Goal: Task Accomplishment & Management: Manage account settings

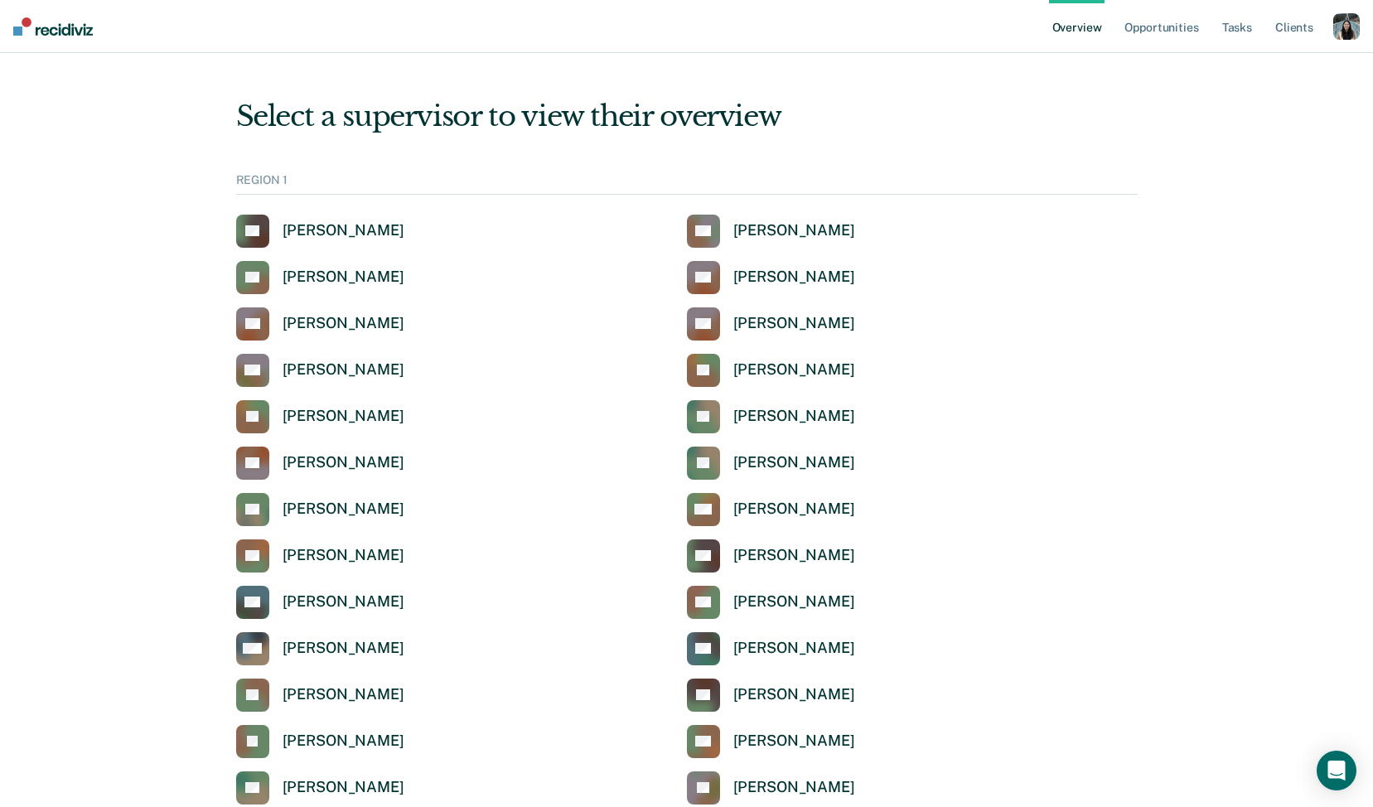
click at [1349, 30] on div "button" at bounding box center [1346, 26] width 27 height 27
click at [1253, 70] on link "Profile" at bounding box center [1279, 67] width 133 height 14
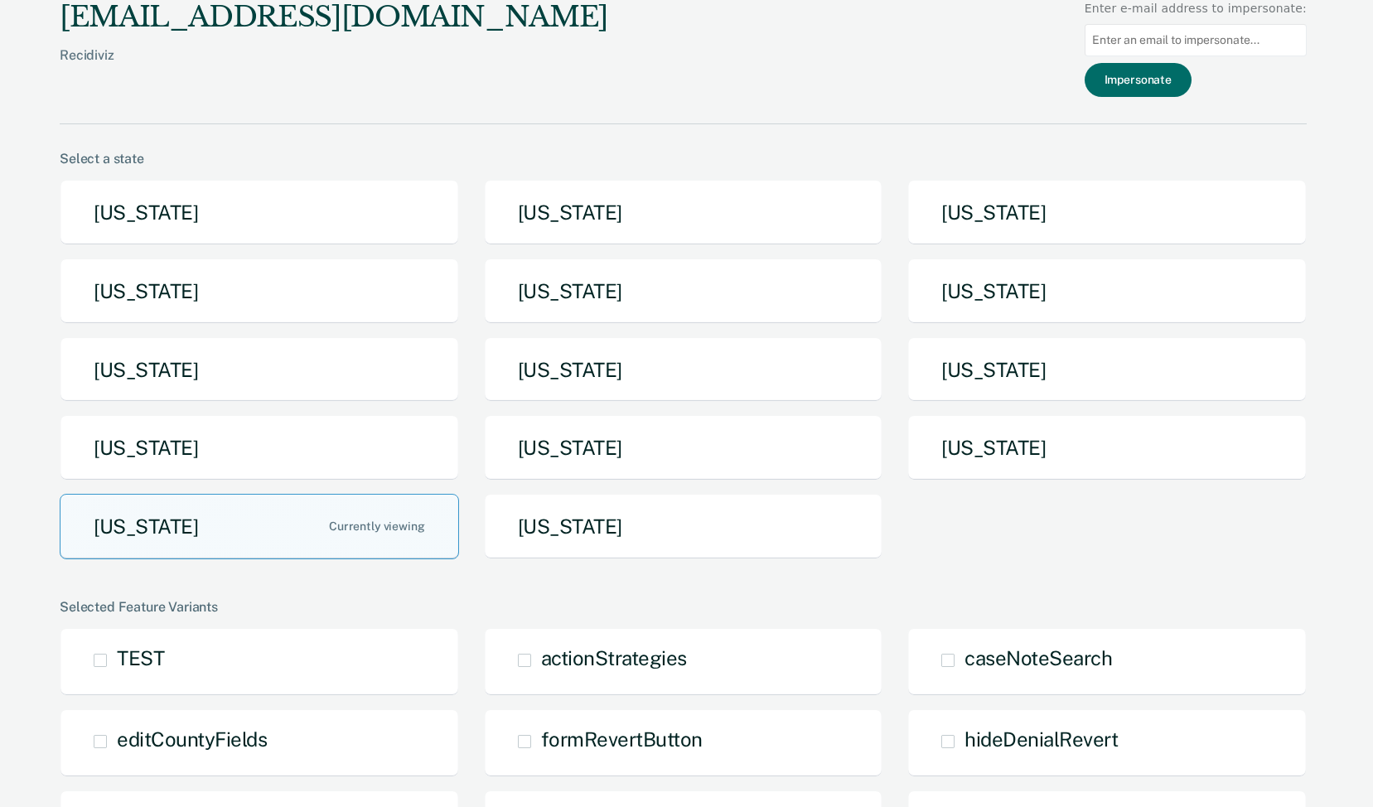
click at [1191, 53] on input at bounding box center [1195, 40] width 222 height 32
paste input "brownb19@michigan.gov"
type input "brownb19@michigan.gov"
click at [1189, 84] on button "Impersonate" at bounding box center [1137, 80] width 107 height 34
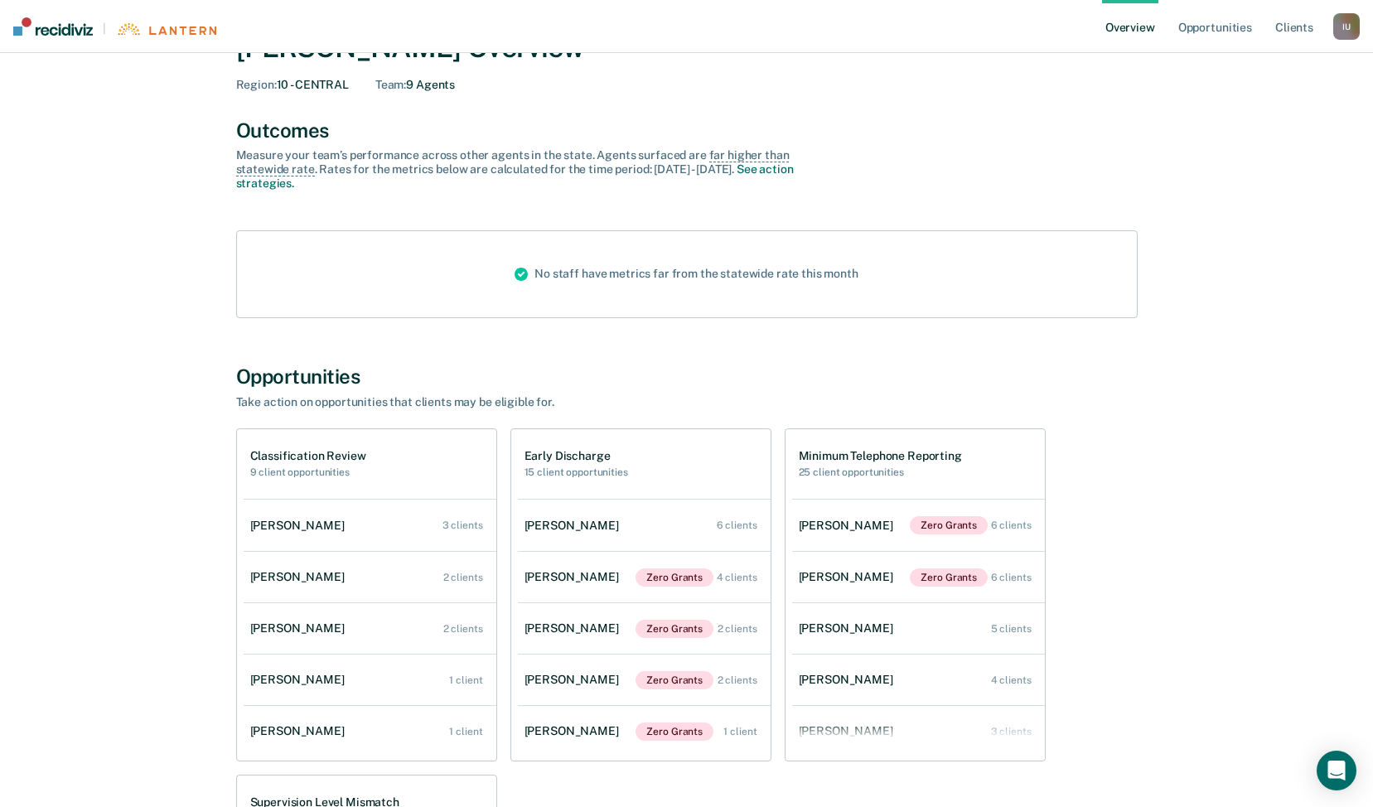
scroll to position [72, 0]
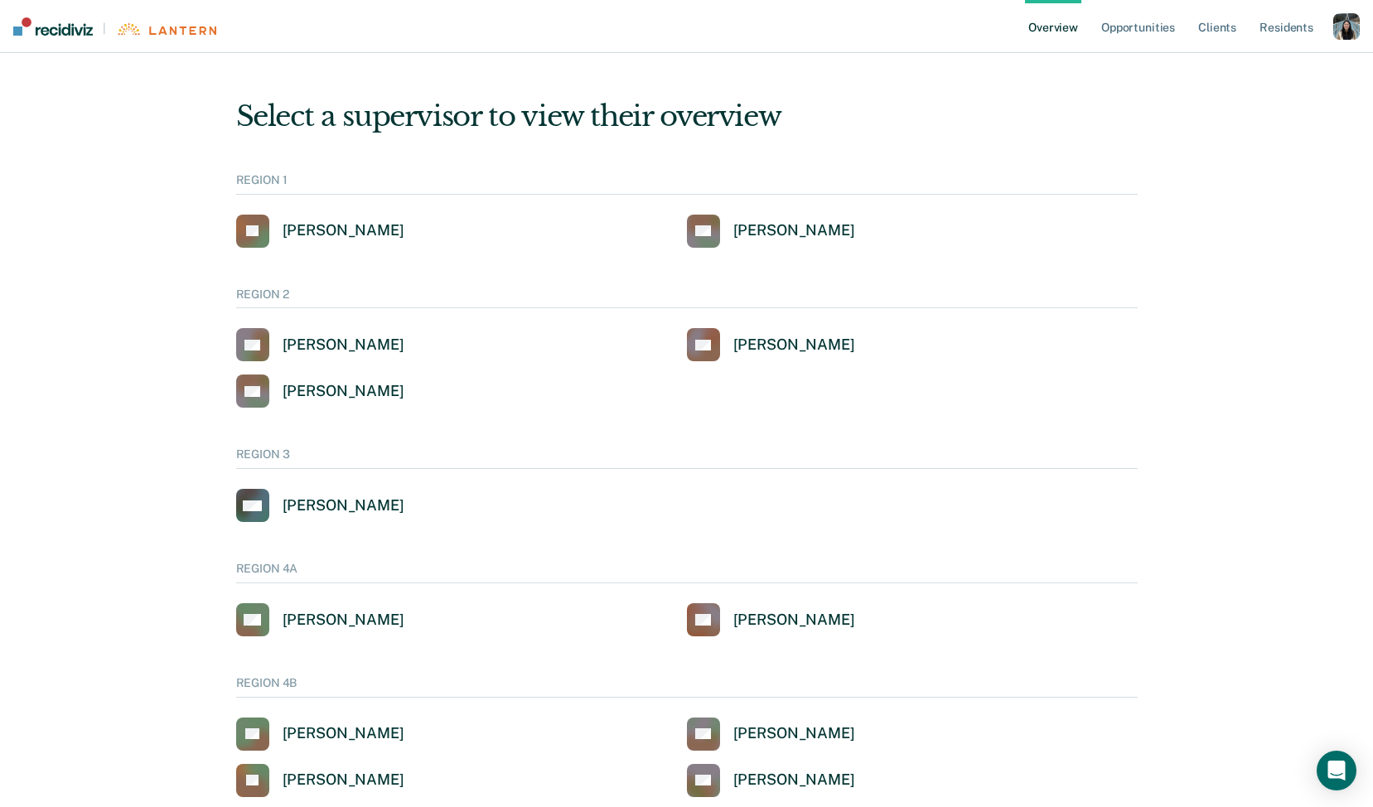
click at [1336, 27] on div "button" at bounding box center [1346, 26] width 27 height 27
click at [1258, 60] on link "Profile" at bounding box center [1279, 67] width 133 height 14
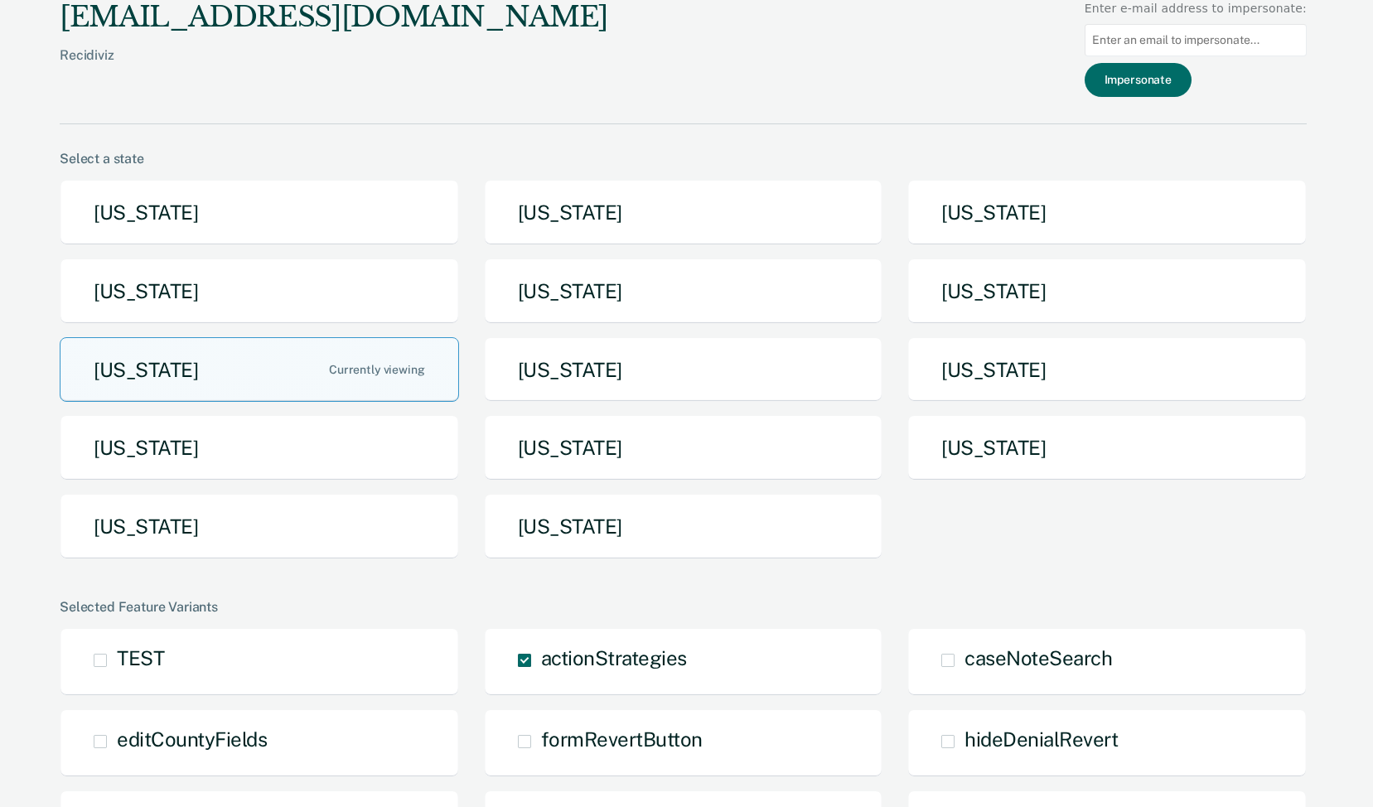
click at [1226, 48] on input at bounding box center [1195, 40] width 222 height 32
paste input "joyce.fletcher@tn.gov"
type input "joyce.fletcher@tn.gov"
click at [1177, 90] on button "Impersonate" at bounding box center [1137, 80] width 107 height 34
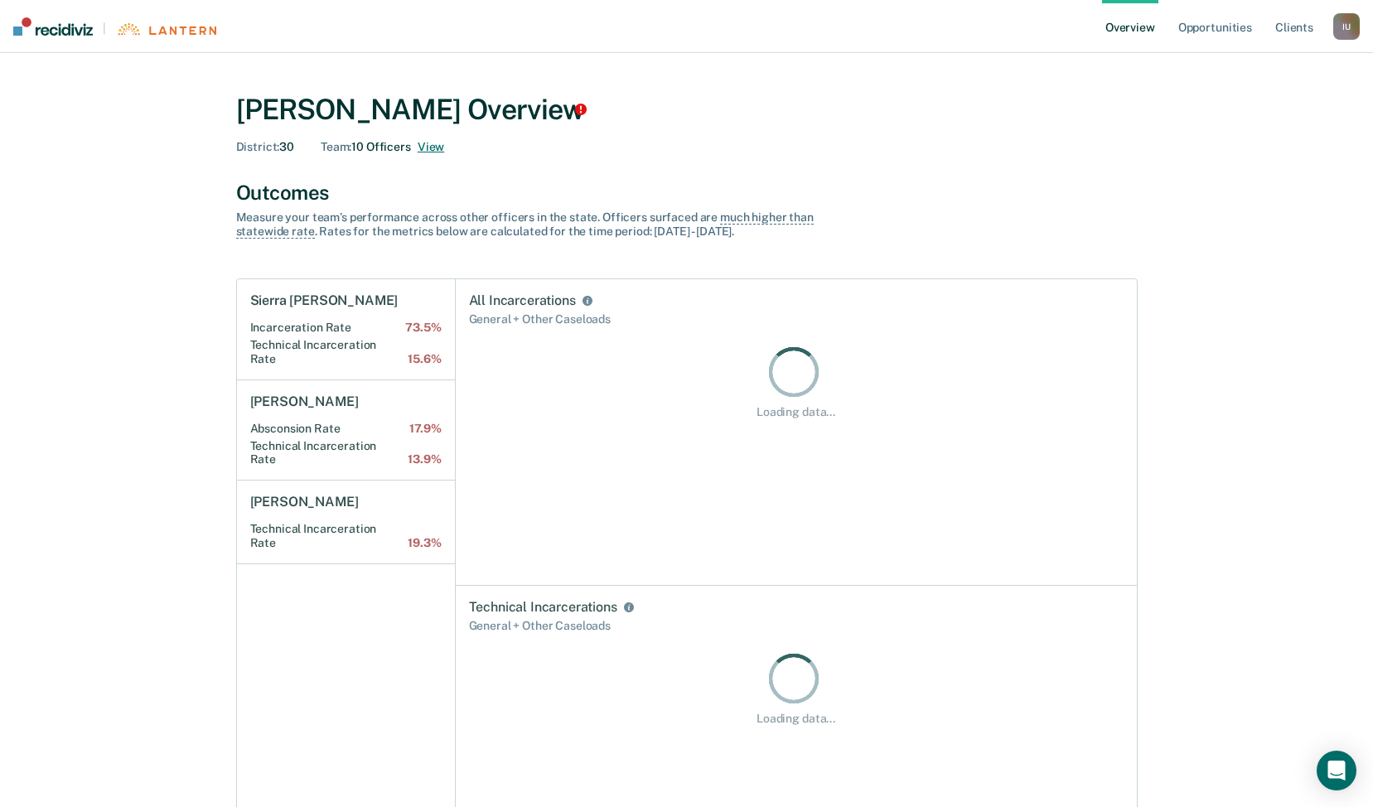
click at [429, 151] on button "View" at bounding box center [431, 147] width 27 height 14
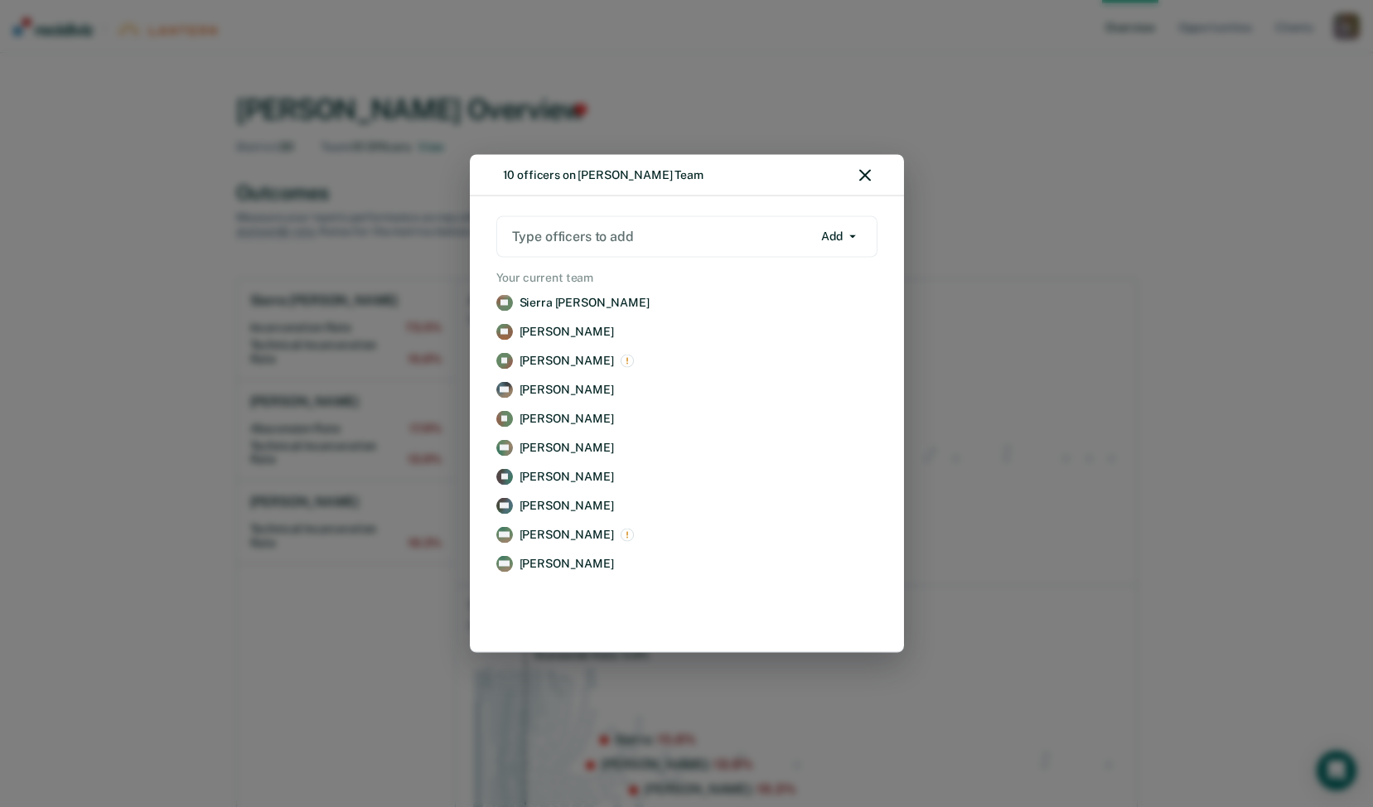
click at [634, 229] on div at bounding box center [662, 236] width 300 height 19
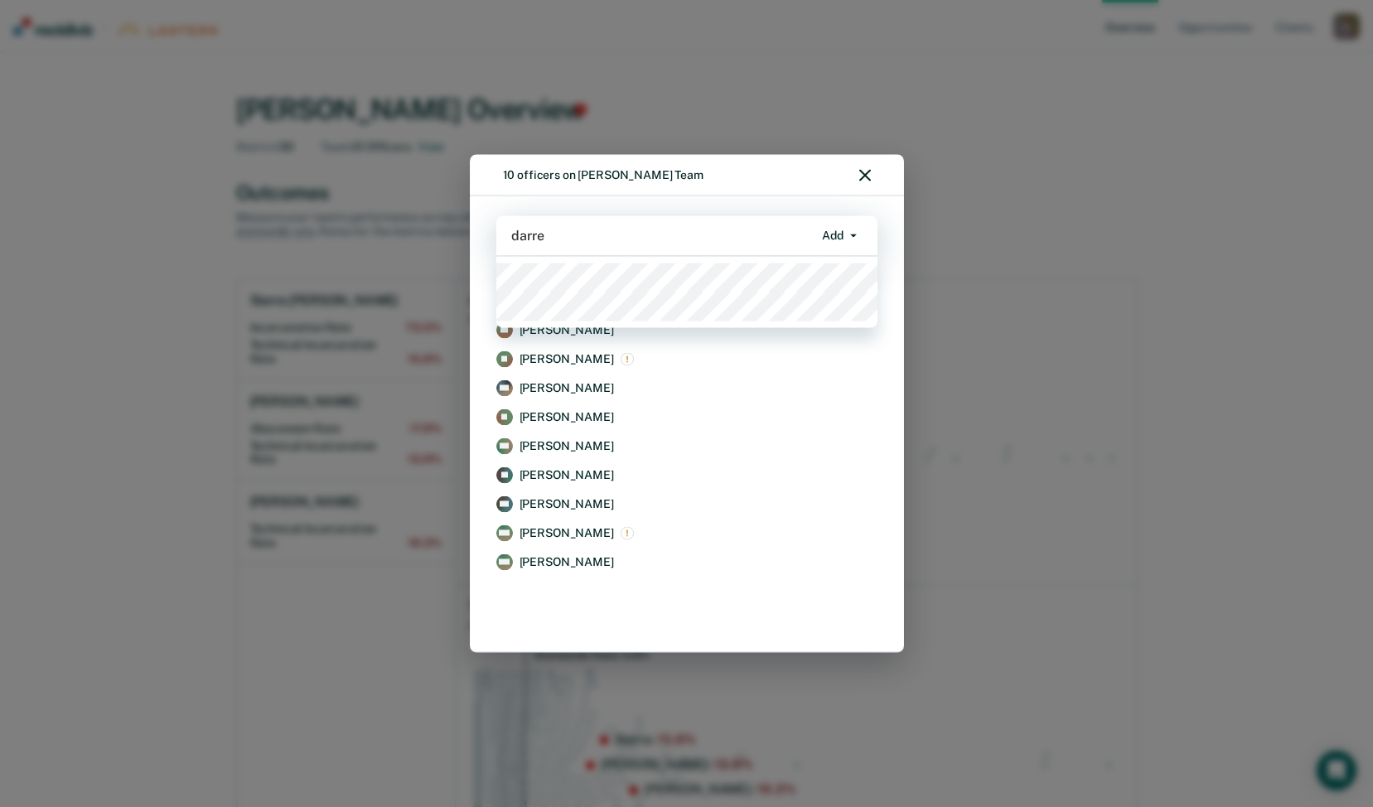
type input "darre"
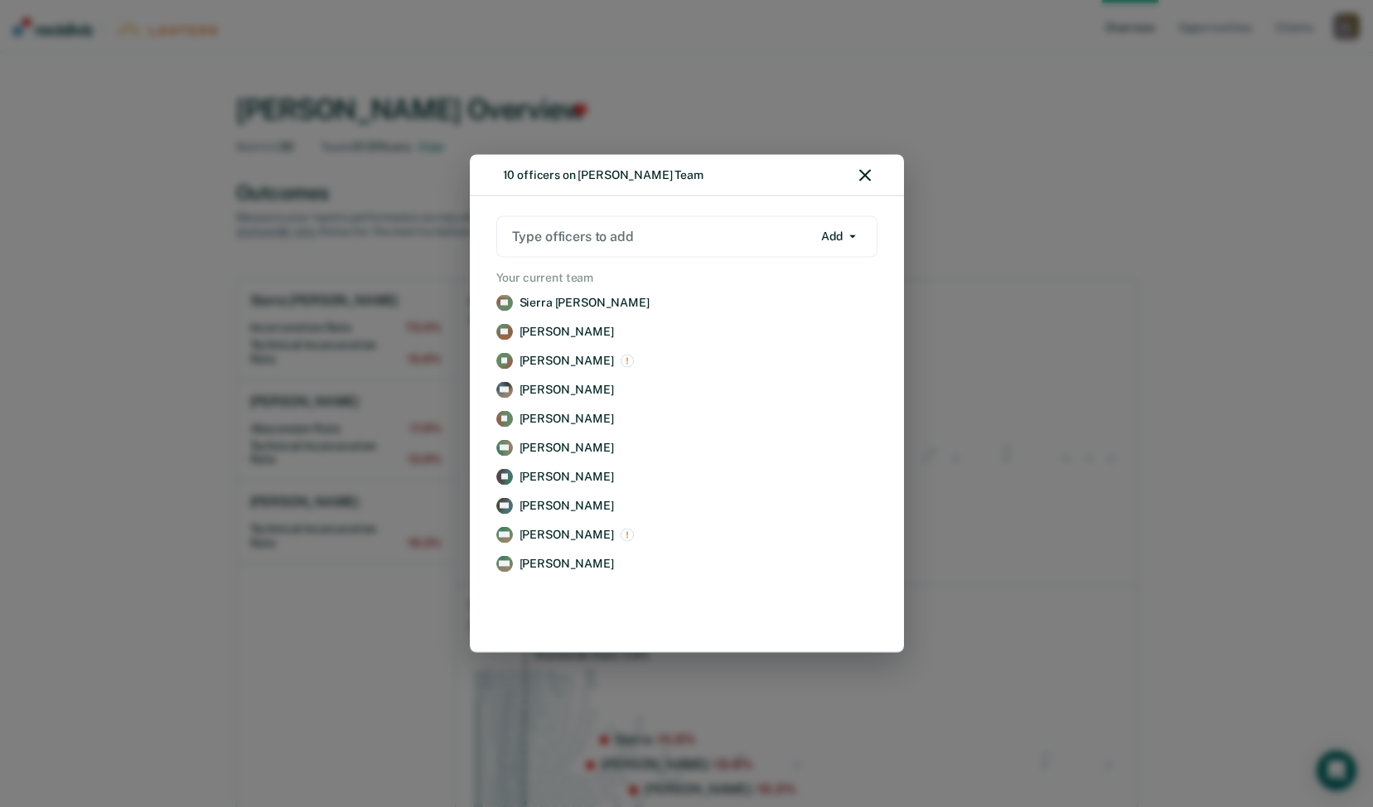
click at [587, 239] on div at bounding box center [662, 236] width 300 height 19
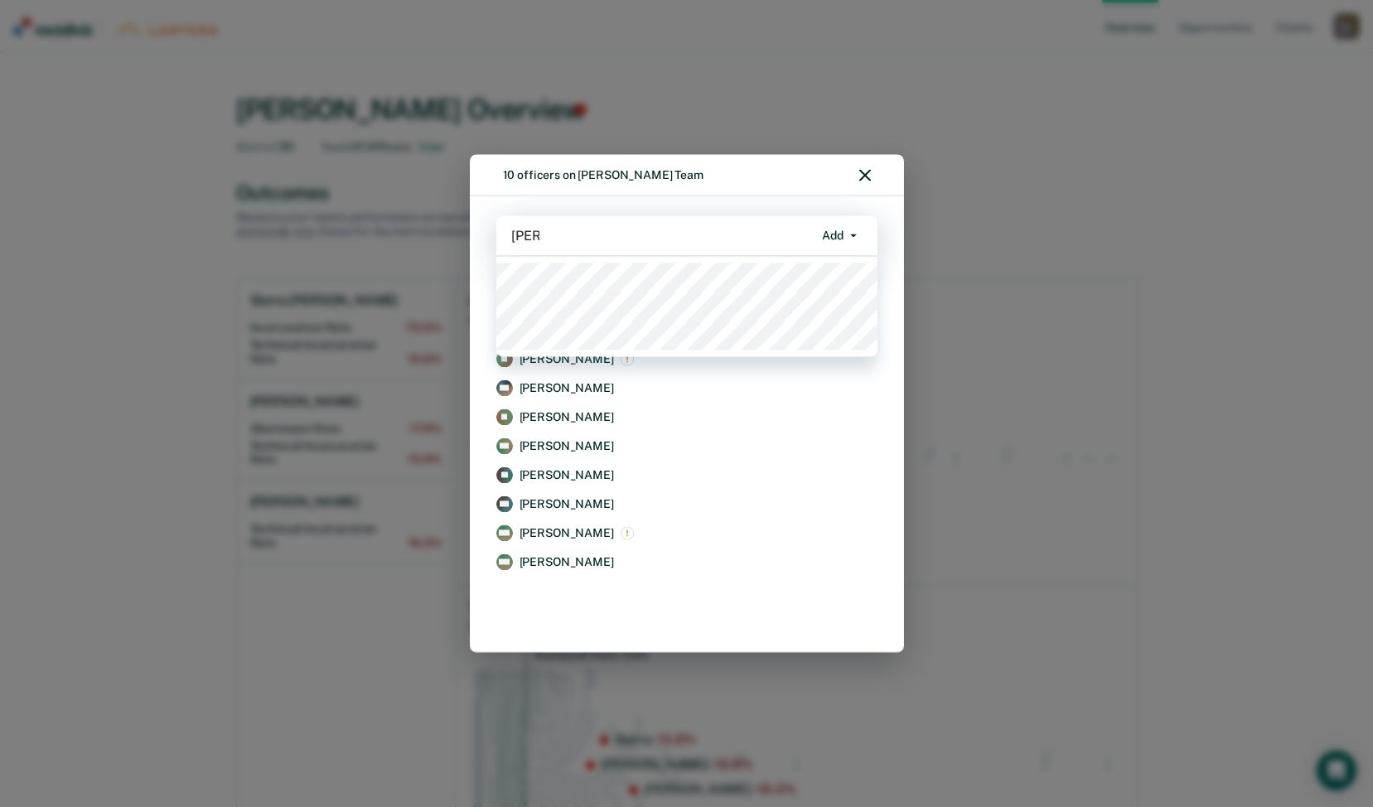
type input "darry"
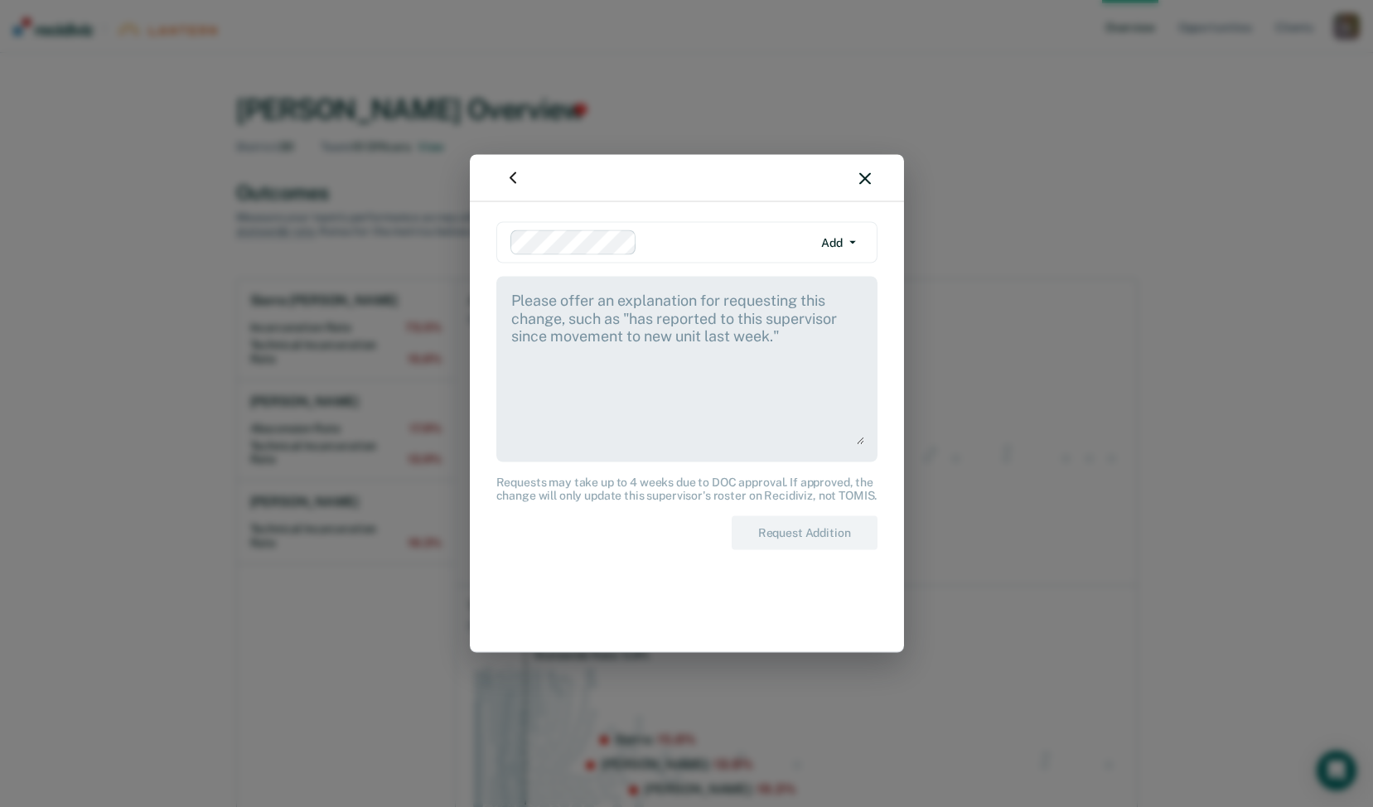
click at [867, 177] on icon "button" at bounding box center [865, 178] width 12 height 12
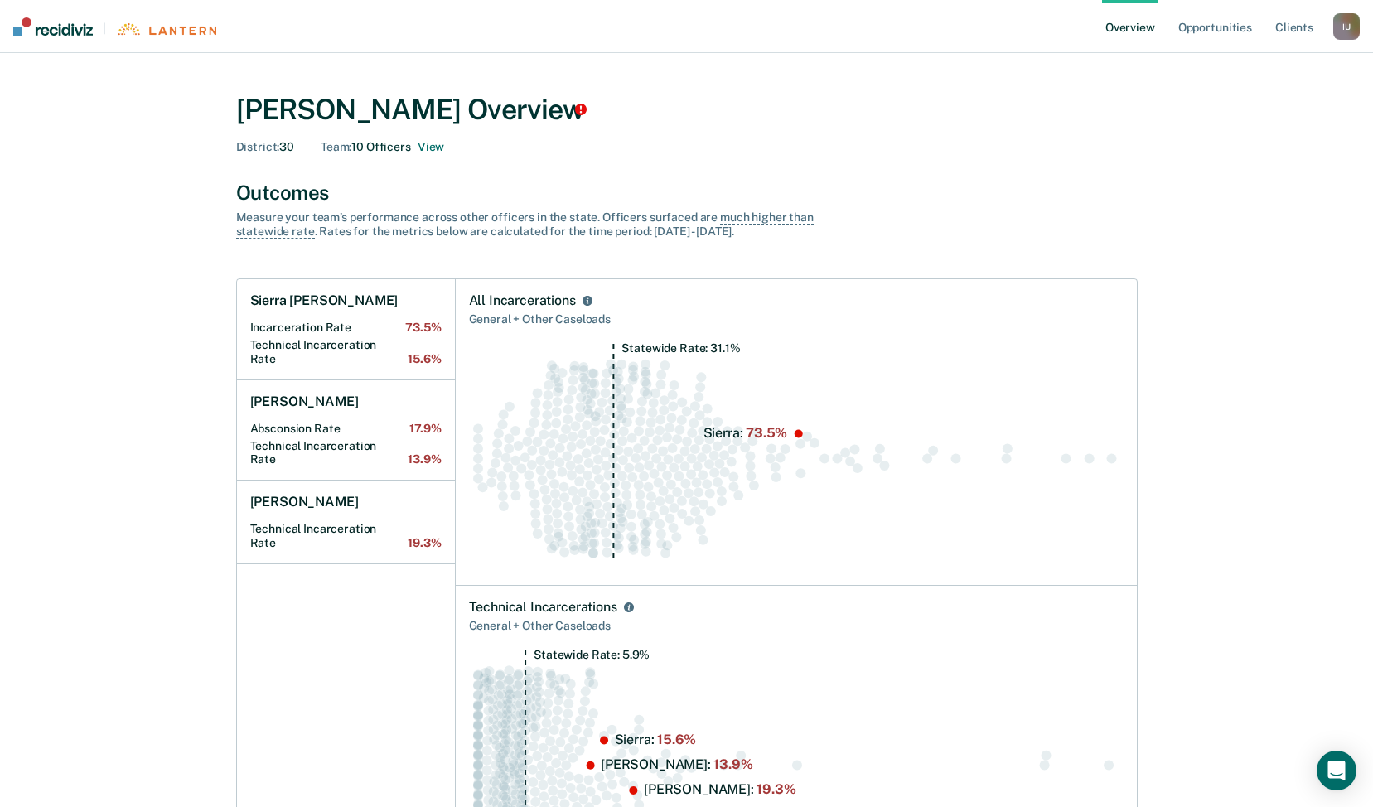
click at [427, 143] on button "View" at bounding box center [431, 147] width 27 height 14
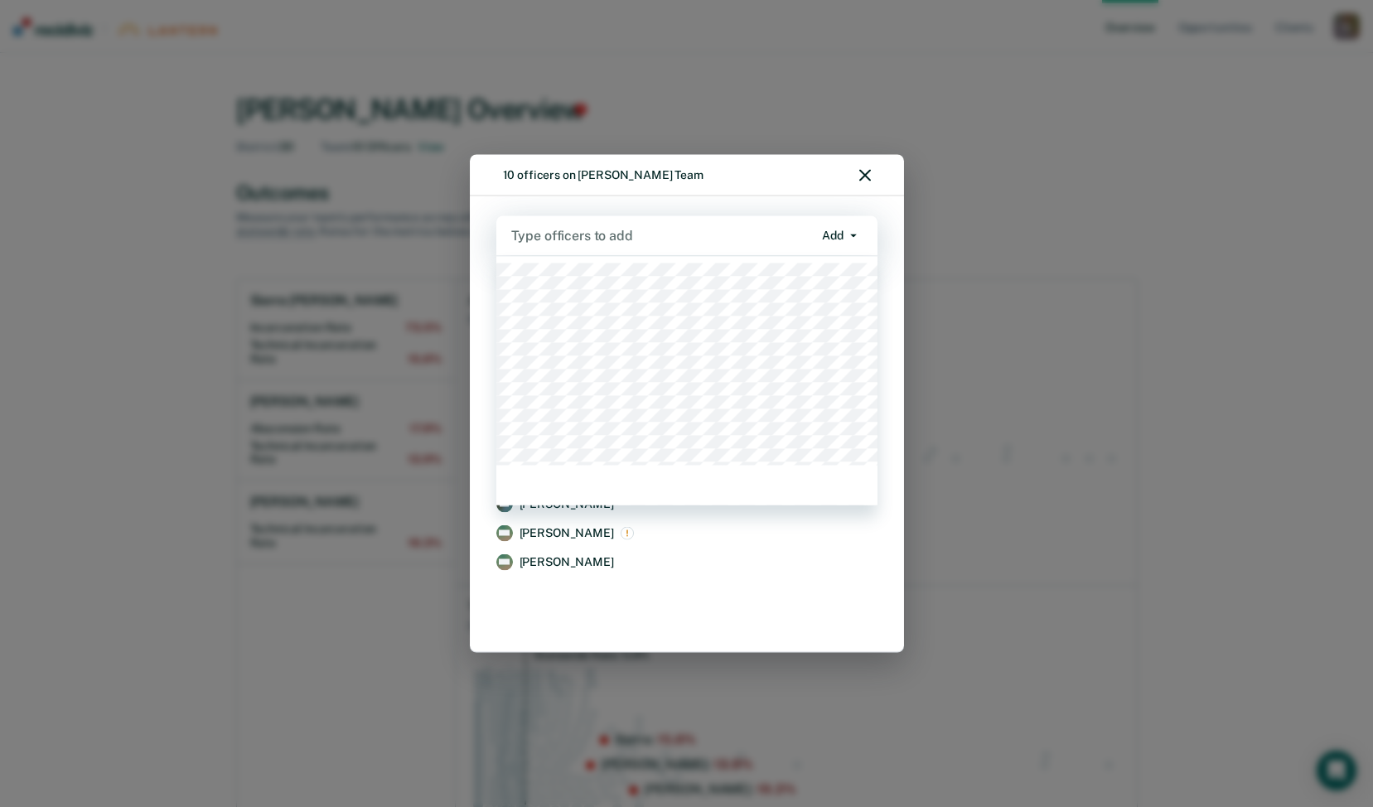
click at [559, 241] on div at bounding box center [662, 235] width 302 height 19
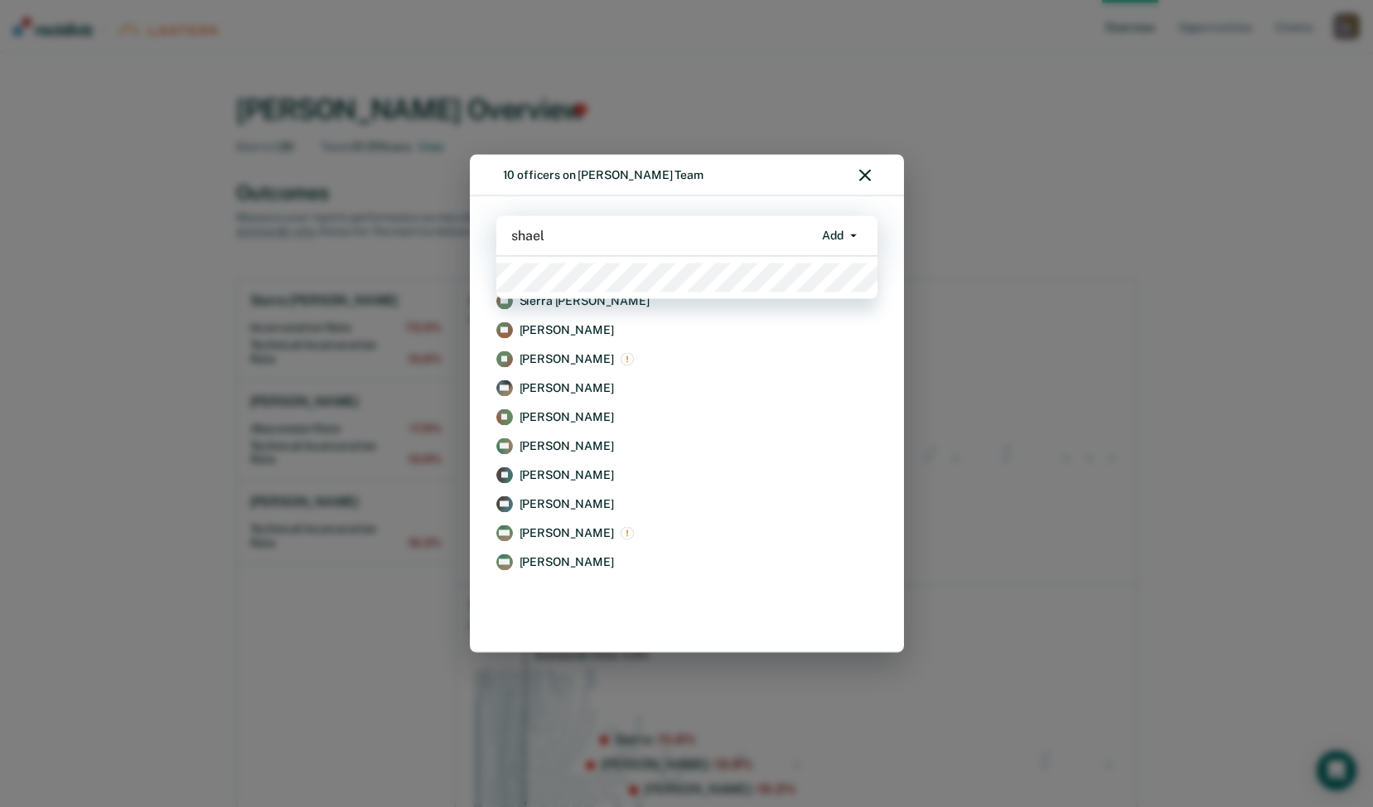
type input "shael"
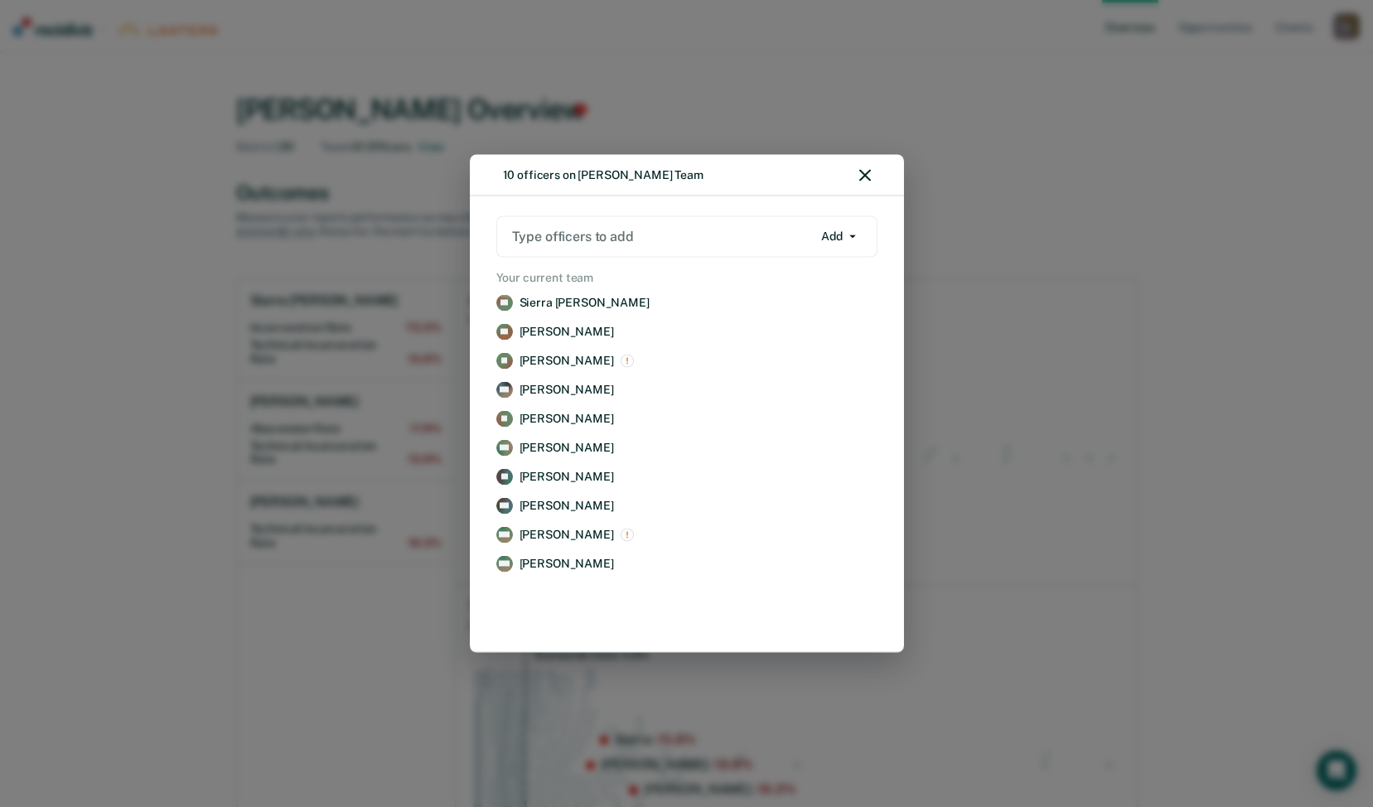
click at [722, 118] on div "10 officers on [PERSON_NAME] Team Type officers to add Add Add Remove Your curr…" at bounding box center [686, 403] width 1373 height 807
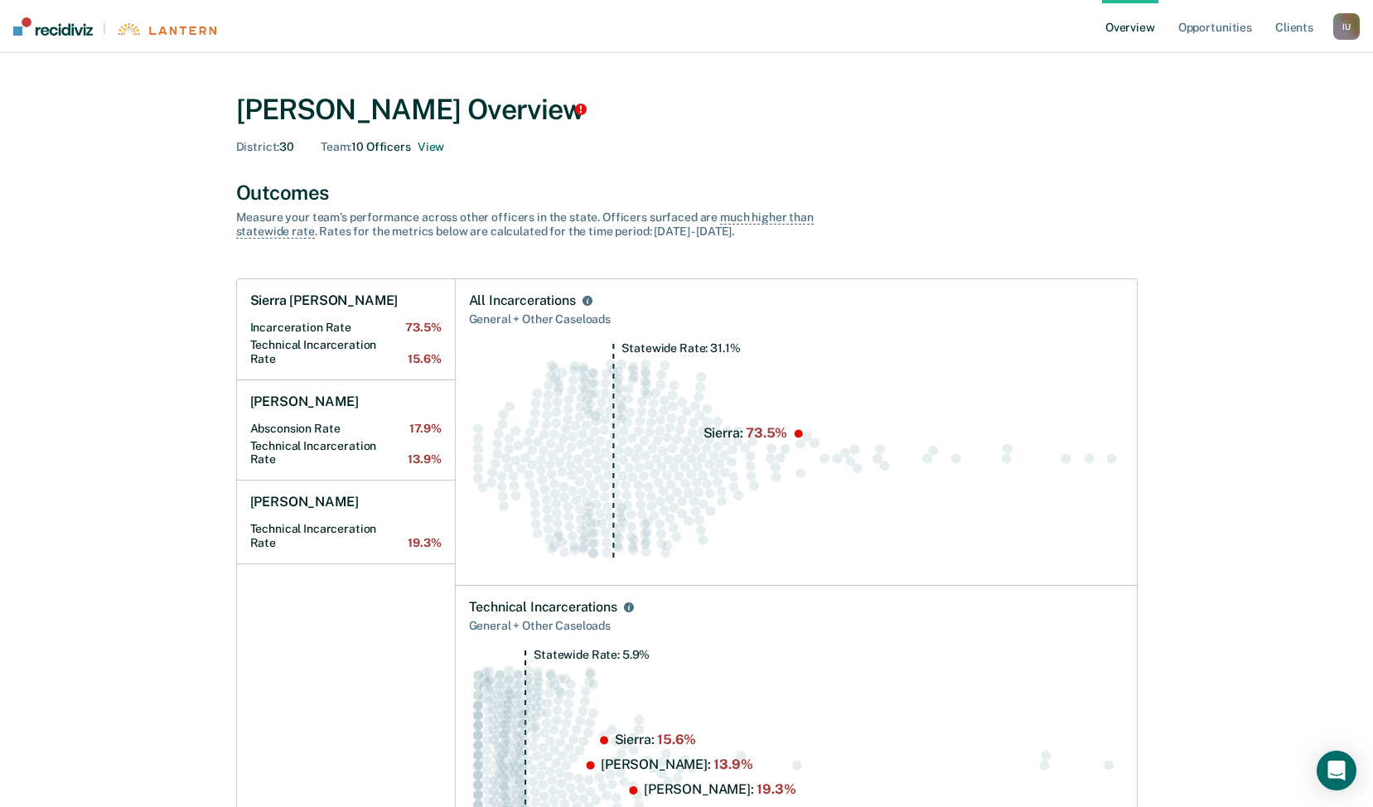
click at [1345, 14] on div "I U" at bounding box center [1346, 26] width 27 height 27
click at [1266, 75] on div "Profile How it works Log Out" at bounding box center [1280, 86] width 160 height 81
click at [1225, 63] on link "Profile" at bounding box center [1279, 67] width 133 height 14
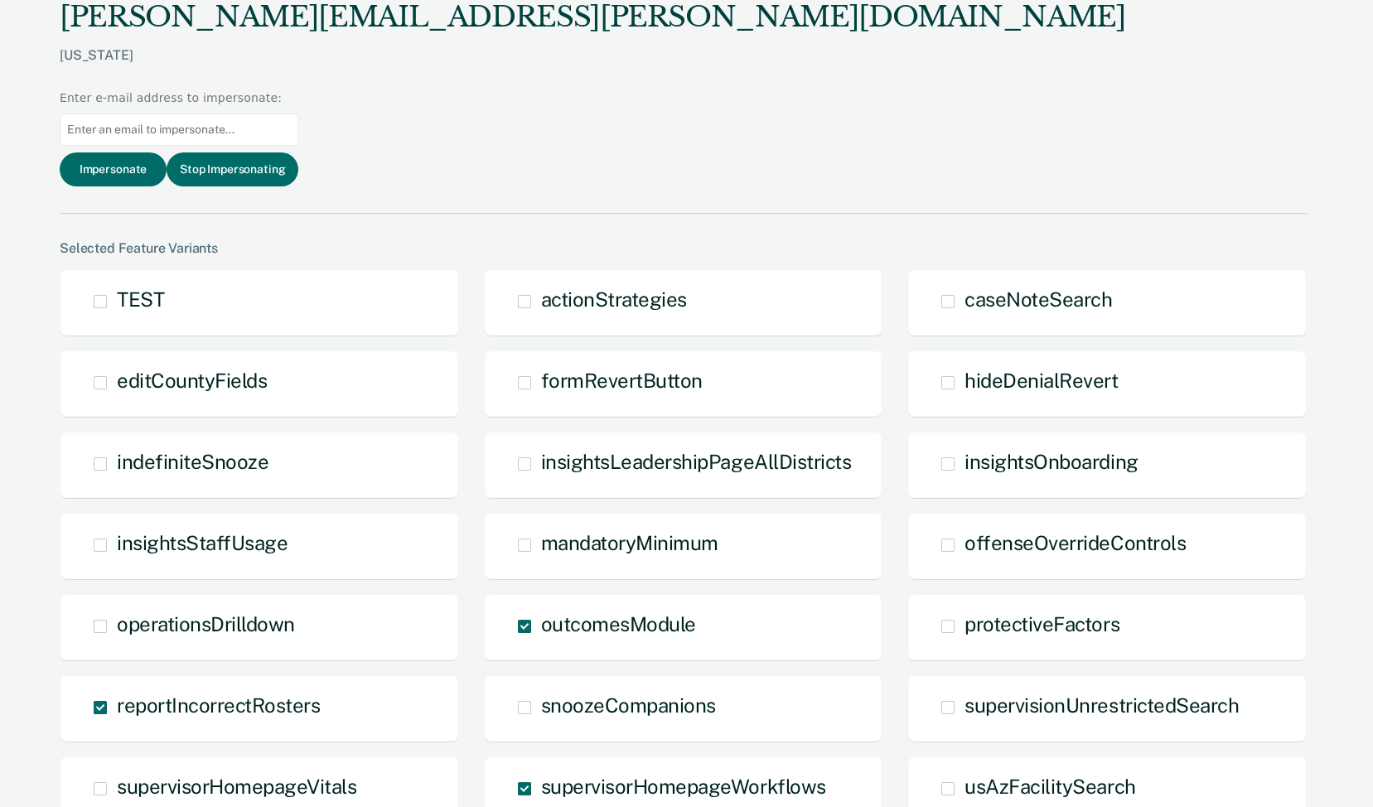
click at [298, 114] on input at bounding box center [179, 130] width 239 height 32
paste input "[EMAIL_ADDRESS][PERSON_NAME][DOMAIN_NAME]"
type input "[EMAIL_ADDRESS][PERSON_NAME][DOMAIN_NAME]"
click at [167, 152] on button "Impersonate" at bounding box center [113, 169] width 107 height 34
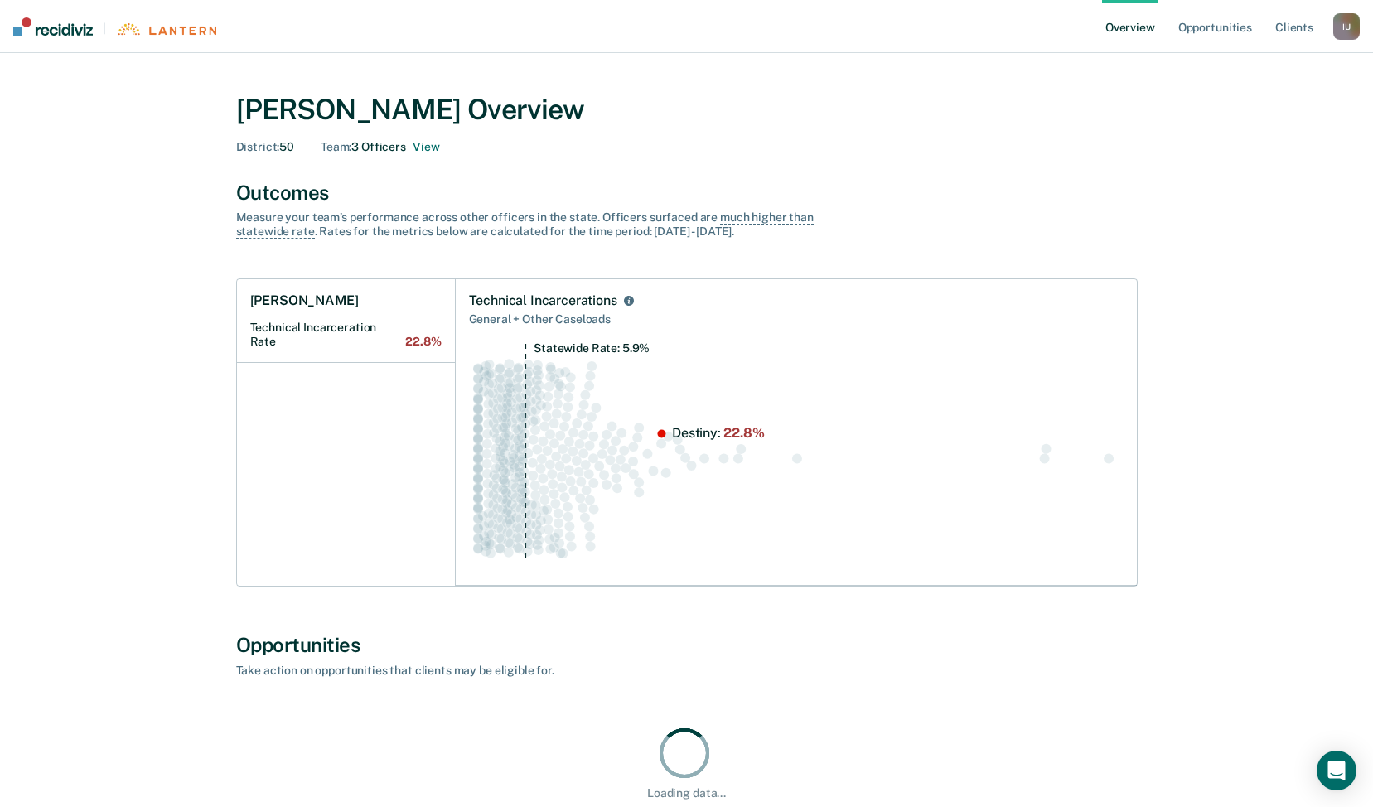
click at [423, 148] on button "View" at bounding box center [426, 147] width 27 height 14
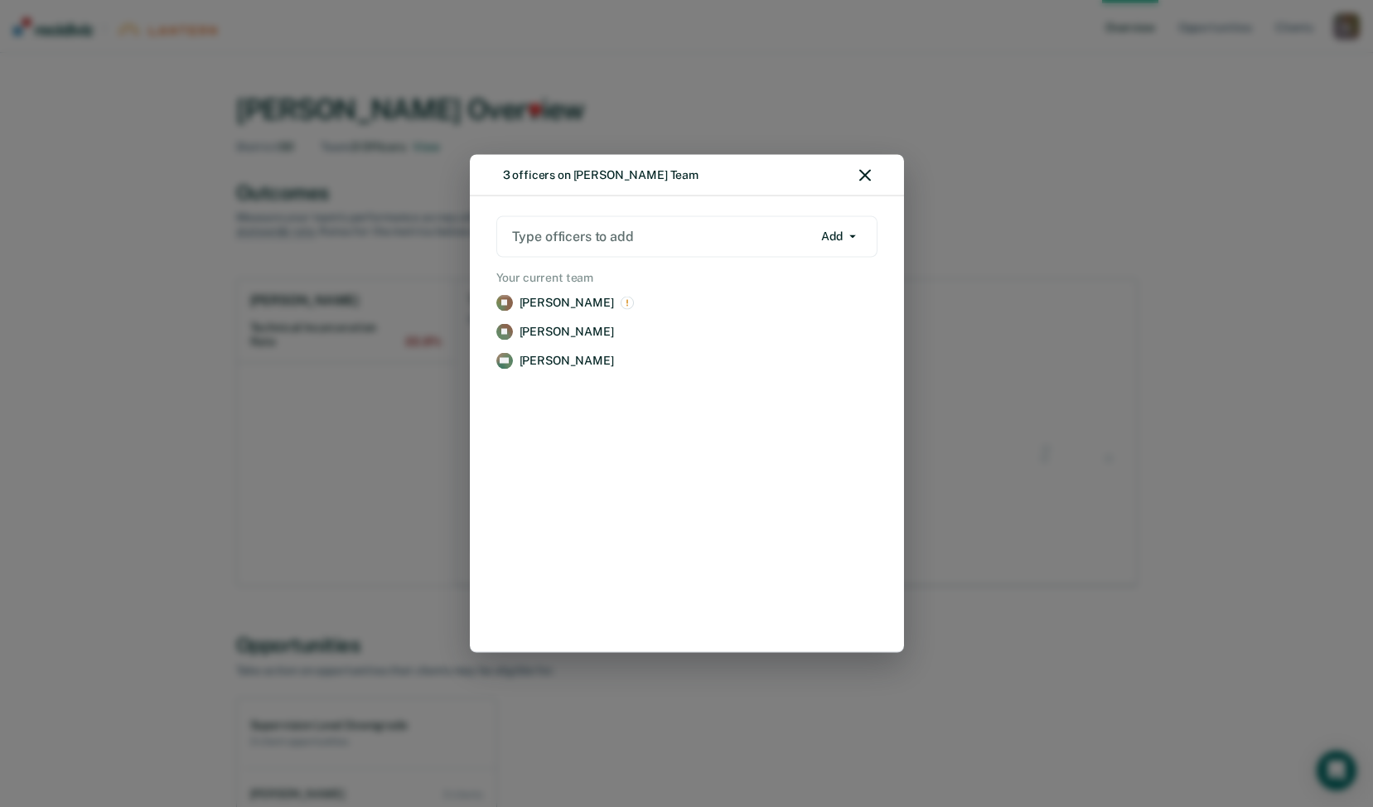
click at [1018, 136] on div "3 officers on [PERSON_NAME] Team Type officers to add Add Add Remove Your curre…" at bounding box center [686, 403] width 1373 height 807
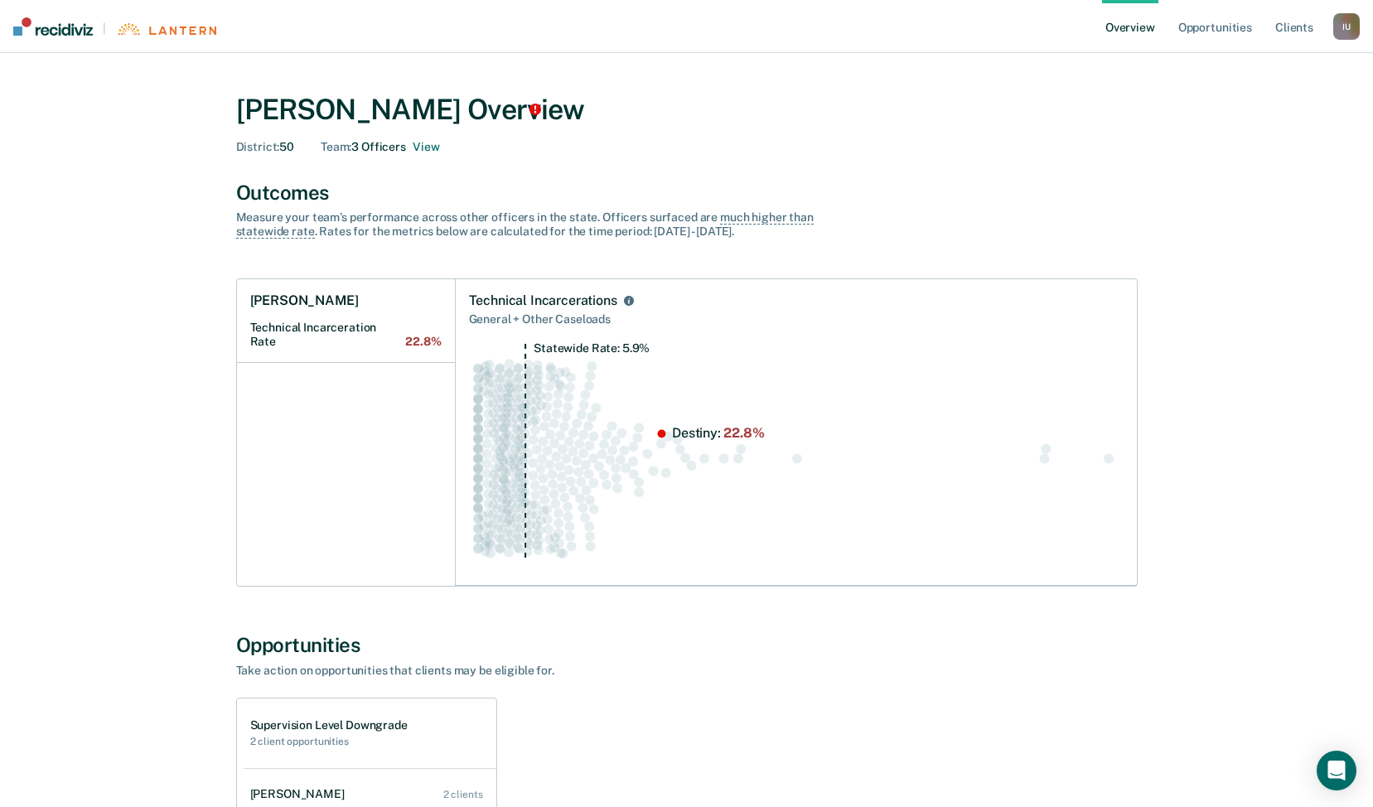
click at [1346, 24] on div "I U" at bounding box center [1346, 26] width 27 height 27
click at [1249, 61] on link "Profile" at bounding box center [1279, 67] width 133 height 14
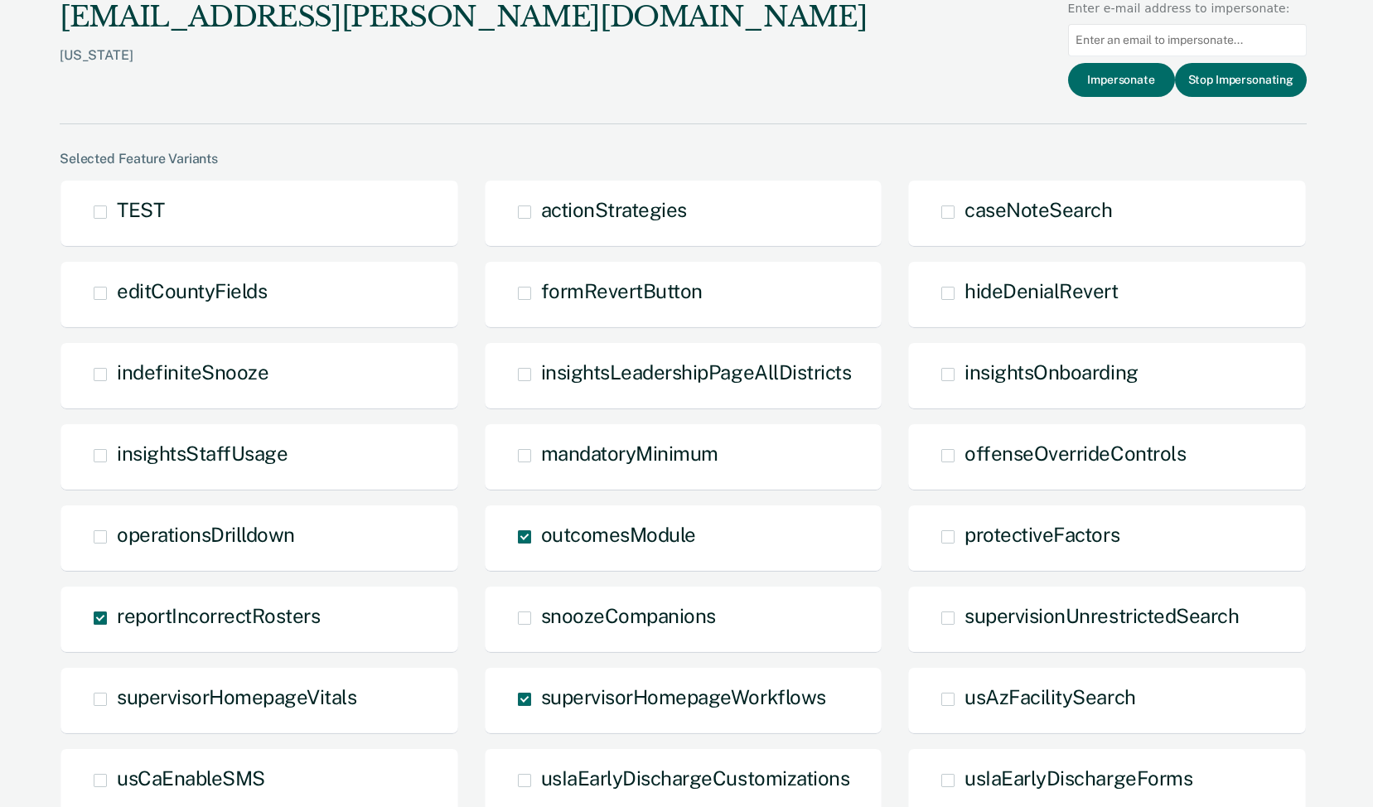
click at [1157, 44] on input at bounding box center [1187, 40] width 239 height 32
paste input "brandon.kelley@tn.gov"
type input "brandon.kelley@tn.gov"
click at [1143, 76] on button "Impersonate" at bounding box center [1121, 80] width 107 height 34
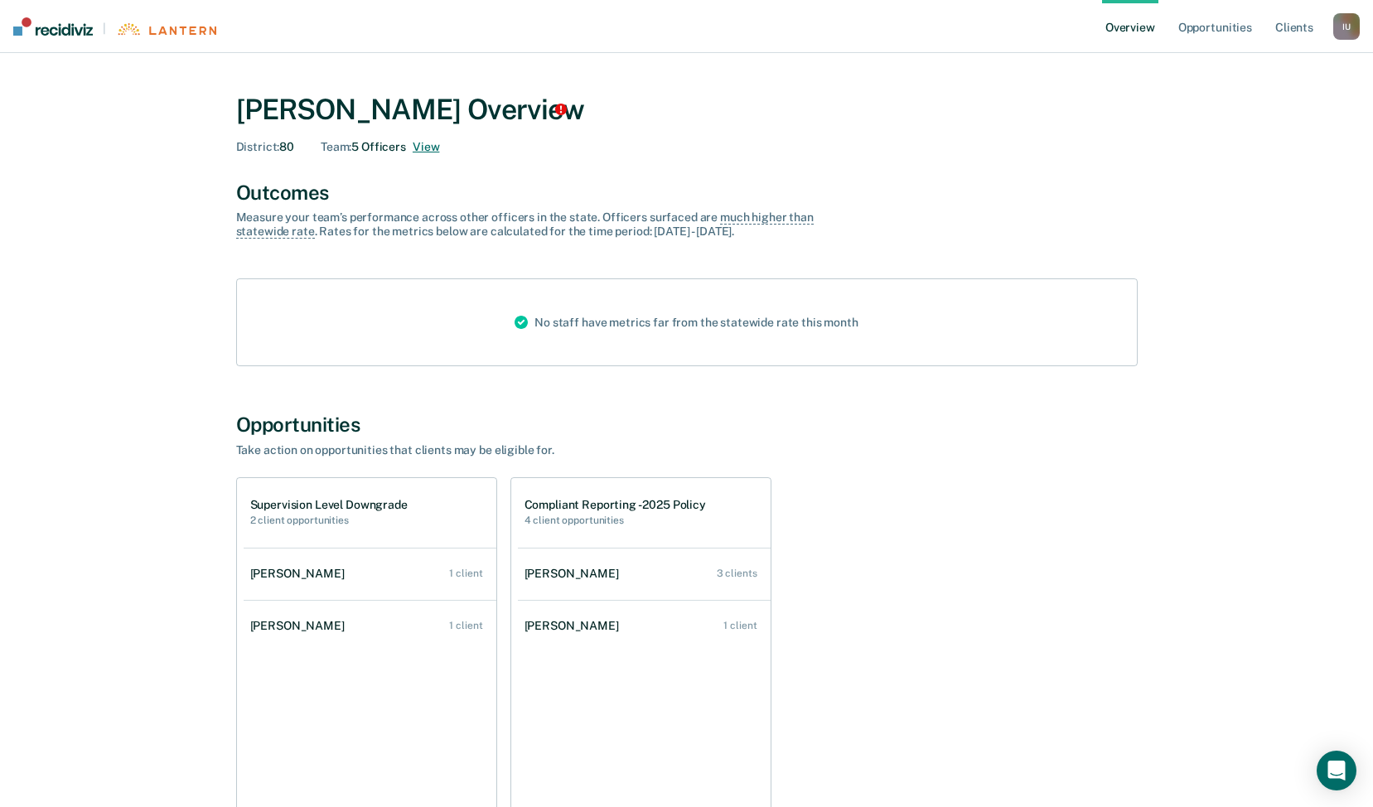
click at [425, 151] on button "View" at bounding box center [426, 147] width 27 height 14
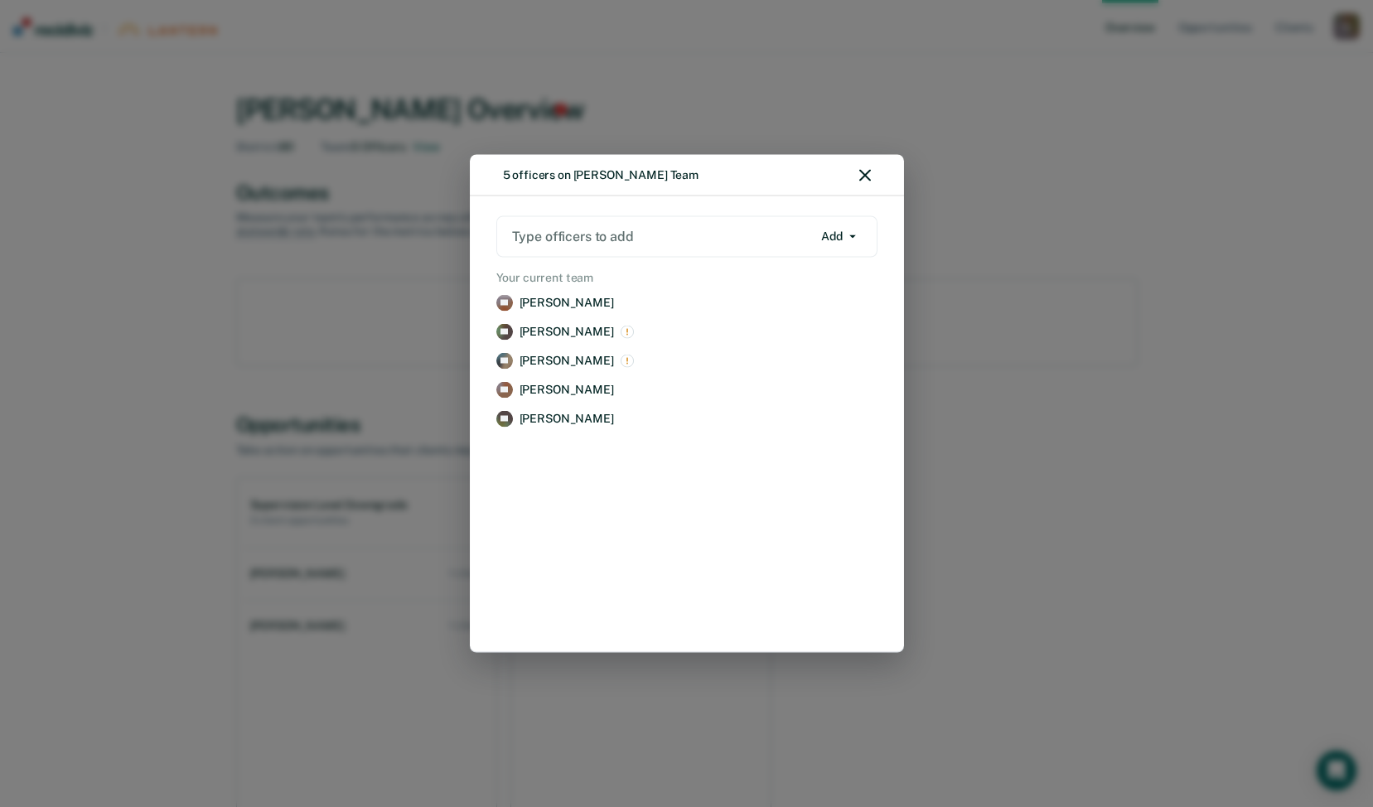
click at [766, 90] on div "5 officers on Brandon Kelley's Team Type officers to add Add Add Remove Your cu…" at bounding box center [686, 403] width 1373 height 807
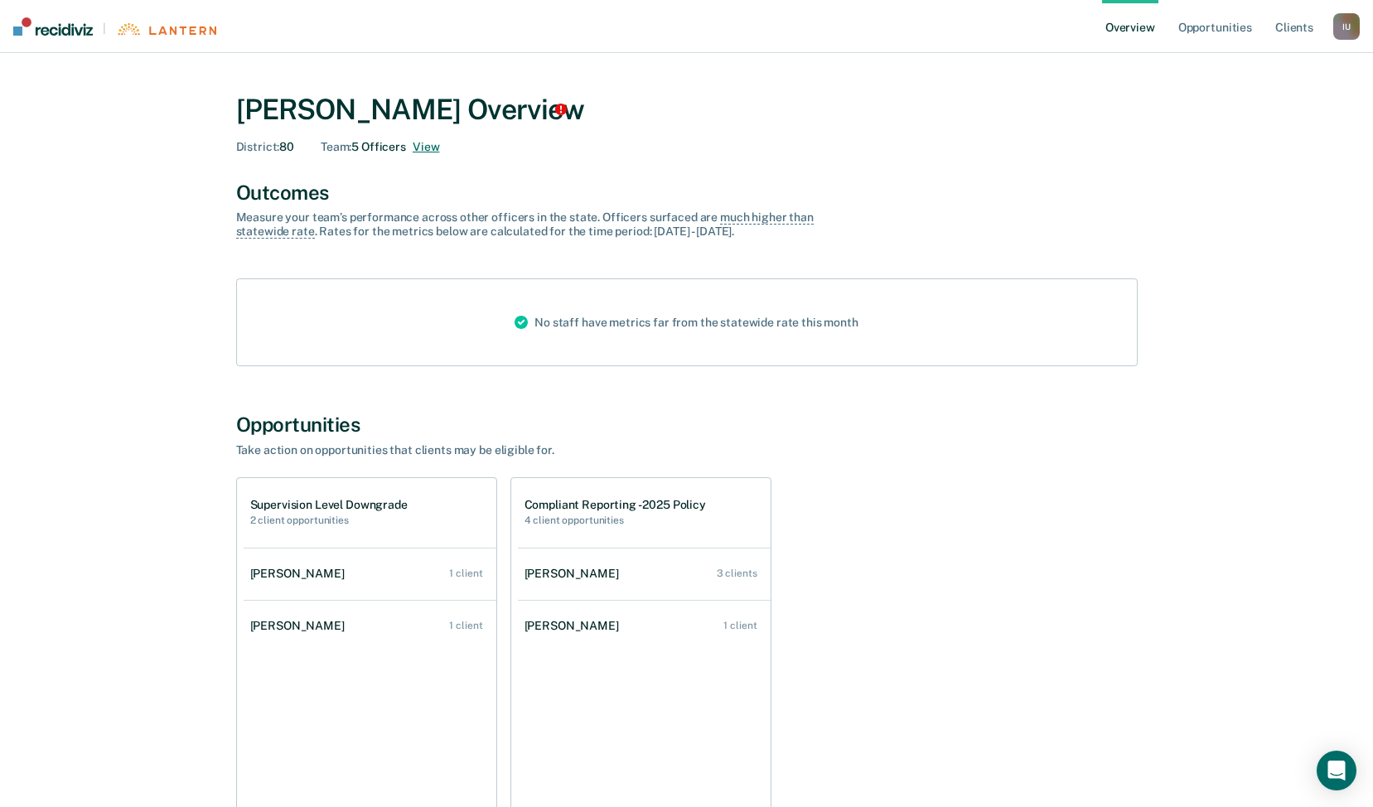
click at [428, 147] on button "View" at bounding box center [426, 147] width 27 height 14
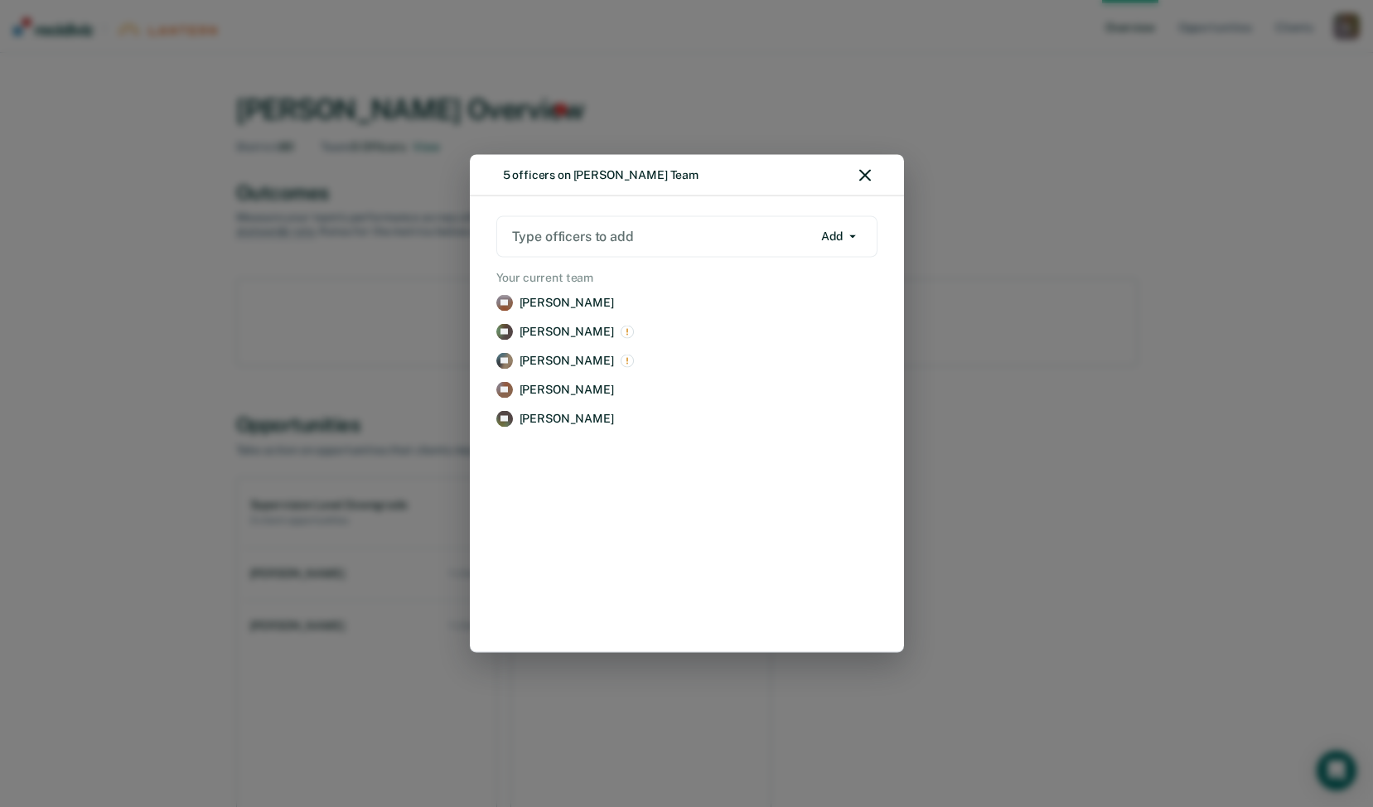
click at [860, 171] on icon "button" at bounding box center [865, 176] width 12 height 12
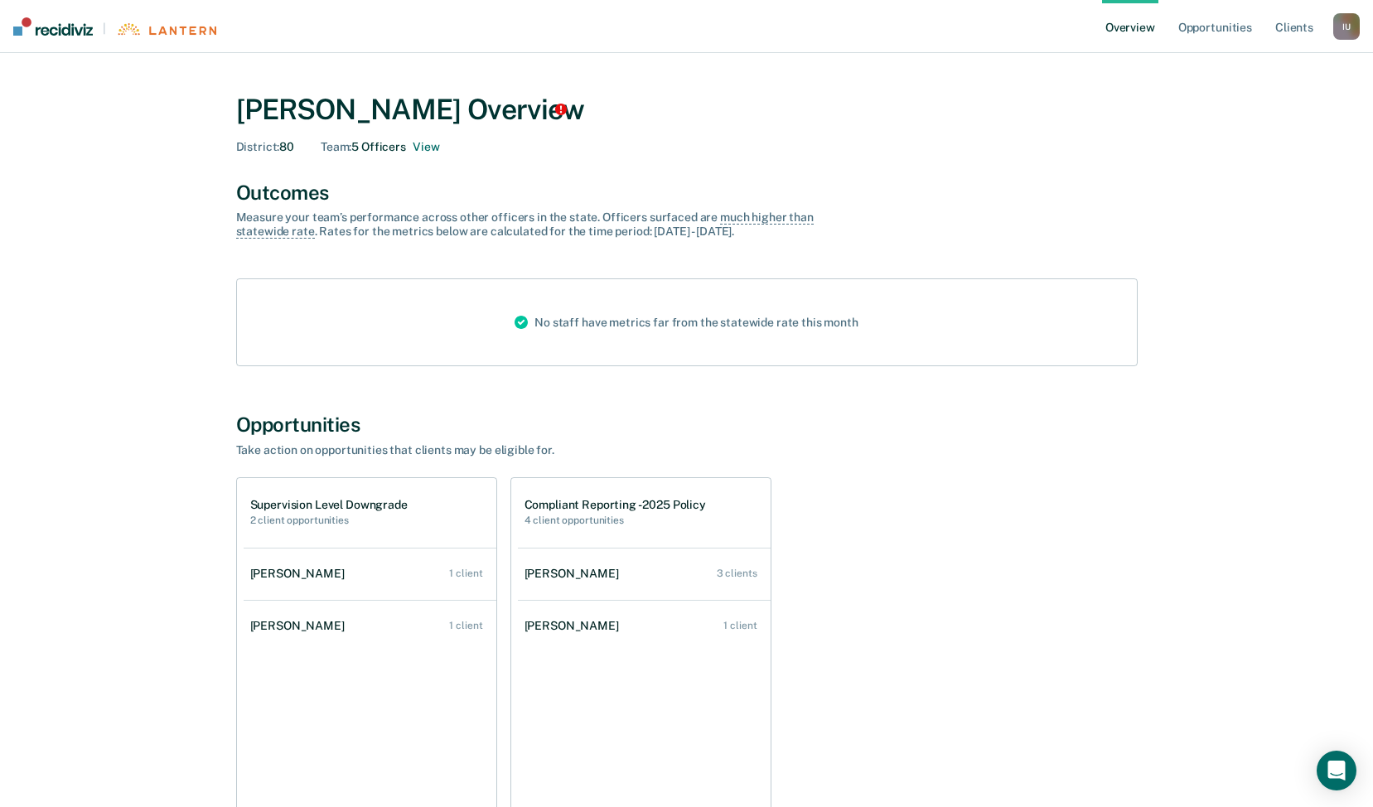
click at [1345, 23] on div "I U" at bounding box center [1346, 26] width 27 height 27
click at [1231, 64] on link "Profile" at bounding box center [1279, 67] width 133 height 14
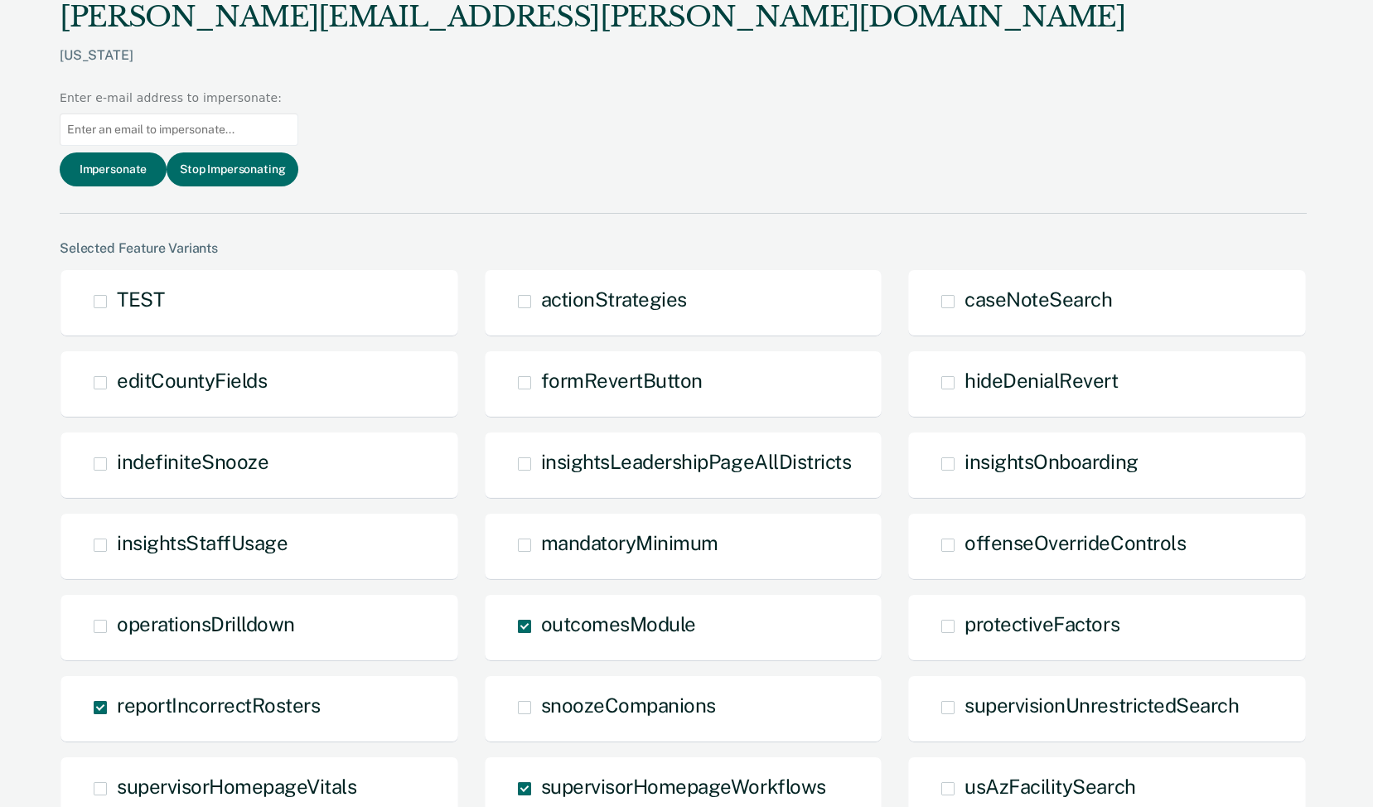
click at [298, 114] on input at bounding box center [179, 130] width 239 height 32
paste input "[EMAIL_ADDRESS][PERSON_NAME][DOMAIN_NAME]"
type input "[EMAIL_ADDRESS][PERSON_NAME][DOMAIN_NAME]"
click at [167, 152] on button "Impersonate" at bounding box center [113, 169] width 107 height 34
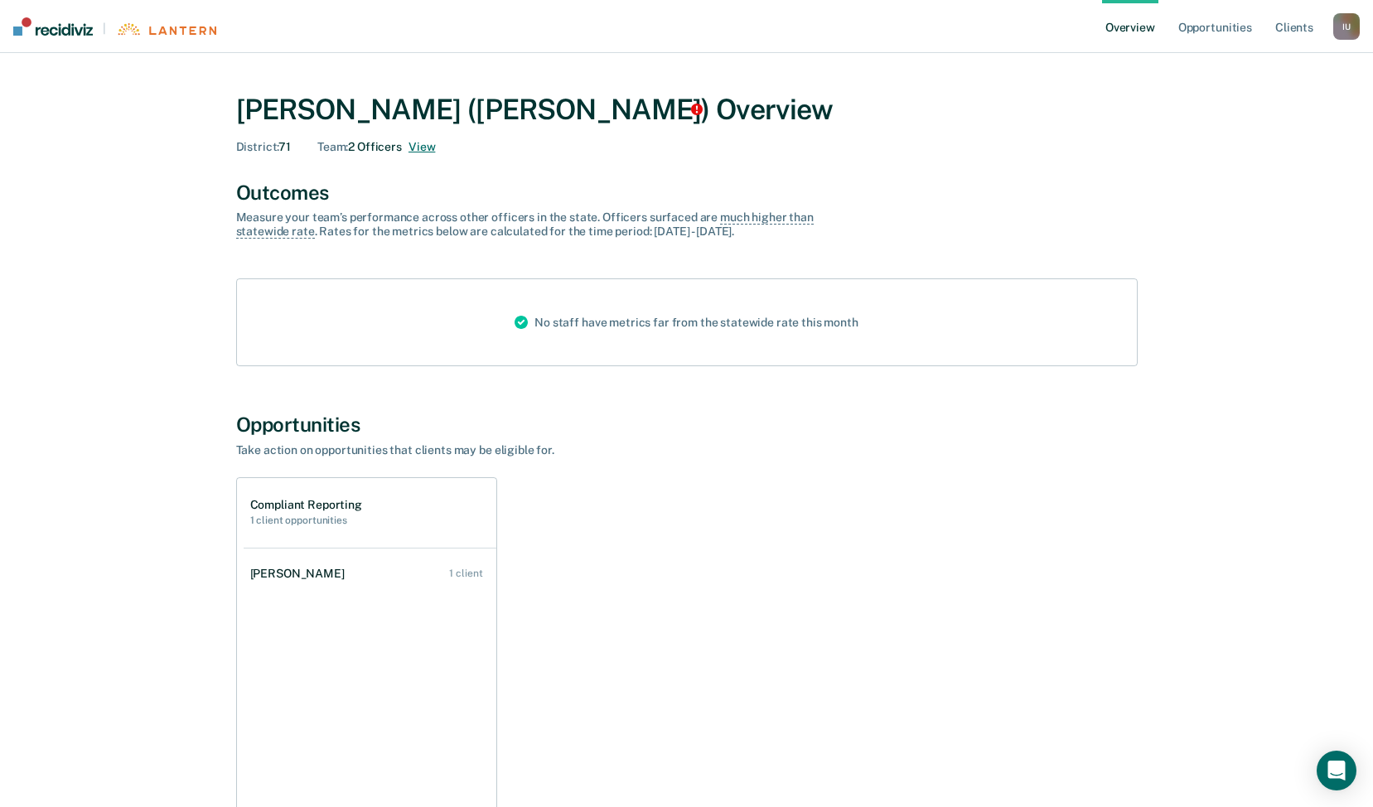
click at [418, 150] on button "View" at bounding box center [421, 147] width 27 height 14
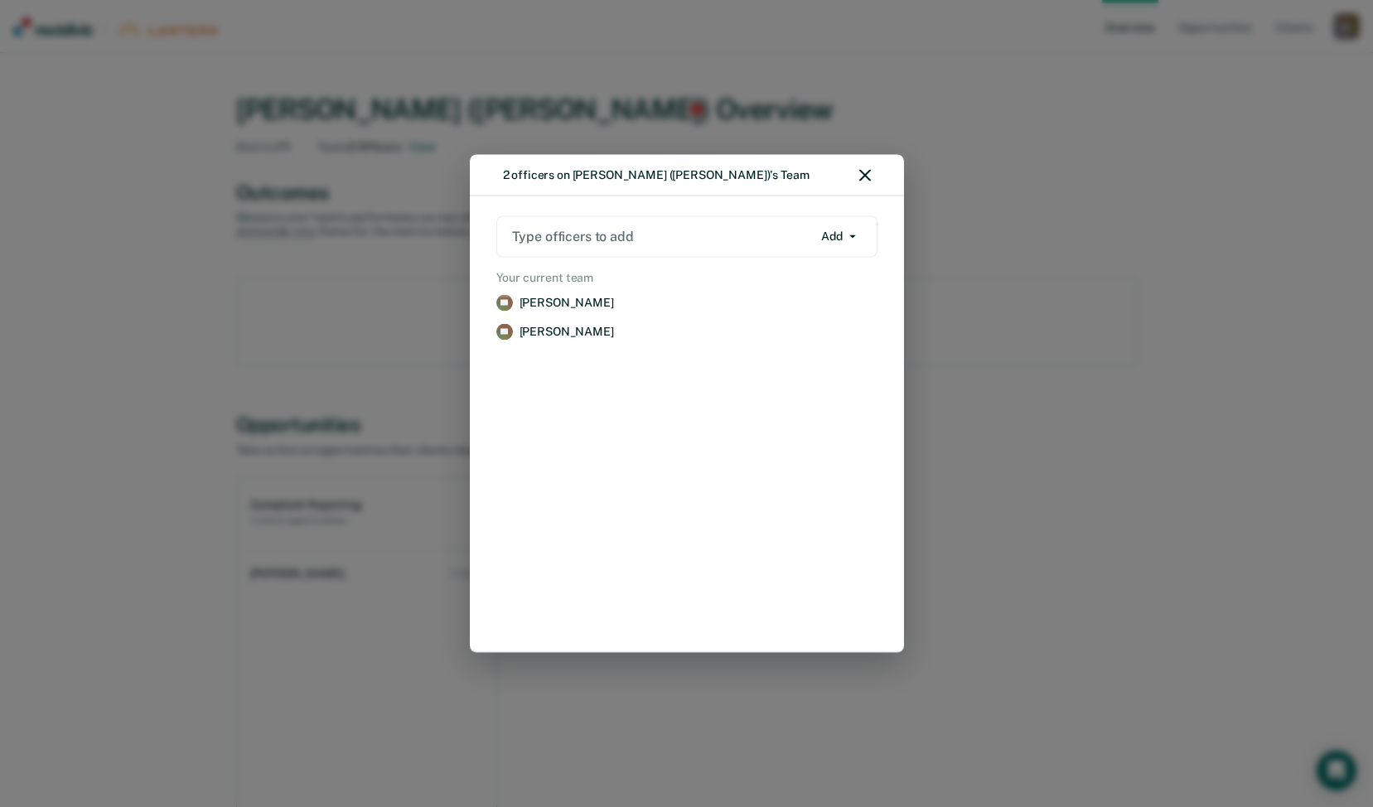
click at [860, 177] on icon "button" at bounding box center [865, 176] width 12 height 12
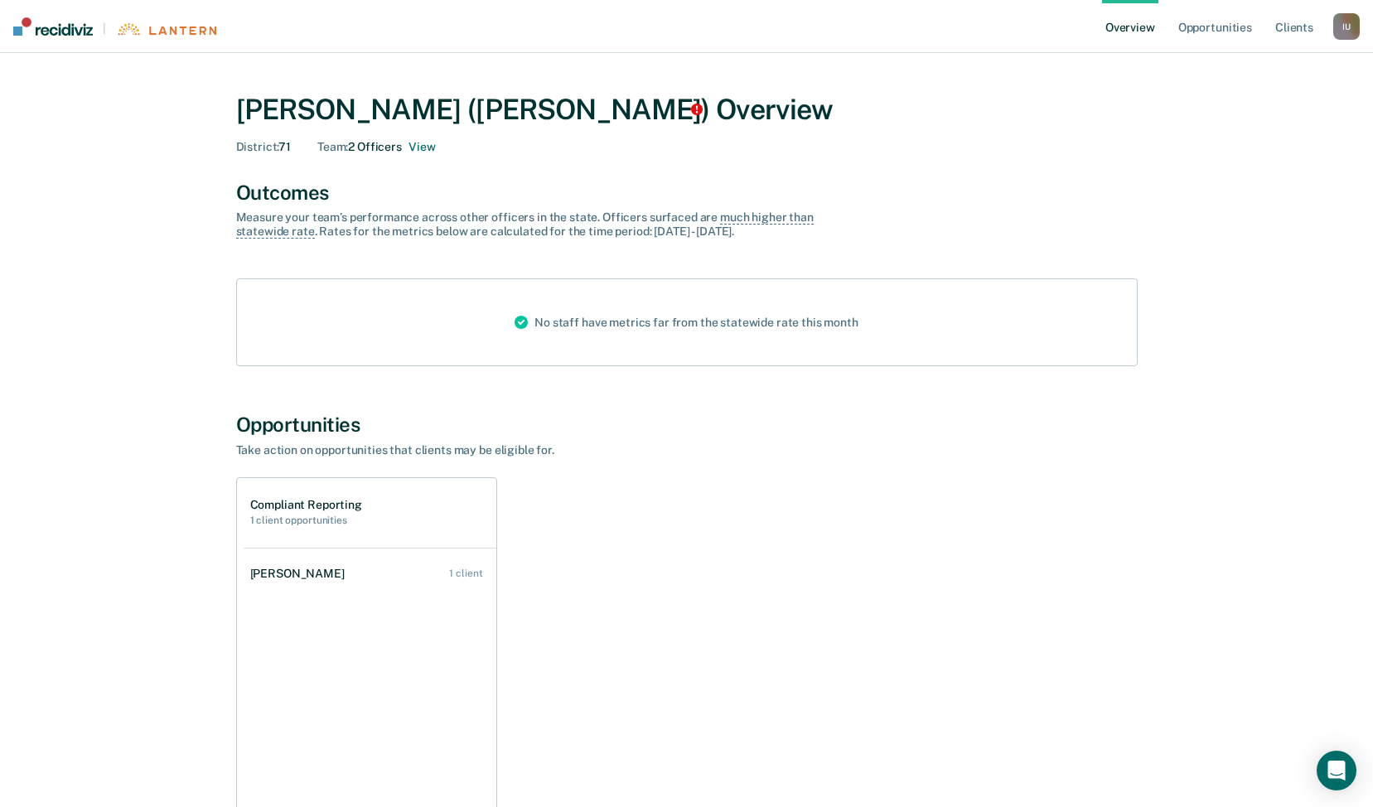
click at [1350, 25] on div "I U" at bounding box center [1346, 26] width 27 height 27
click at [1229, 66] on link "Profile" at bounding box center [1279, 67] width 133 height 14
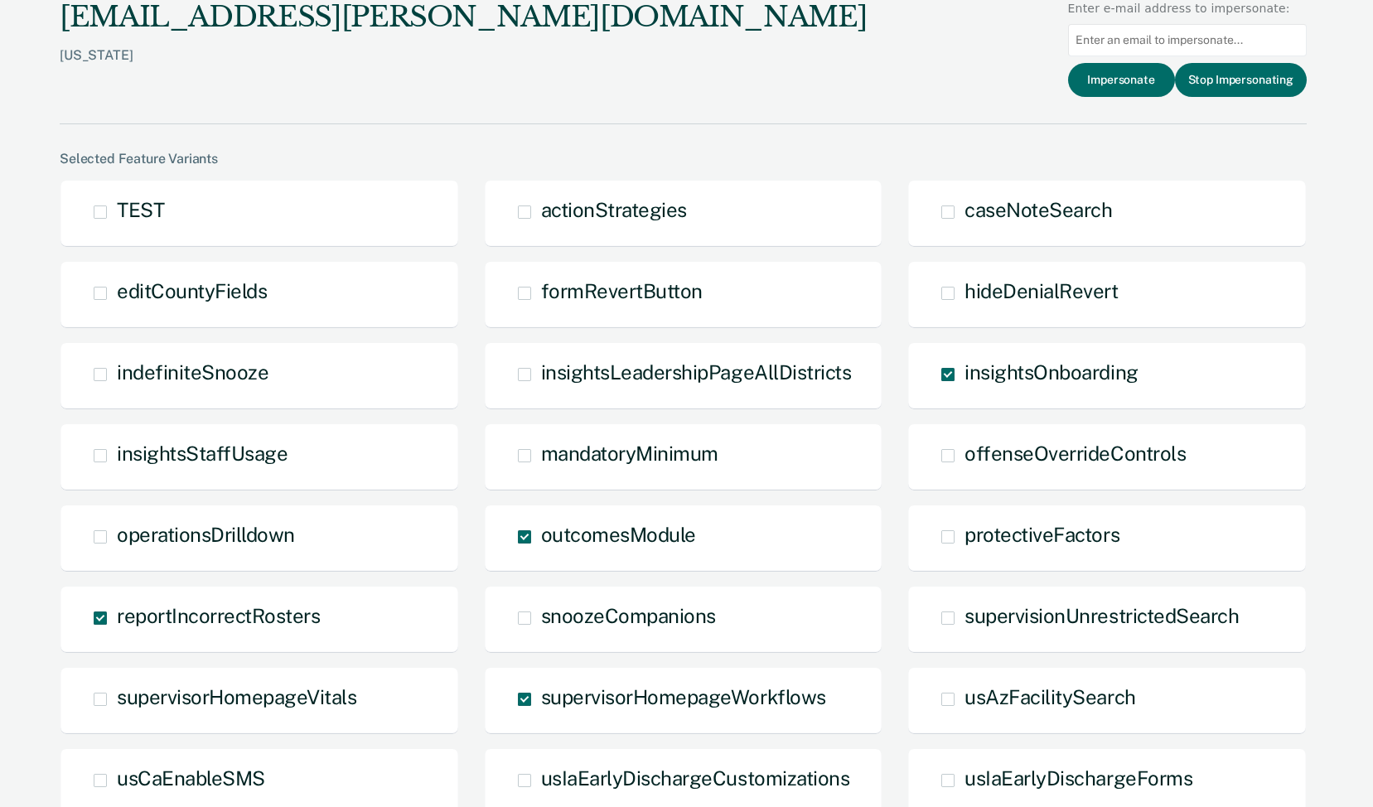
click at [1170, 21] on div at bounding box center [1187, 40] width 239 height 46
click at [1167, 36] on input at bounding box center [1187, 40] width 239 height 32
paste input "brandon.kelley@tn.gov"
type input "brandon.kelley@tn.gov"
click at [1133, 87] on button "Impersonate" at bounding box center [1121, 80] width 107 height 34
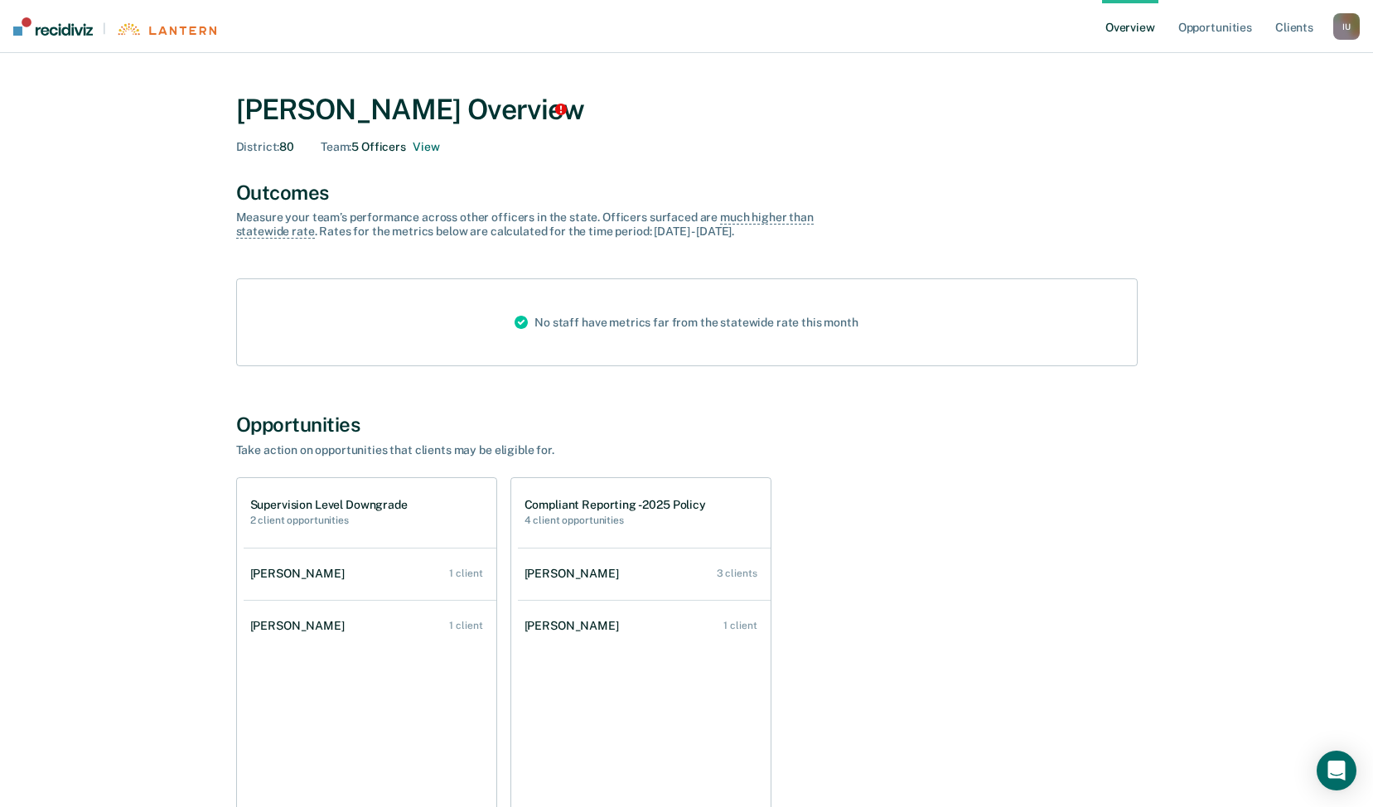
click at [390, 149] on div "Team : 5 Officers View" at bounding box center [380, 147] width 118 height 14
click at [426, 150] on button "View" at bounding box center [426, 147] width 27 height 14
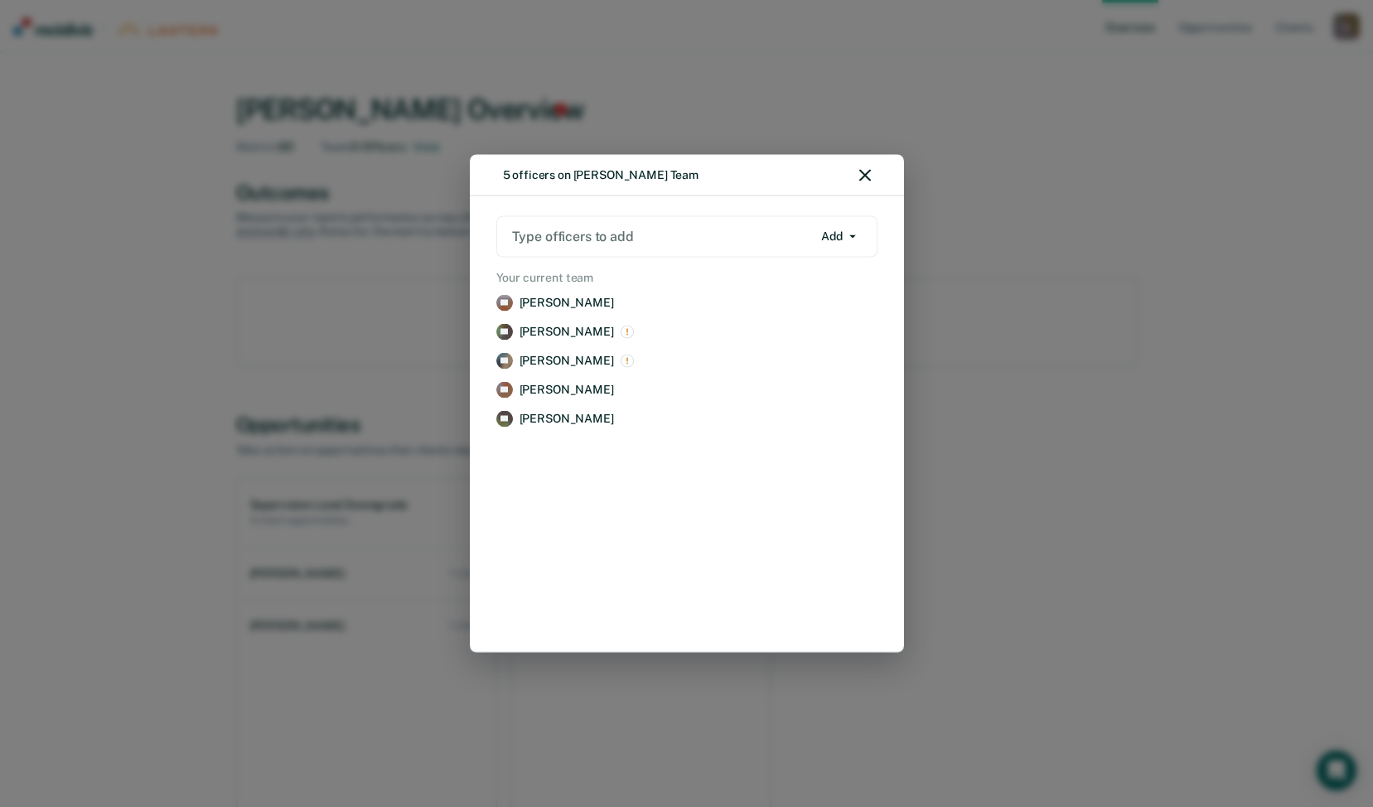
click at [748, 33] on div "5 officers on Brandon Kelley's Team Type officers to add Add Add Remove Your cu…" at bounding box center [686, 403] width 1373 height 807
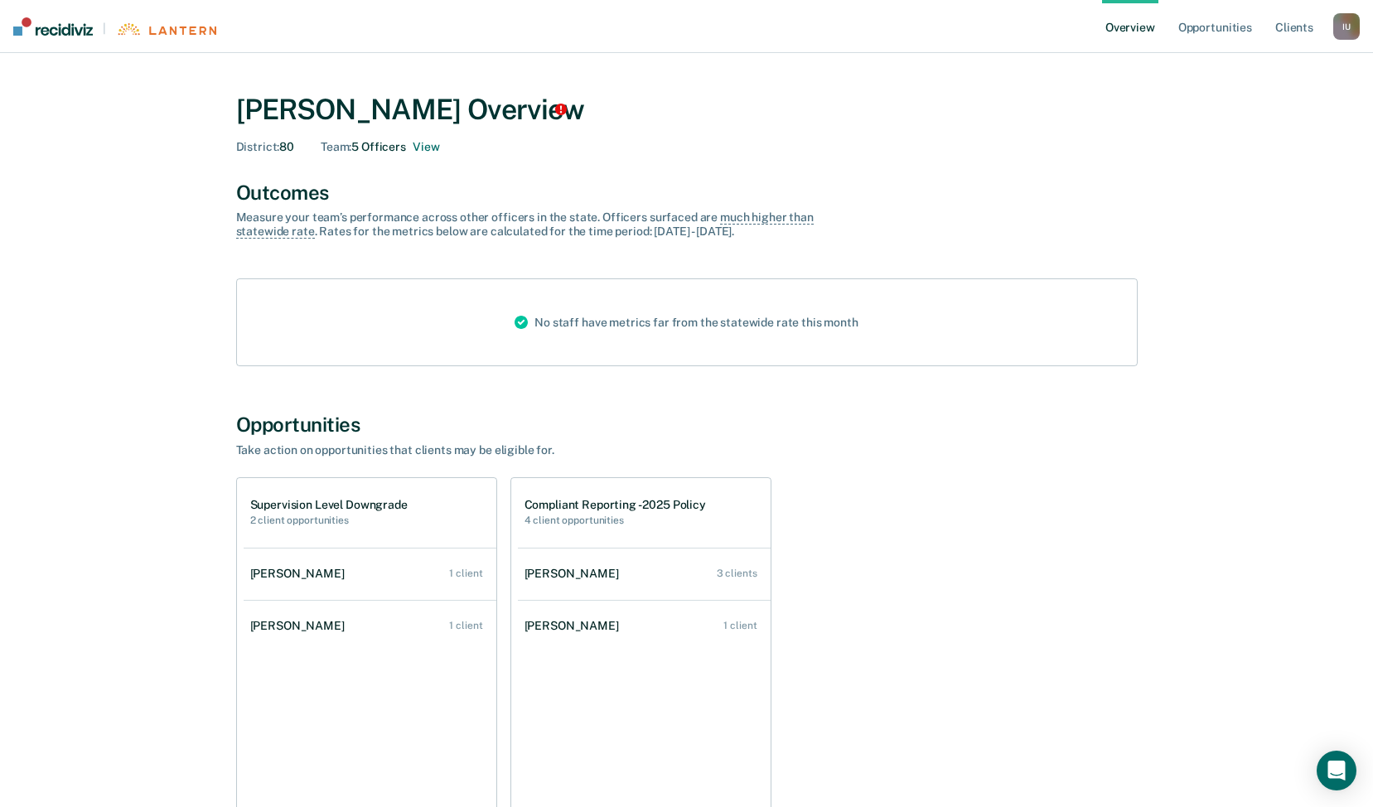
click at [1350, 22] on div "I U" at bounding box center [1346, 26] width 27 height 27
click at [1243, 63] on link "Profile" at bounding box center [1279, 67] width 133 height 14
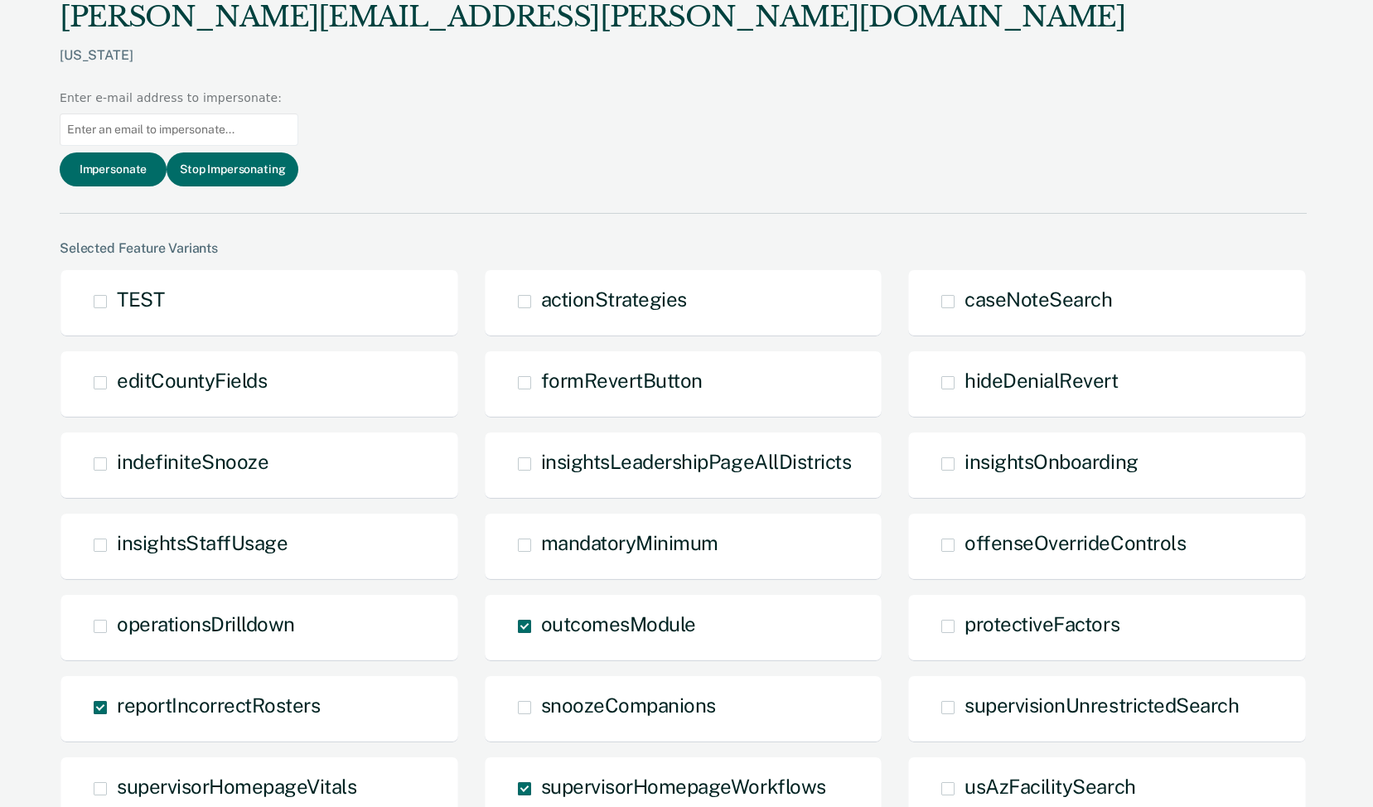
click at [298, 114] on input at bounding box center [179, 130] width 239 height 32
paste input "[EMAIL_ADDRESS][PERSON_NAME][DOMAIN_NAME]"
type input "[EMAIL_ADDRESS][PERSON_NAME][DOMAIN_NAME]"
click at [167, 152] on button "Impersonate" at bounding box center [113, 169] width 107 height 34
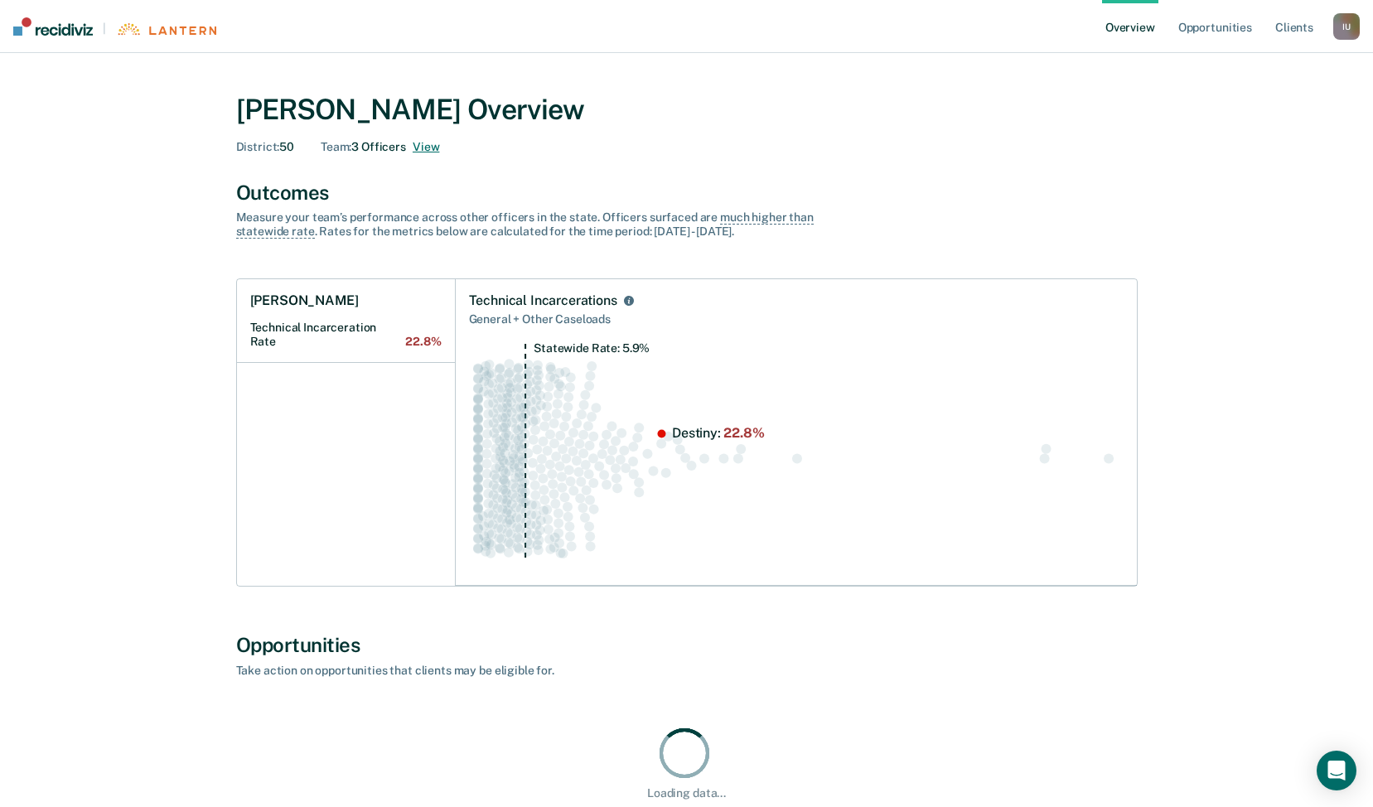
click at [423, 149] on button "View" at bounding box center [426, 147] width 27 height 14
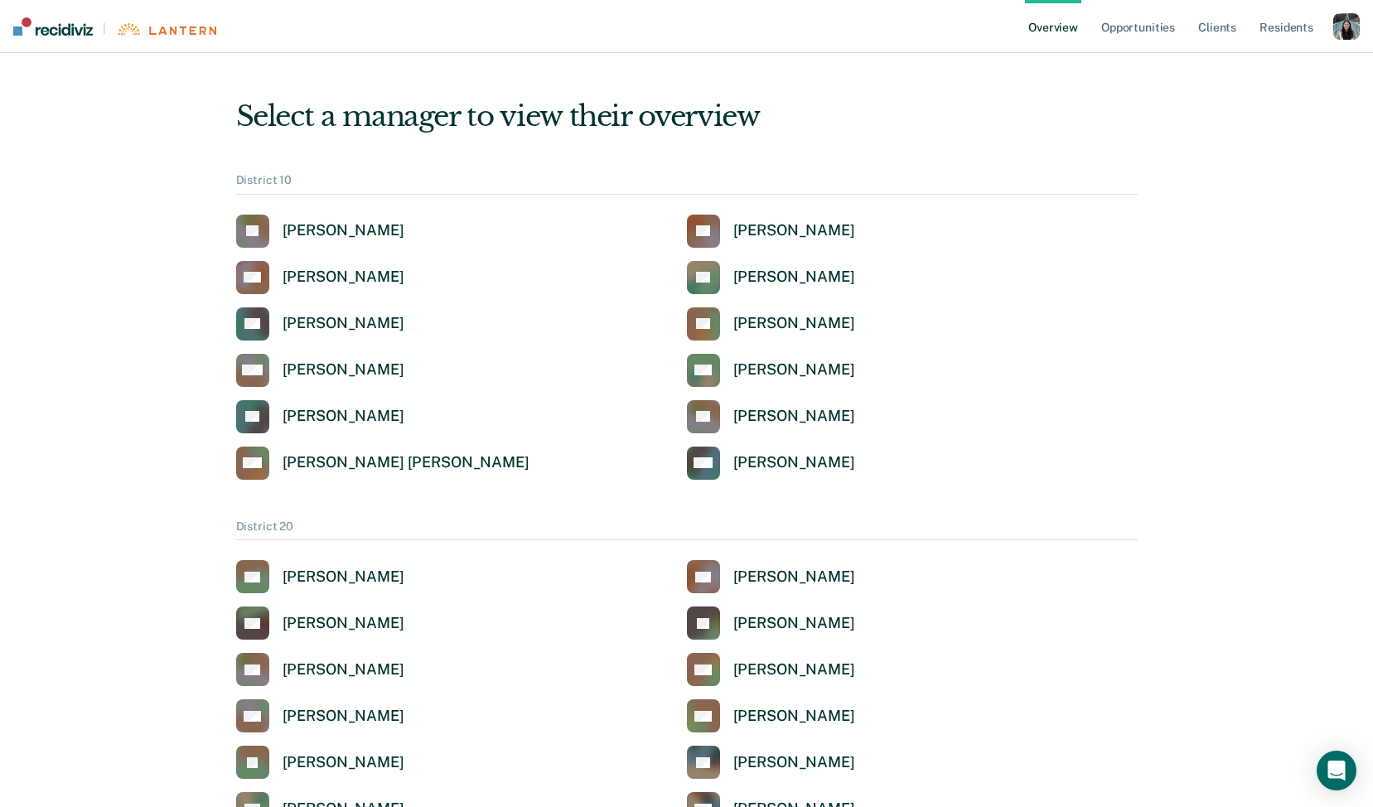
click at [1336, 31] on div "button" at bounding box center [1346, 26] width 27 height 27
click at [1239, 64] on link "Profile" at bounding box center [1279, 67] width 133 height 14
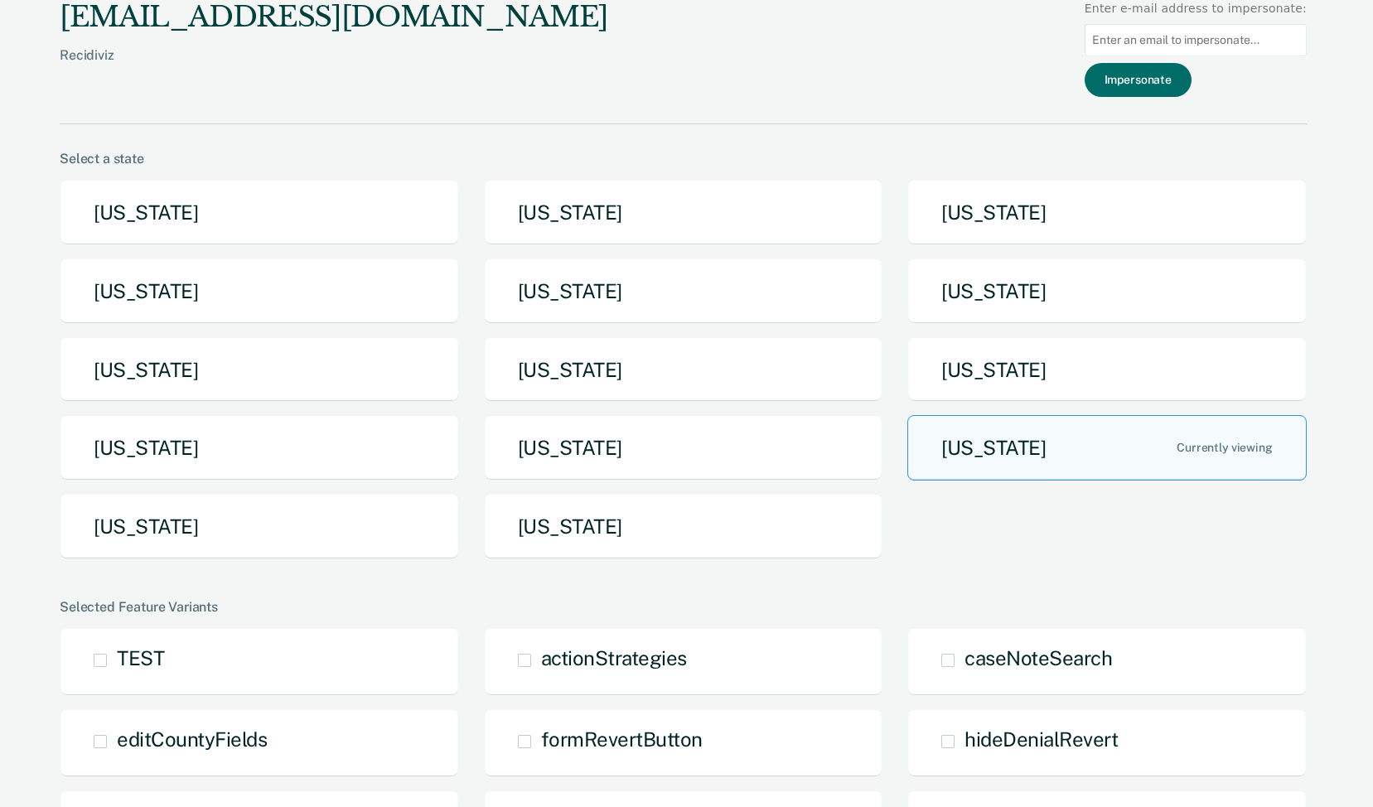
click at [1226, 39] on input at bounding box center [1195, 40] width 222 height 32
paste input "[PERSON_NAME][EMAIL_ADDRESS][PERSON_NAME][DOMAIN_NAME]"
type input "[PERSON_NAME][EMAIL_ADDRESS][PERSON_NAME][DOMAIN_NAME]"
click at [1191, 76] on button "Impersonate" at bounding box center [1137, 80] width 107 height 34
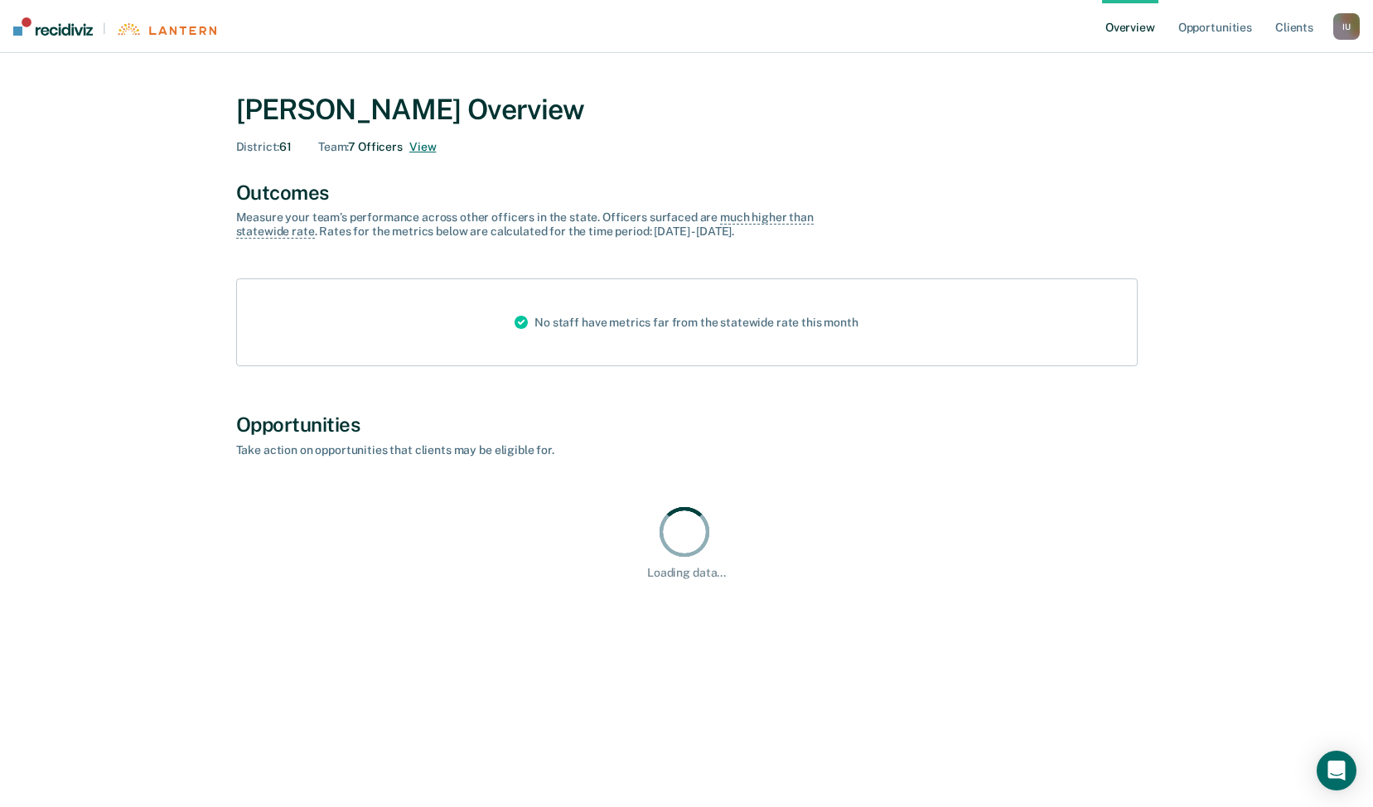
click at [425, 145] on button "View" at bounding box center [422, 147] width 27 height 14
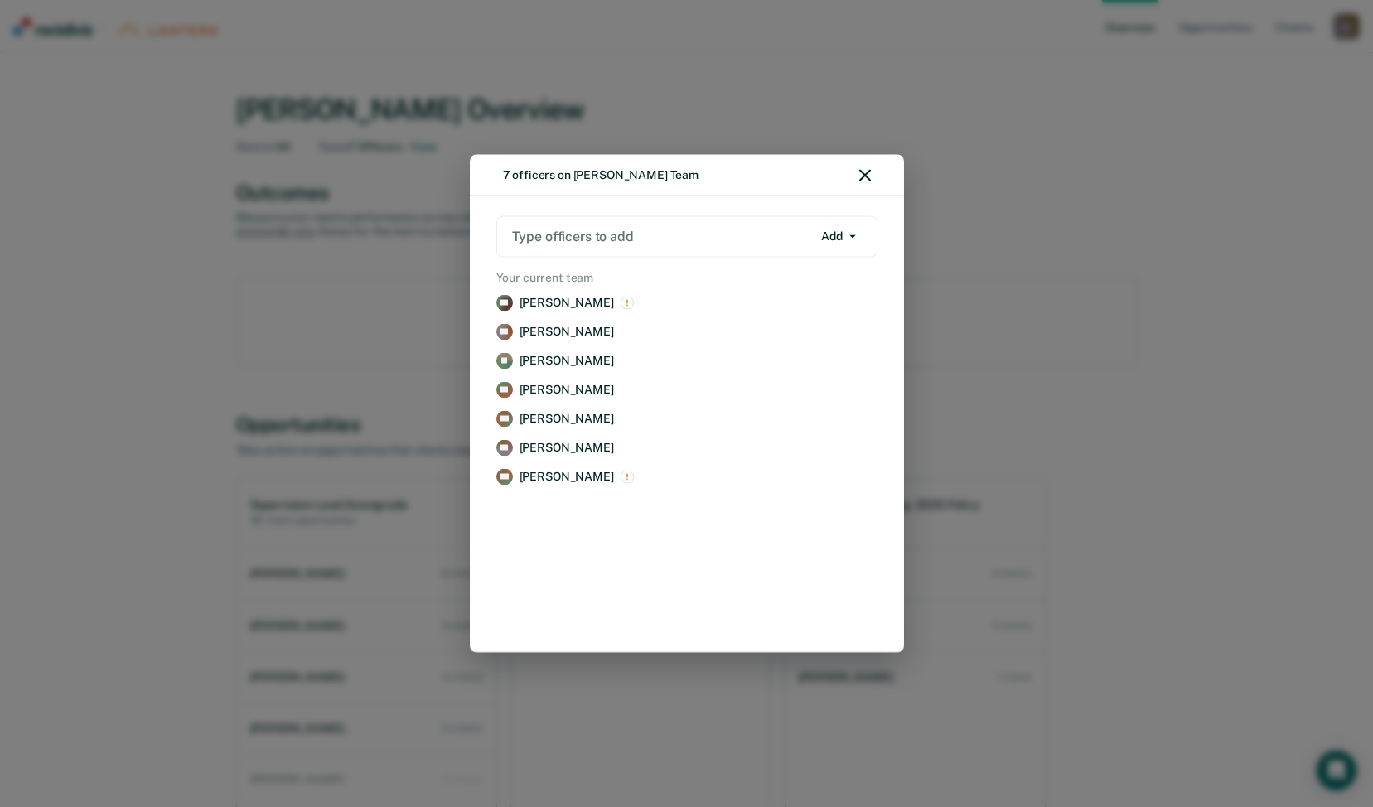
click at [1349, 28] on div "7 officers on [PERSON_NAME] Team Type officers to add Add Add Remove Your curre…" at bounding box center [686, 403] width 1373 height 807
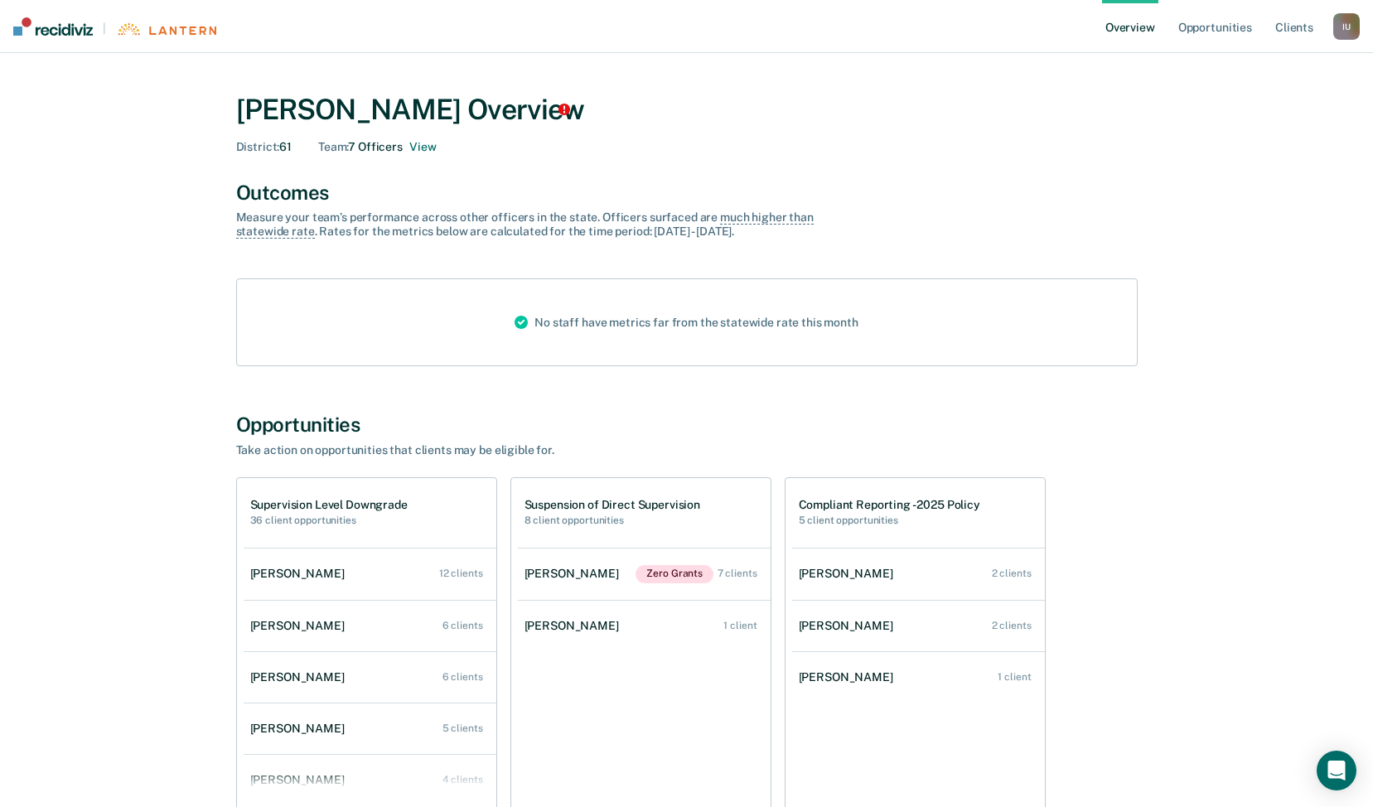
click at [1349, 28] on div "I U" at bounding box center [1346, 26] width 27 height 27
click at [1267, 68] on link "Profile" at bounding box center [1279, 67] width 133 height 14
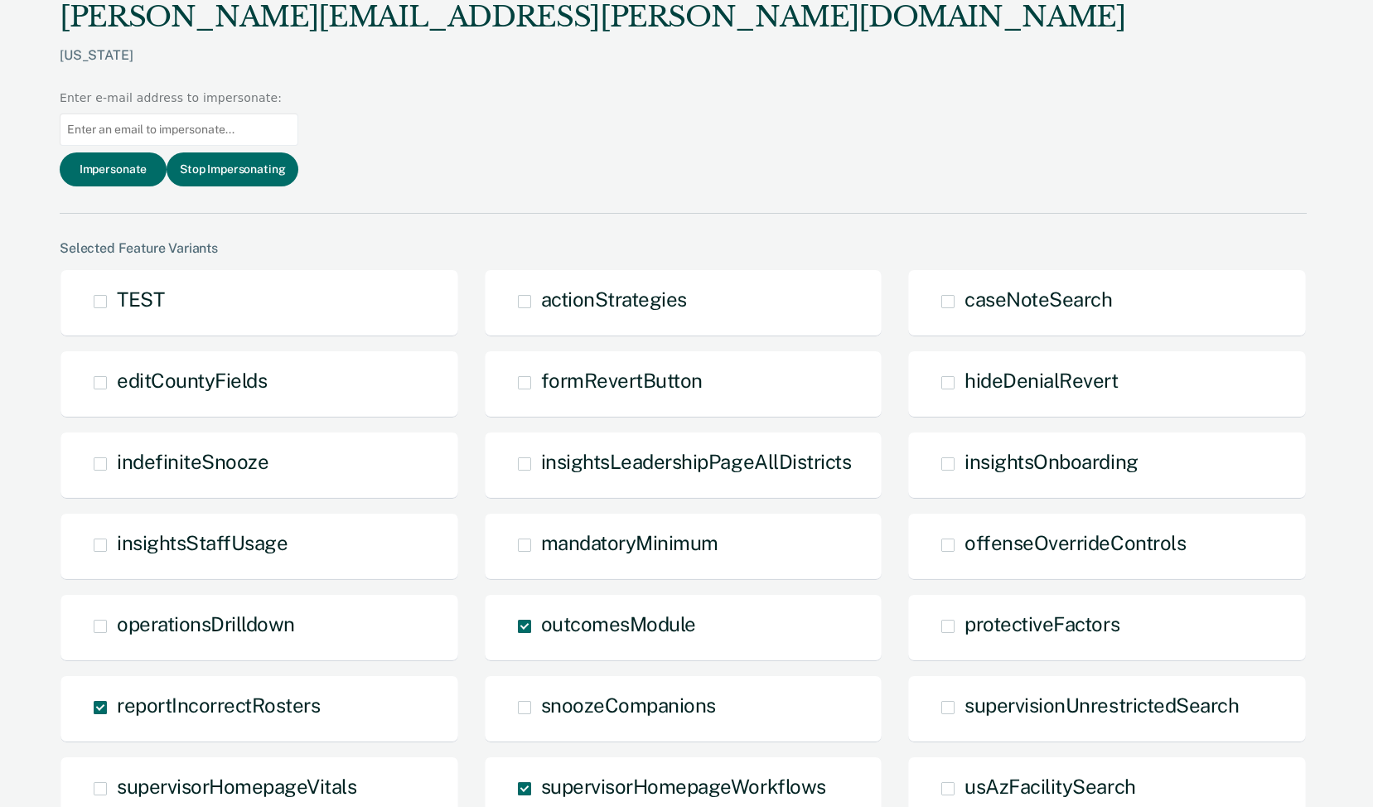
click at [298, 114] on input at bounding box center [179, 130] width 239 height 32
paste input "[PERSON_NAME][EMAIL_ADDRESS][DOMAIN_NAME]"
type input "[PERSON_NAME][EMAIL_ADDRESS][DOMAIN_NAME]"
click at [167, 152] on button "Impersonate" at bounding box center [113, 169] width 107 height 34
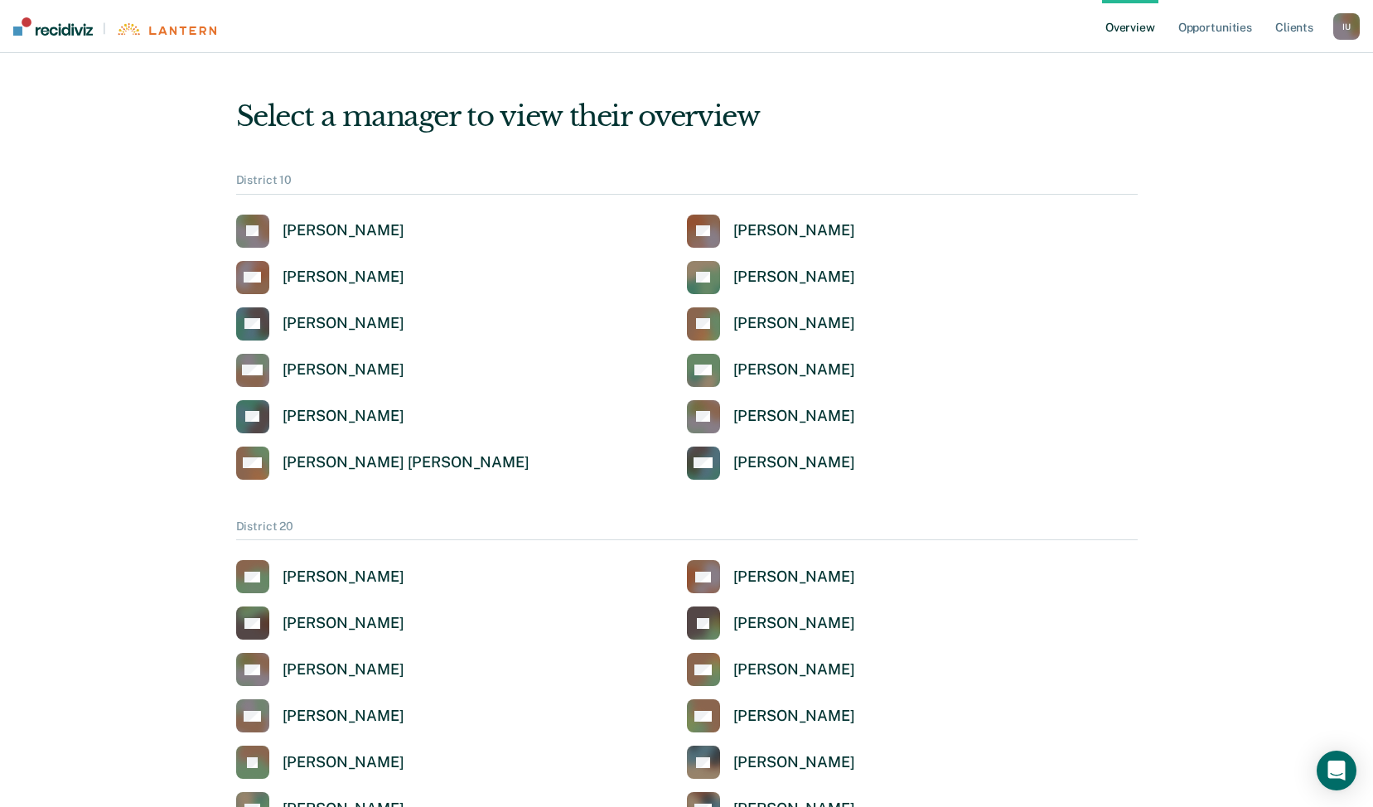
scroll to position [2203, 0]
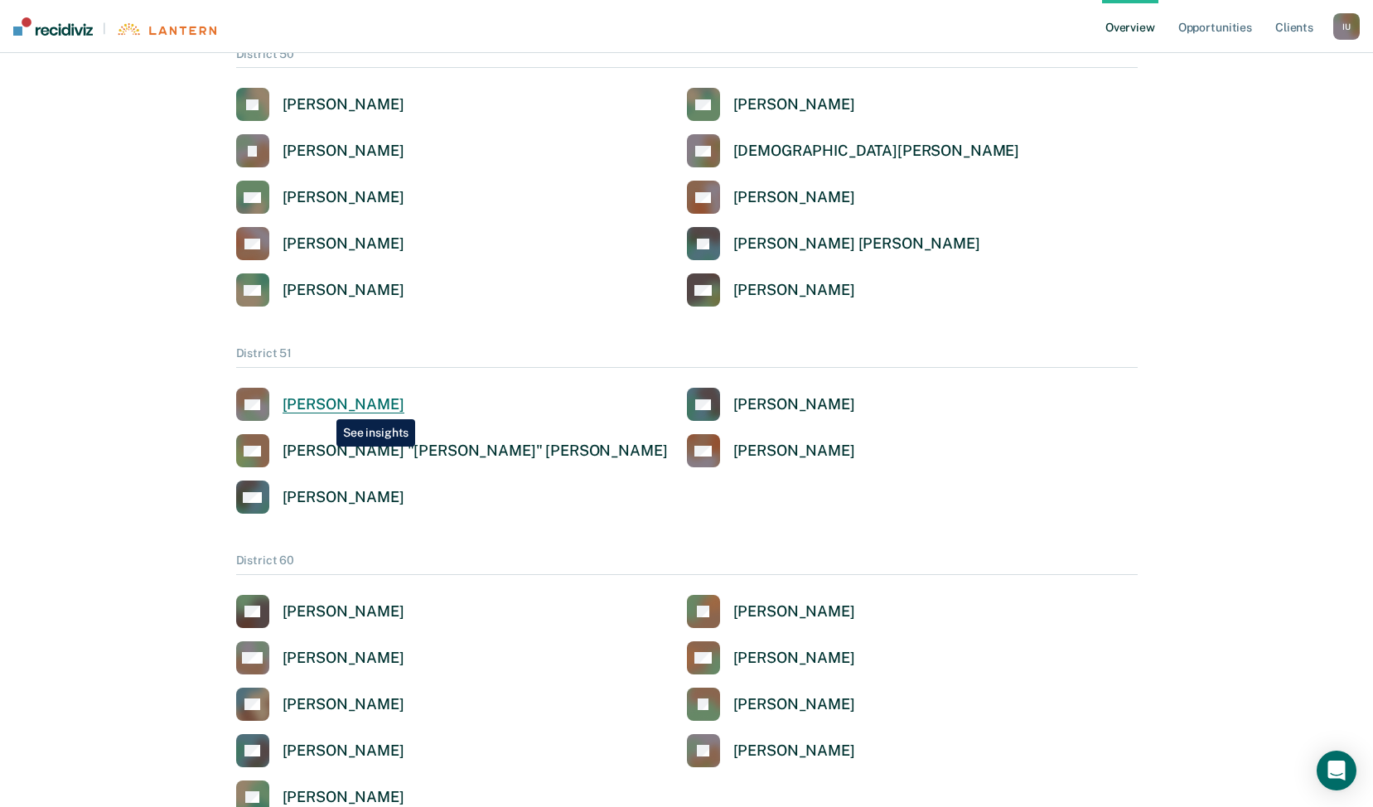
click at [324, 407] on div "[PERSON_NAME]" at bounding box center [344, 404] width 122 height 19
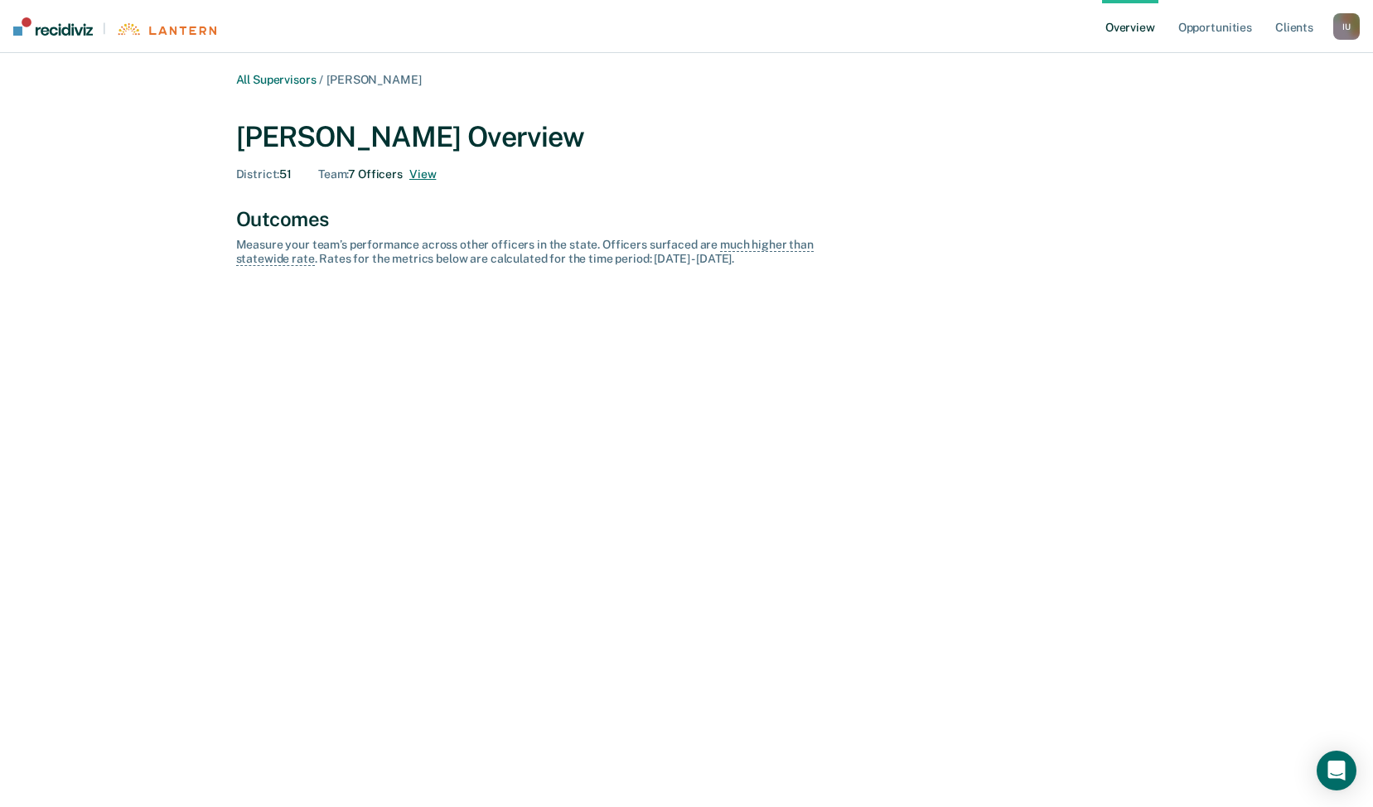
click at [424, 174] on button "View" at bounding box center [422, 174] width 27 height 14
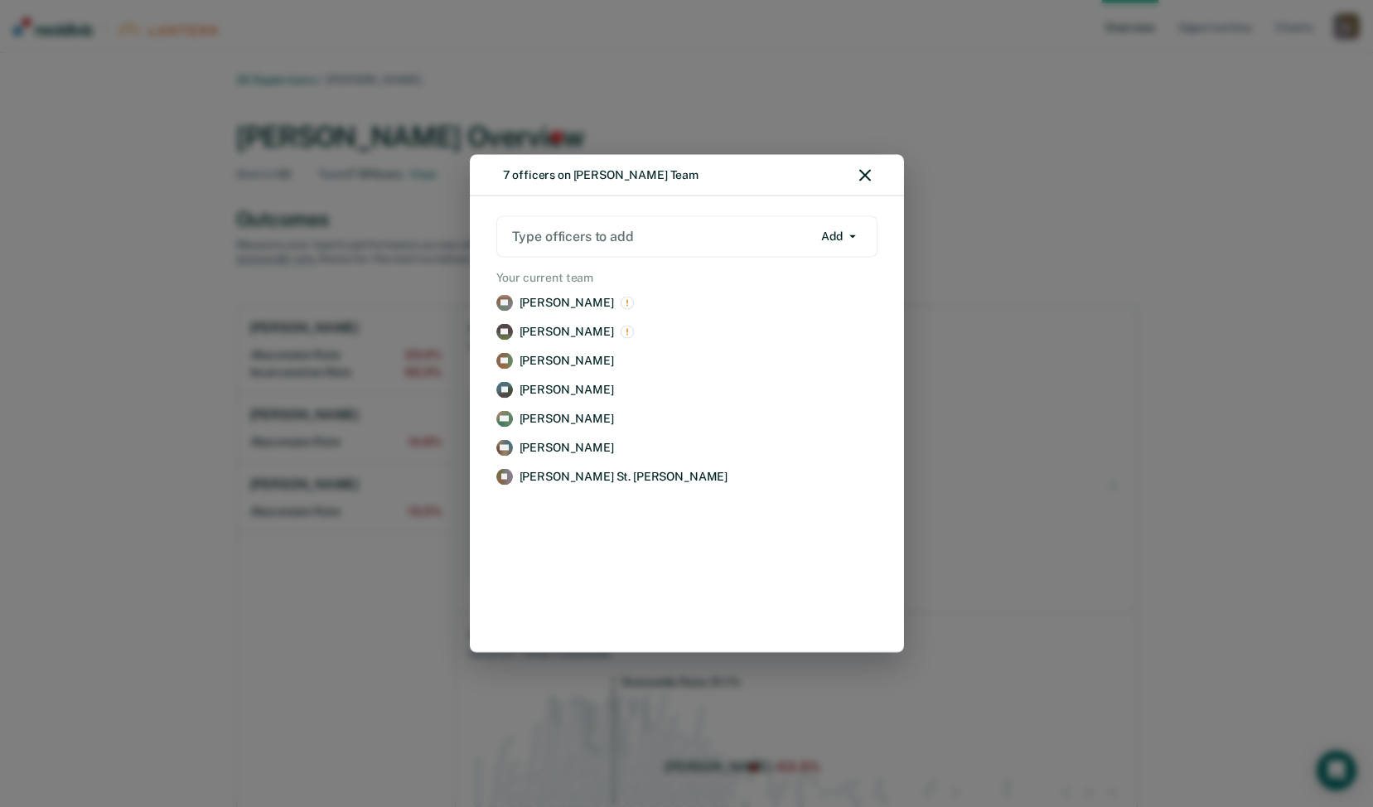
click at [875, 175] on div "7 officers on [PERSON_NAME] Team" at bounding box center [687, 175] width 434 height 41
click at [861, 175] on icon "button" at bounding box center [865, 176] width 12 height 12
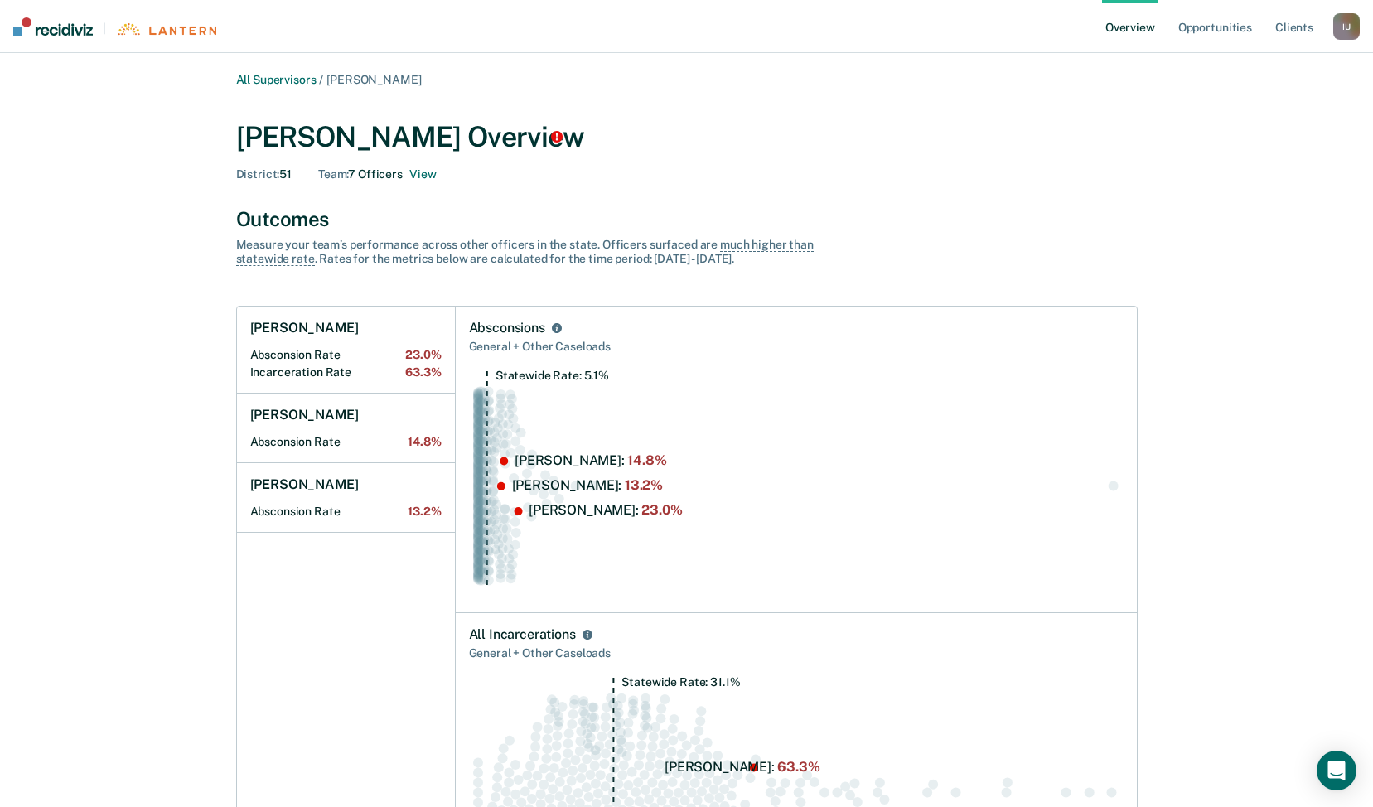
click at [1342, 27] on div "I U" at bounding box center [1346, 26] width 27 height 27
click at [1231, 60] on link "Profile" at bounding box center [1279, 67] width 133 height 14
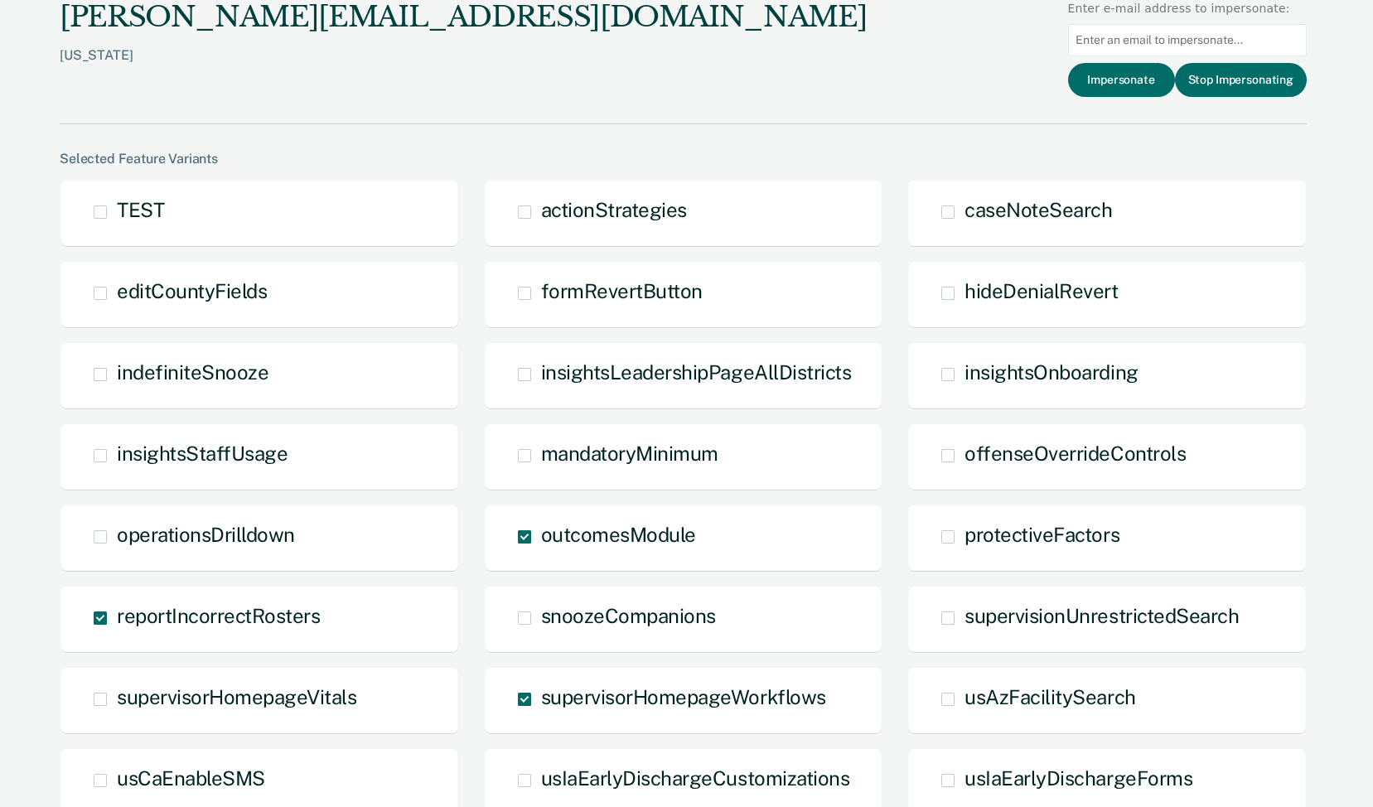
click at [1123, 41] on input at bounding box center [1187, 40] width 239 height 32
paste input "[PERSON_NAME][EMAIL_ADDRESS][PERSON_NAME][DOMAIN_NAME]"
type input "[PERSON_NAME][EMAIL_ADDRESS][PERSON_NAME][DOMAIN_NAME]"
click at [1128, 91] on button "Impersonate" at bounding box center [1121, 80] width 107 height 34
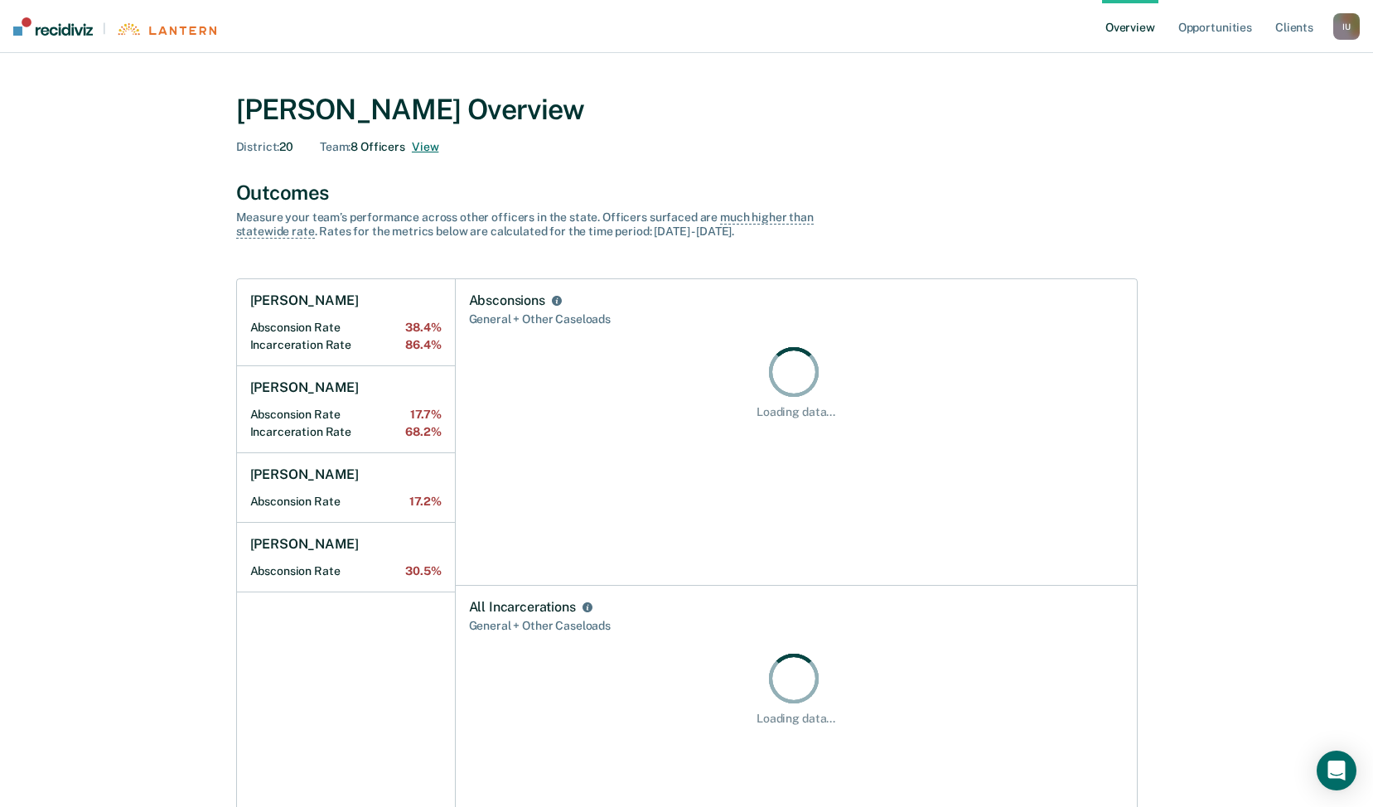
click at [424, 147] on button "View" at bounding box center [425, 147] width 27 height 14
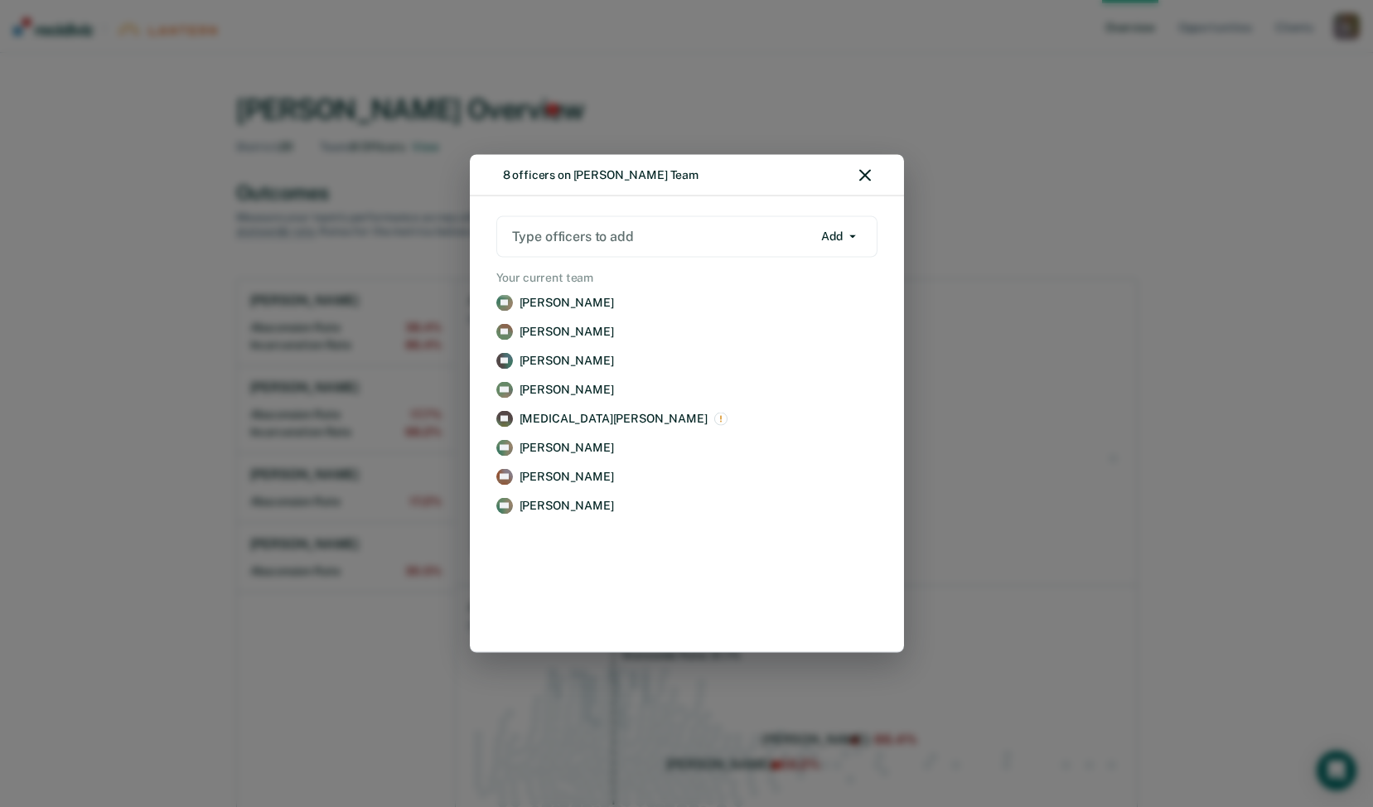
click at [867, 179] on icon "button" at bounding box center [865, 176] width 12 height 12
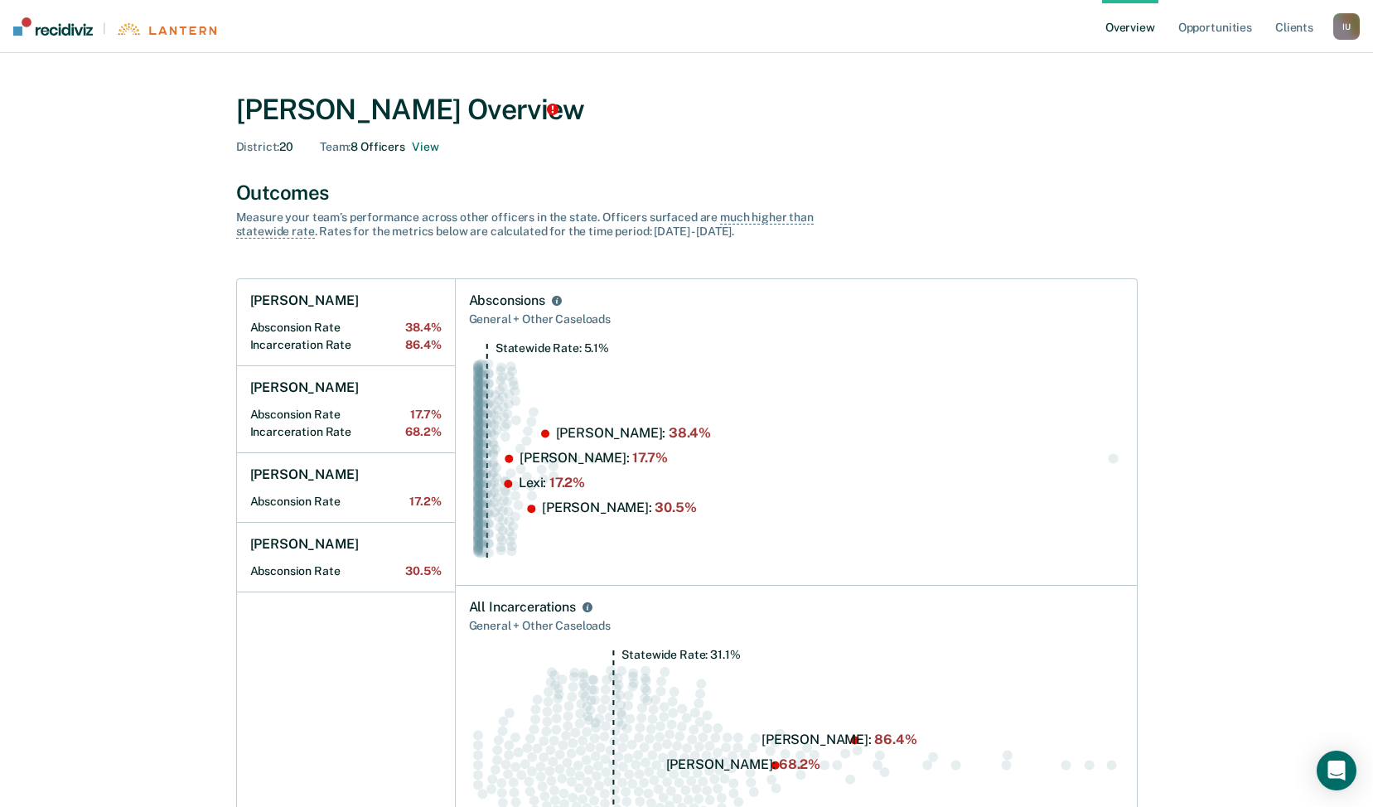
click at [1338, 38] on div "I U" at bounding box center [1346, 26] width 27 height 27
click at [1249, 70] on link "Profile" at bounding box center [1279, 67] width 133 height 14
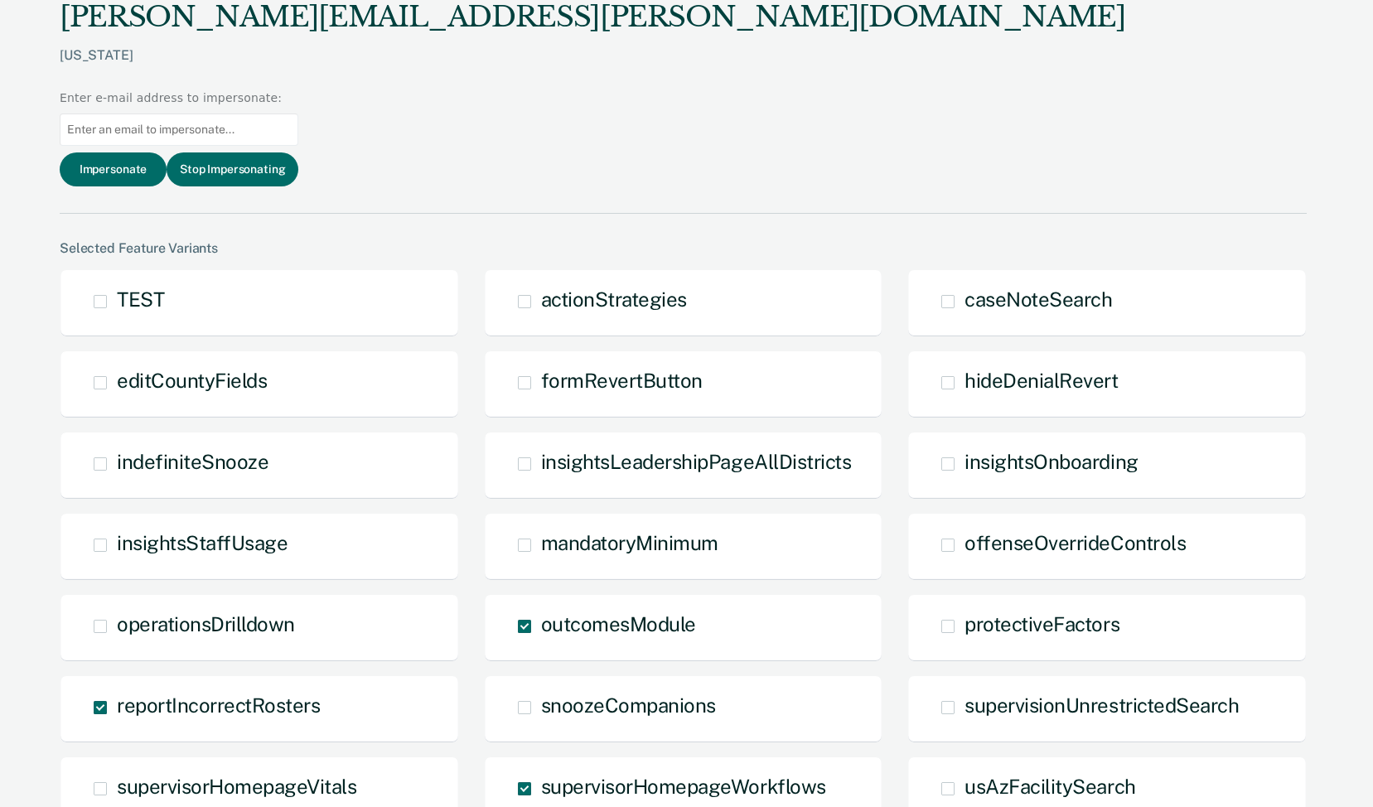
click at [298, 114] on input at bounding box center [179, 130] width 239 height 32
paste input "[EMAIL_ADDRESS][PERSON_NAME][DOMAIN_NAME]"
type input "[EMAIL_ADDRESS][PERSON_NAME][DOMAIN_NAME]"
click at [167, 152] on button "Impersonate" at bounding box center [113, 169] width 107 height 34
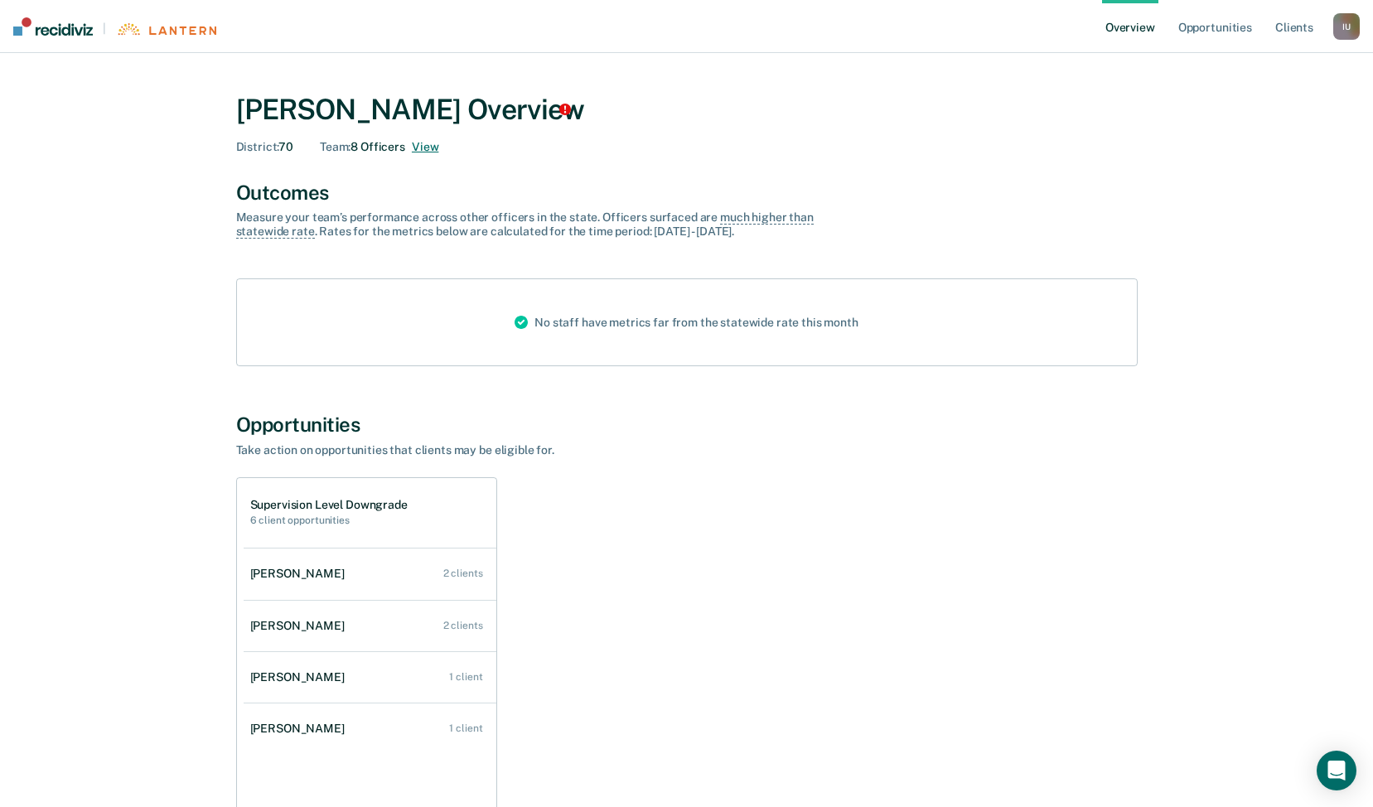
click at [435, 143] on button "View" at bounding box center [425, 147] width 27 height 14
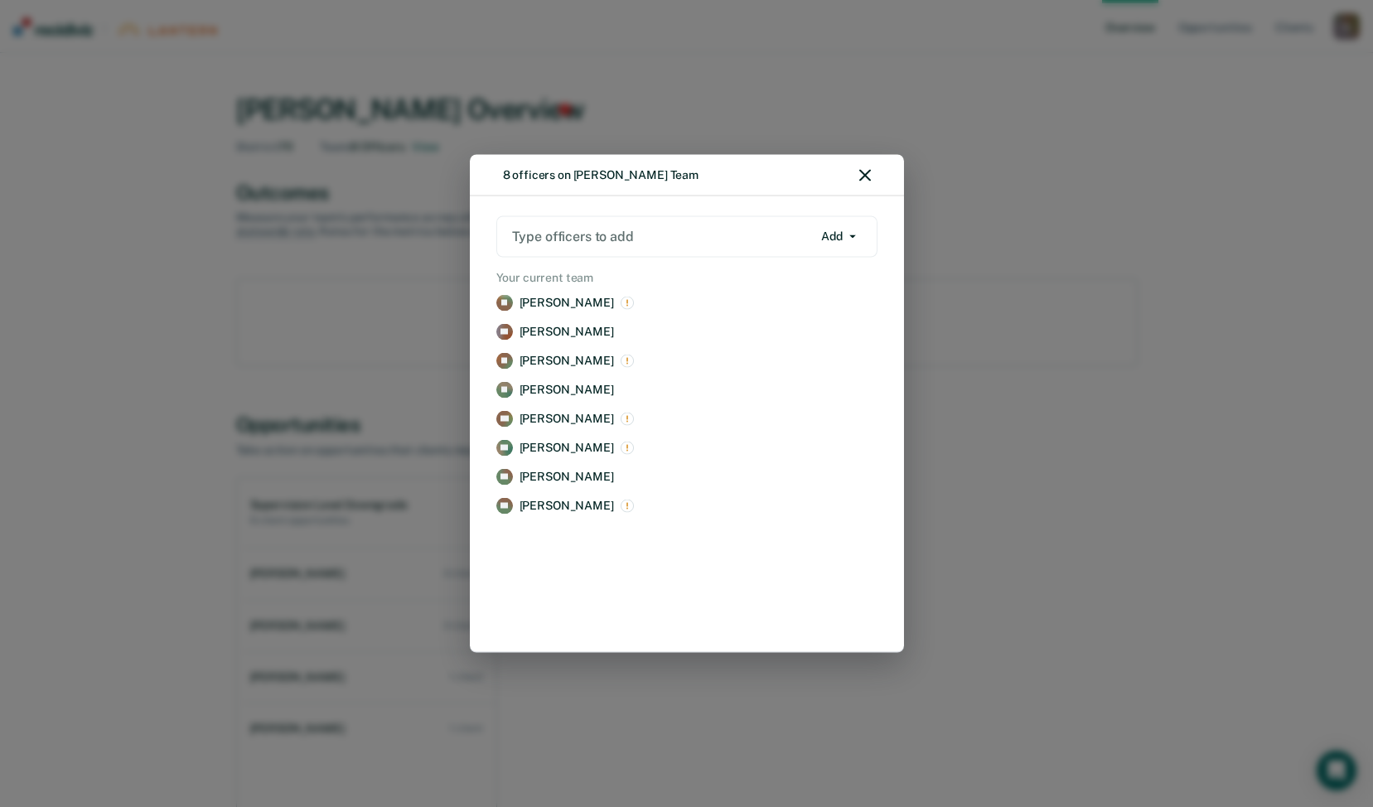
click at [870, 176] on icon "button" at bounding box center [865, 176] width 12 height 12
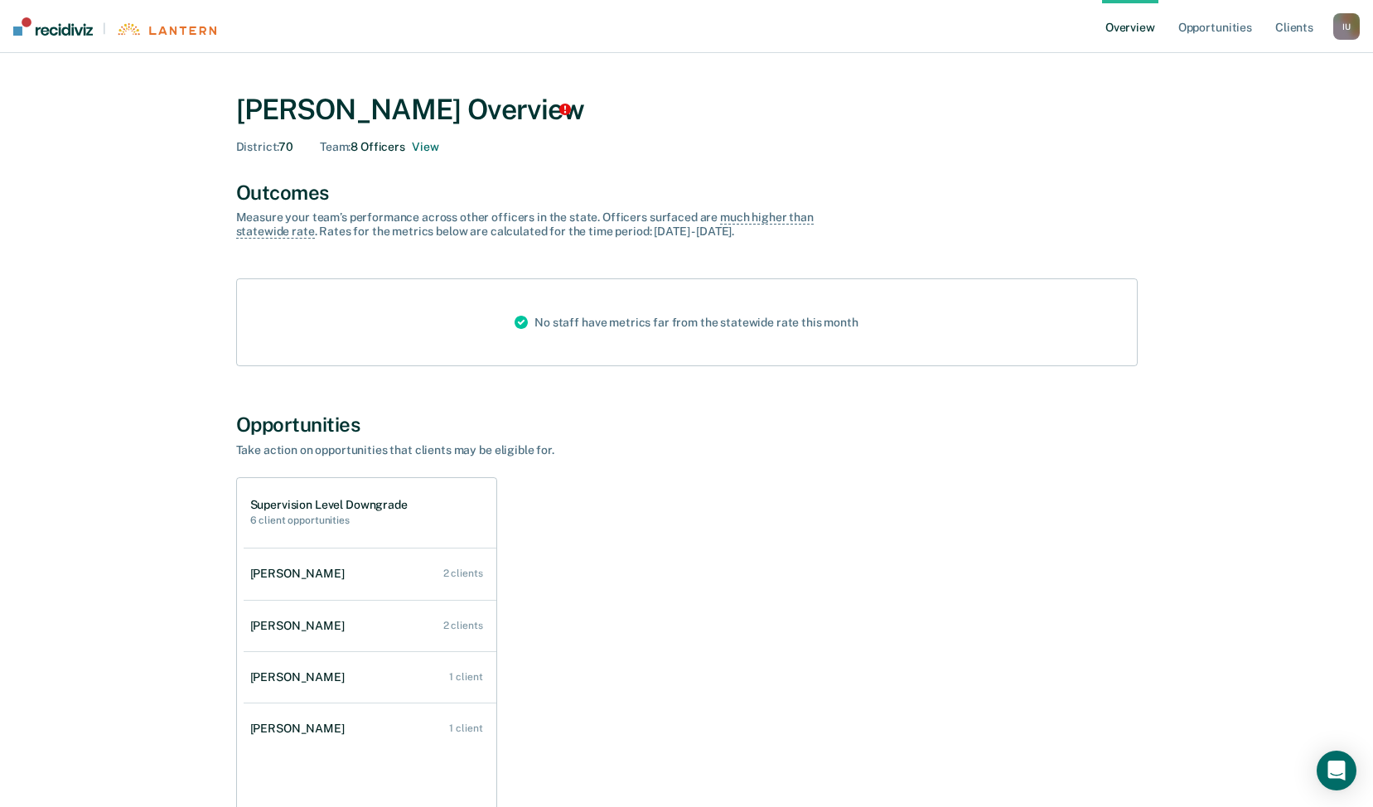
click at [1344, 20] on div "I U" at bounding box center [1346, 26] width 27 height 27
click at [1206, 67] on div "Profile How it works Log Out" at bounding box center [1280, 86] width 160 height 81
click at [1217, 67] on link "Profile" at bounding box center [1279, 67] width 133 height 14
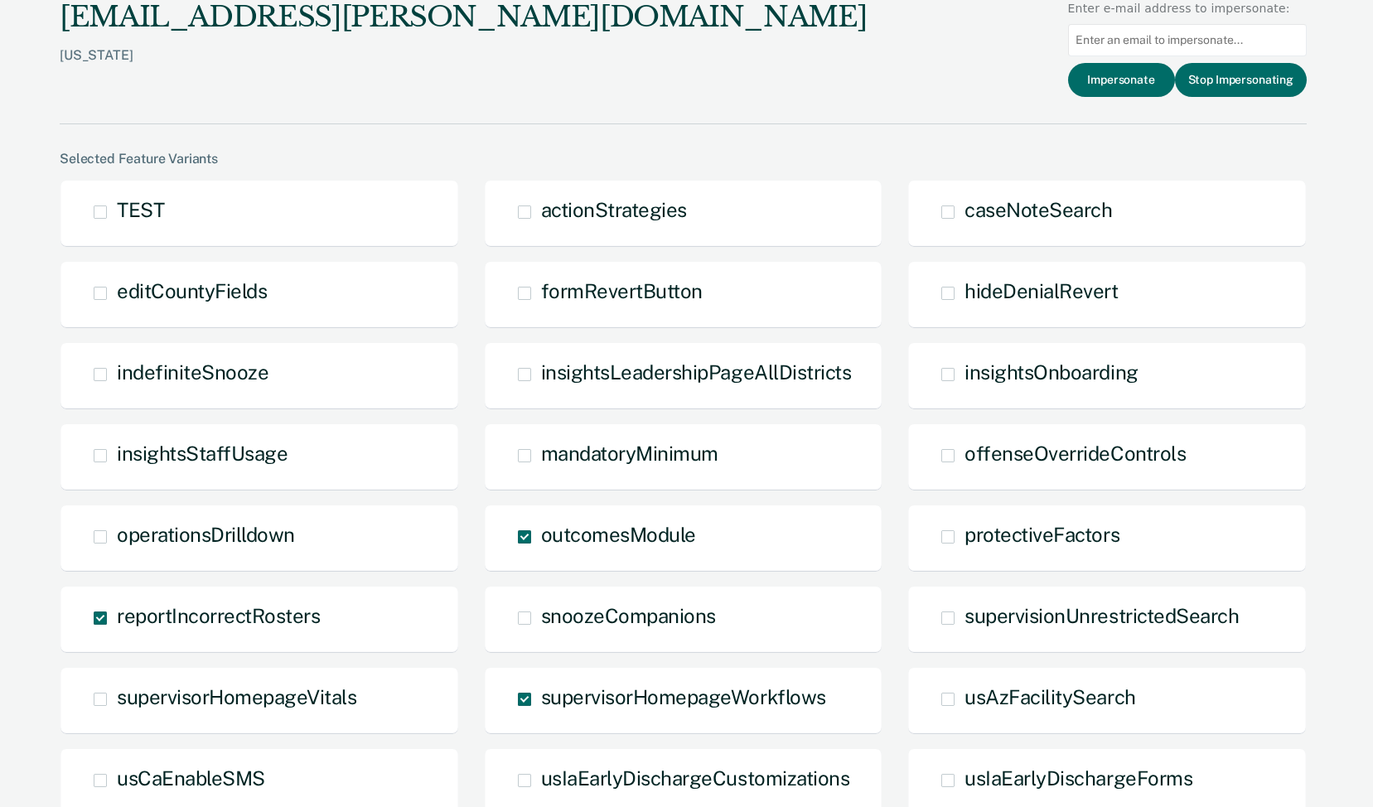
click at [1127, 47] on input at bounding box center [1187, 40] width 239 height 32
paste input "[EMAIL_ADDRESS][DOMAIN_NAME]"
type input "[EMAIL_ADDRESS][DOMAIN_NAME]"
click at [1125, 75] on button "Impersonate" at bounding box center [1121, 80] width 107 height 34
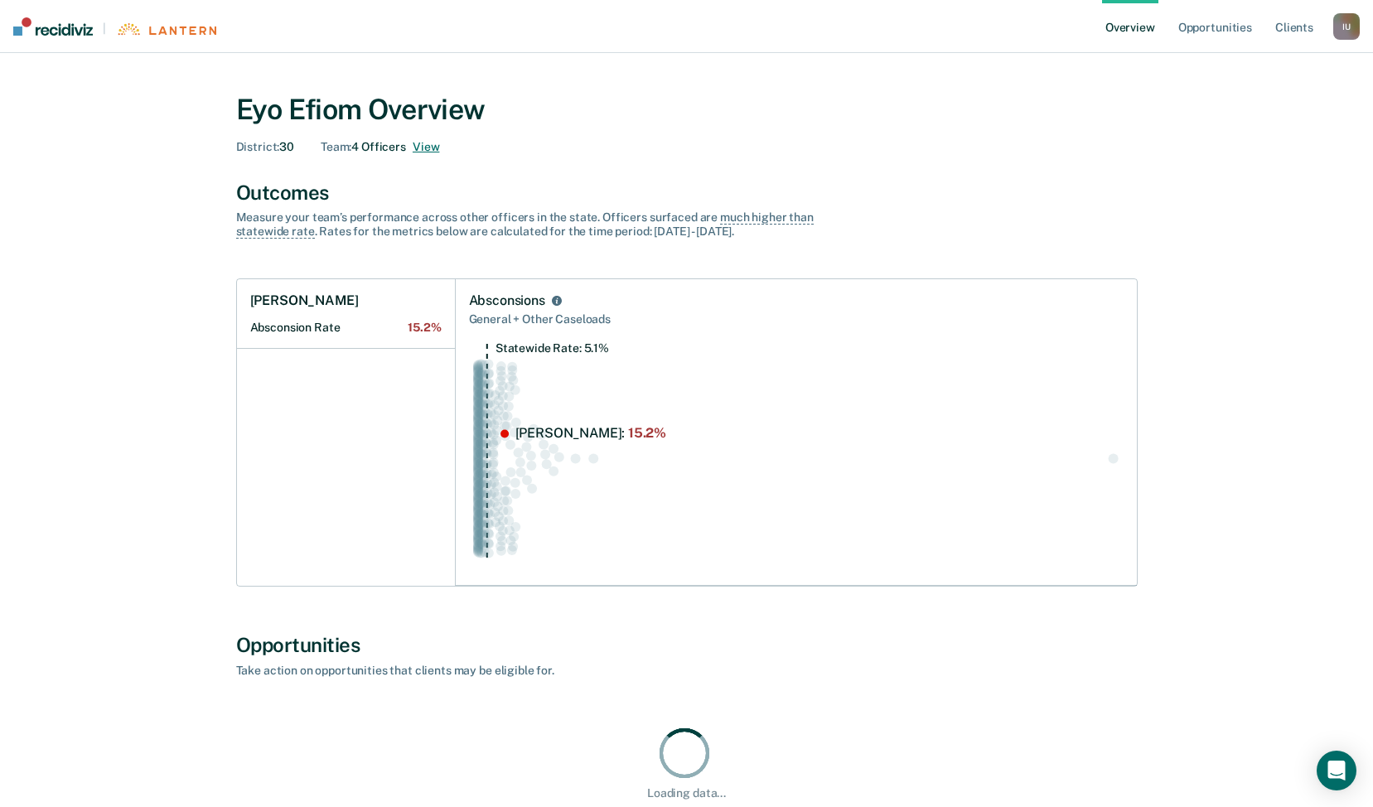
click at [423, 142] on button "View" at bounding box center [426, 147] width 27 height 14
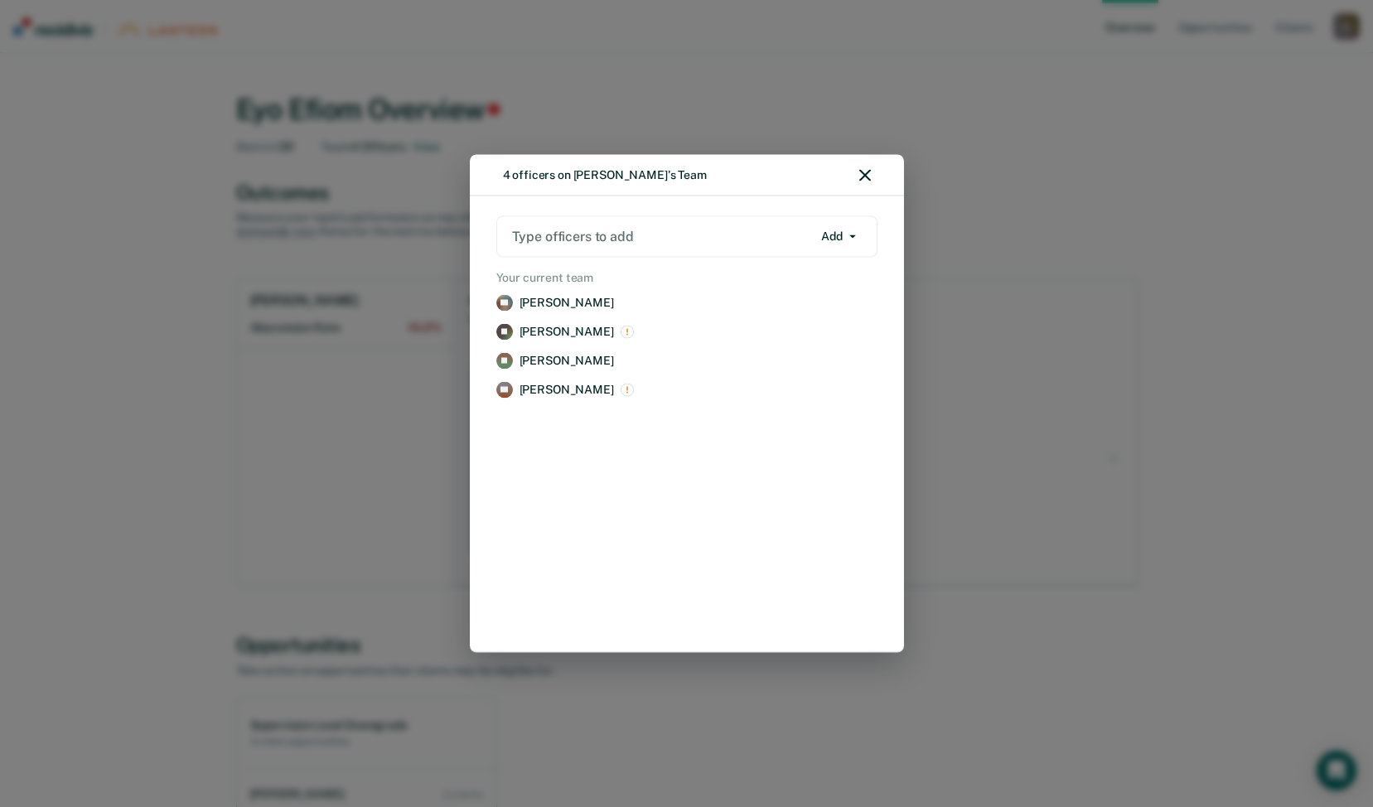
click at [866, 180] on icon "button" at bounding box center [865, 176] width 12 height 12
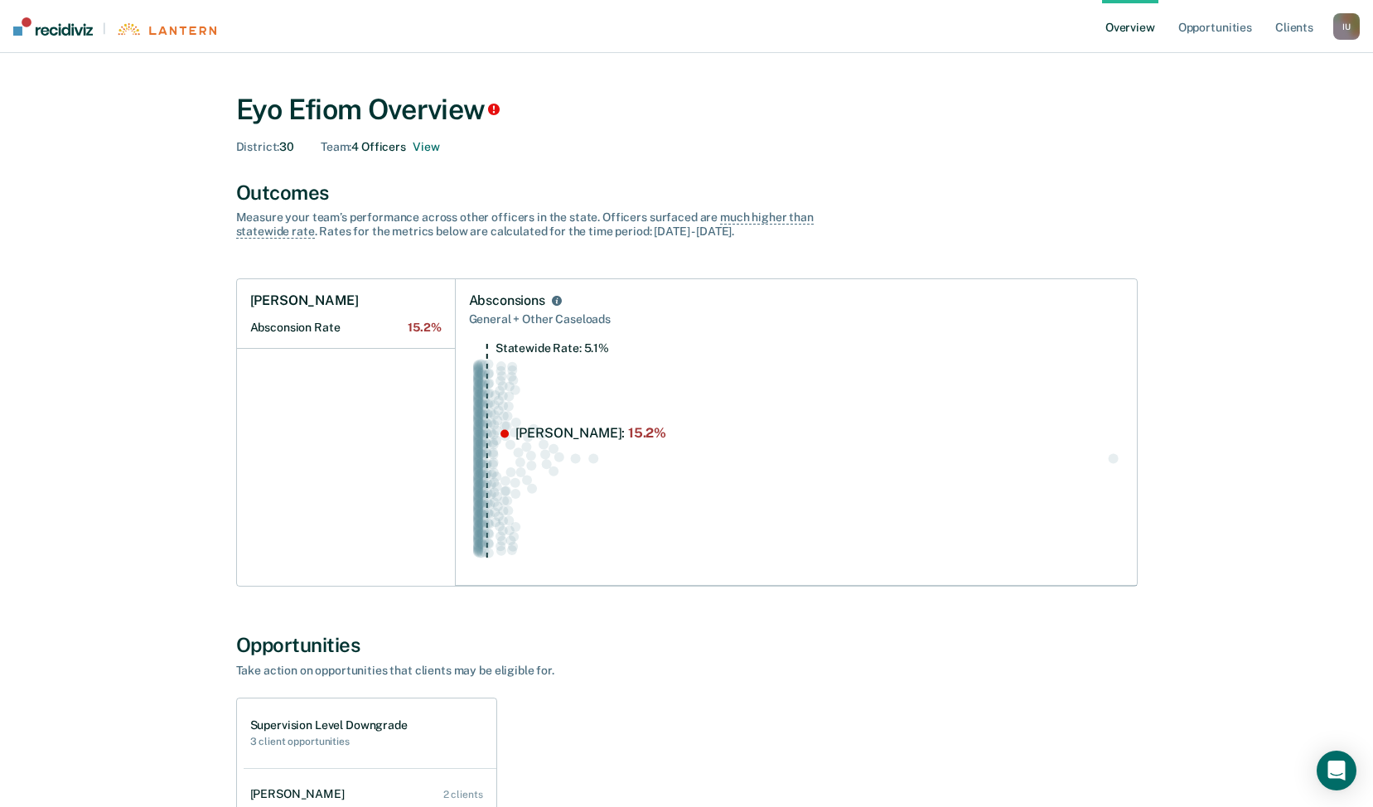
click at [1345, 24] on div "I U" at bounding box center [1346, 26] width 27 height 27
click at [1239, 67] on link "Profile" at bounding box center [1279, 67] width 133 height 14
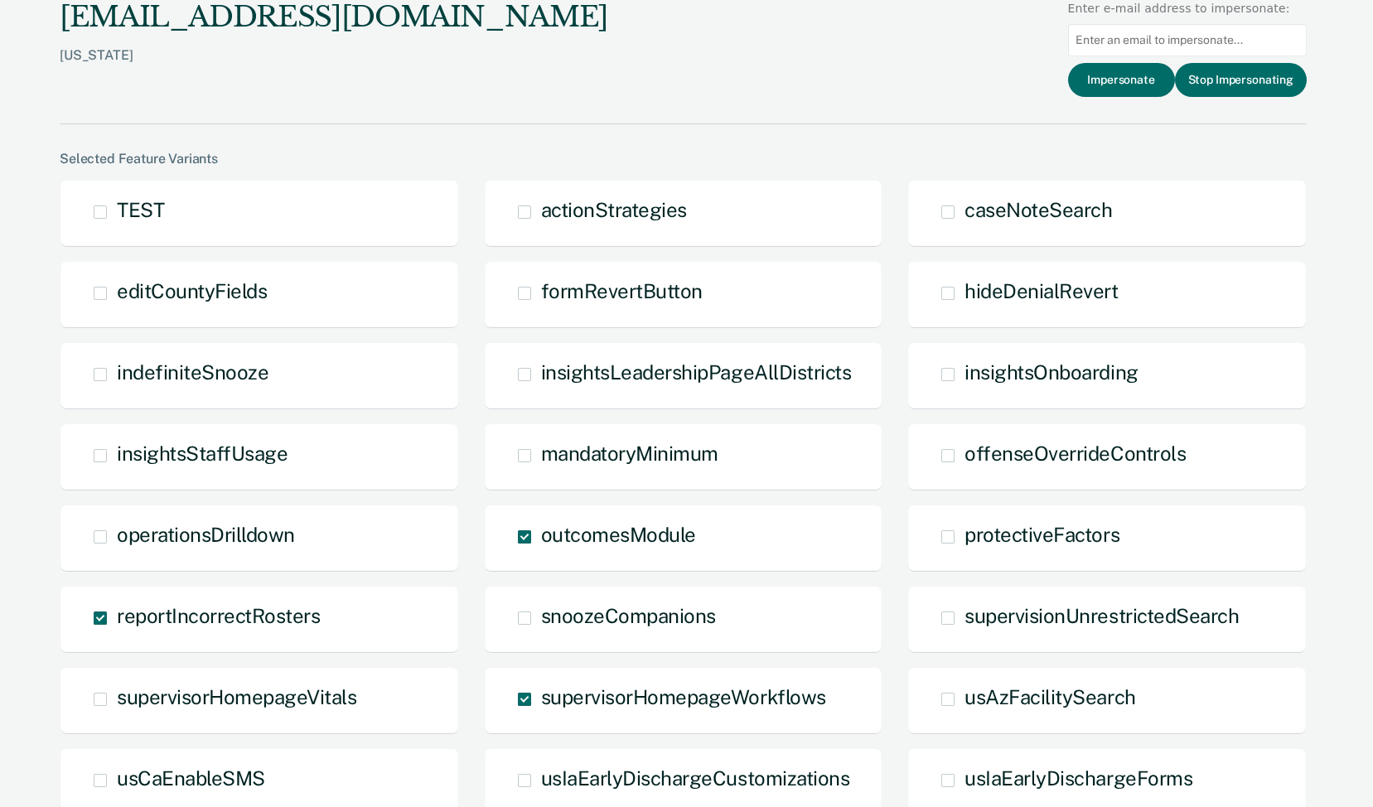
click at [1142, 39] on input at bounding box center [1187, 40] width 239 height 32
paste input "[PERSON_NAME][EMAIL_ADDRESS][PERSON_NAME][DOMAIN_NAME]"
type input "[PERSON_NAME][EMAIL_ADDRESS][PERSON_NAME][DOMAIN_NAME]"
click at [1133, 77] on button "Impersonate" at bounding box center [1121, 80] width 107 height 34
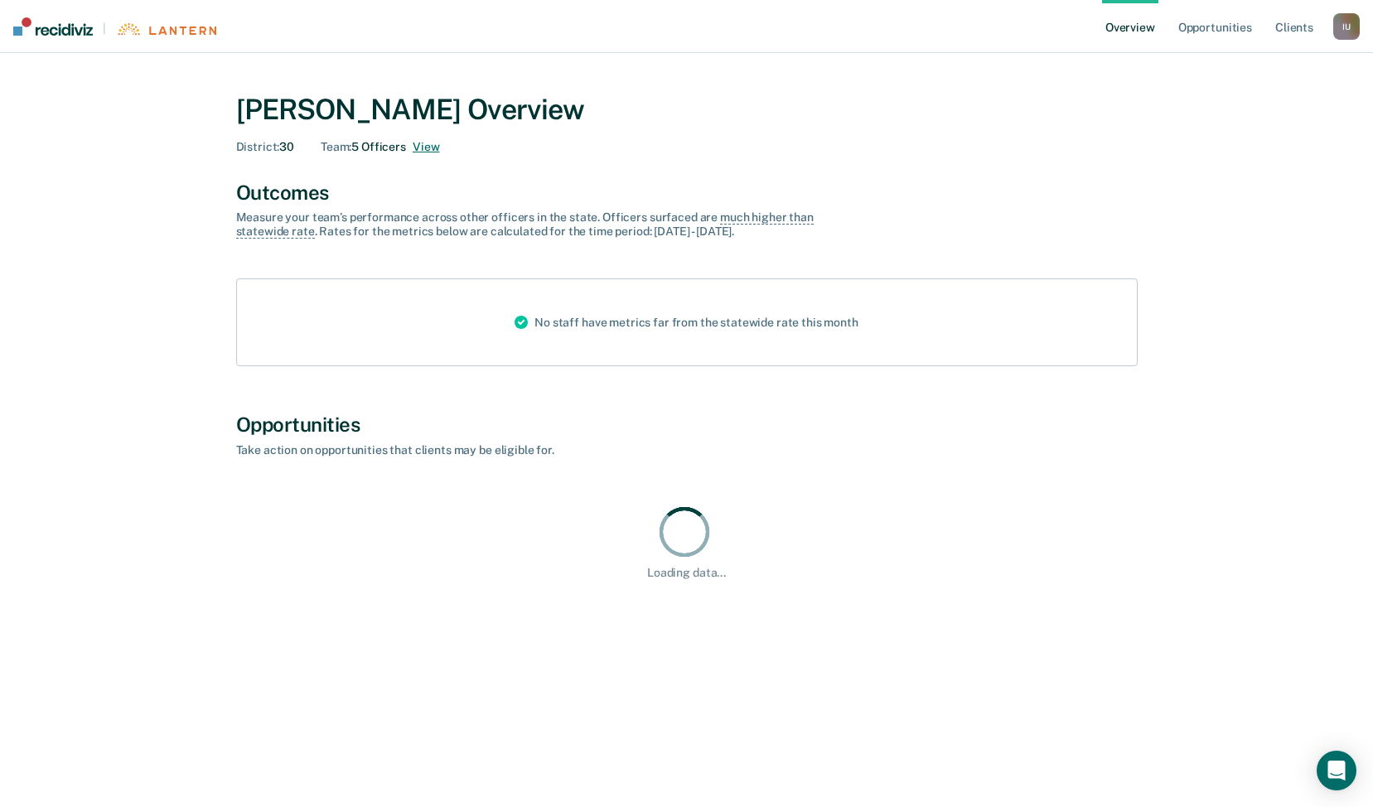
click at [423, 145] on button "View" at bounding box center [426, 147] width 27 height 14
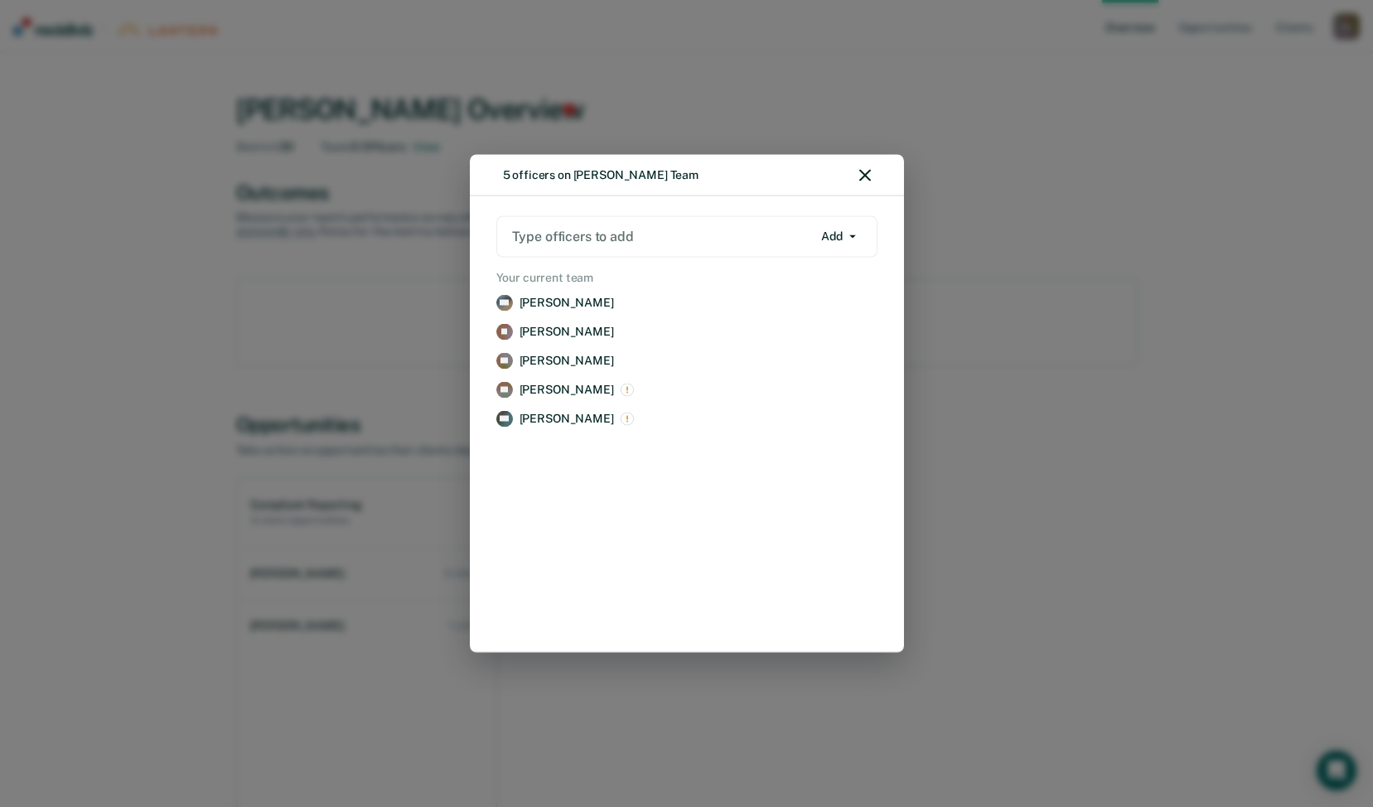
click at [864, 176] on icon "button" at bounding box center [865, 176] width 12 height 12
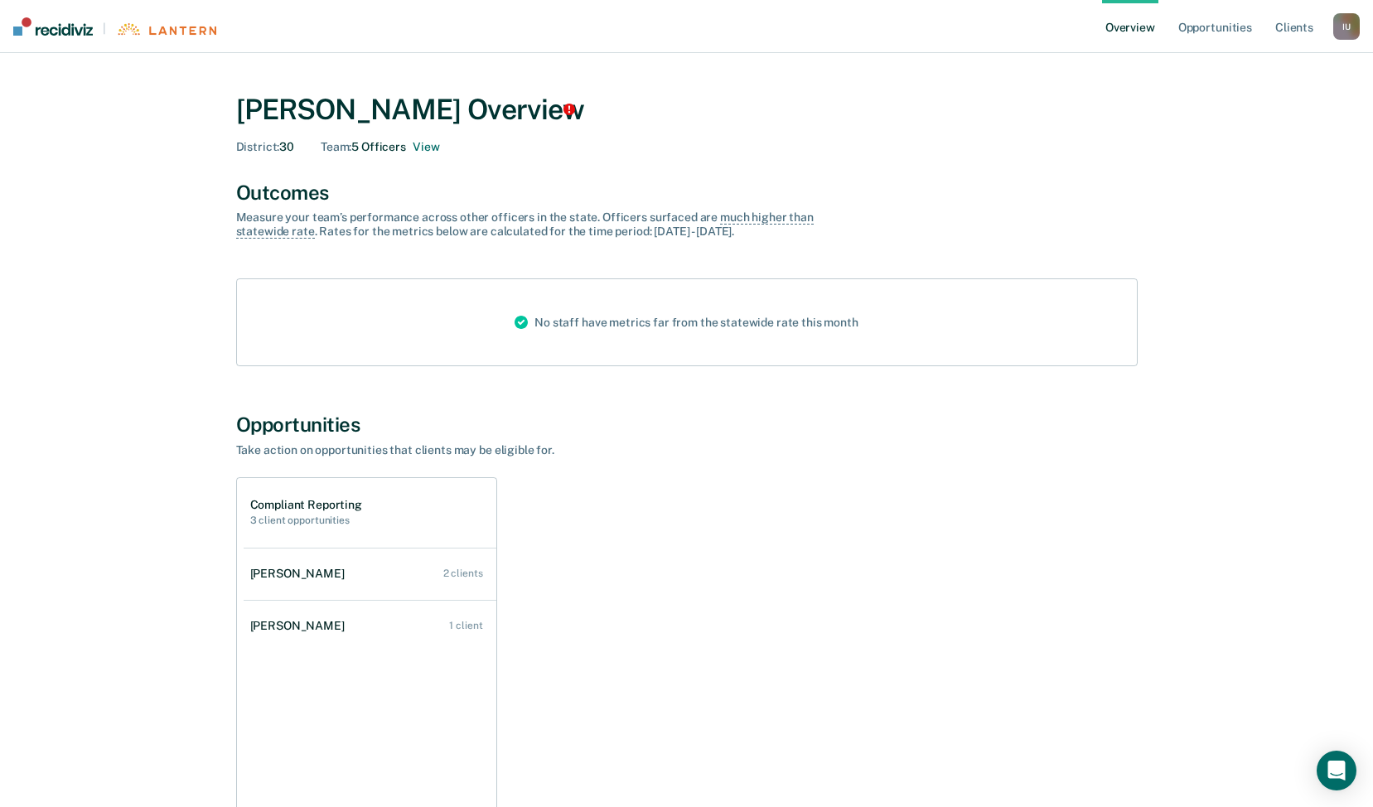
click at [1354, 20] on div "I U" at bounding box center [1346, 26] width 27 height 27
click at [1264, 65] on link "Profile" at bounding box center [1279, 67] width 133 height 14
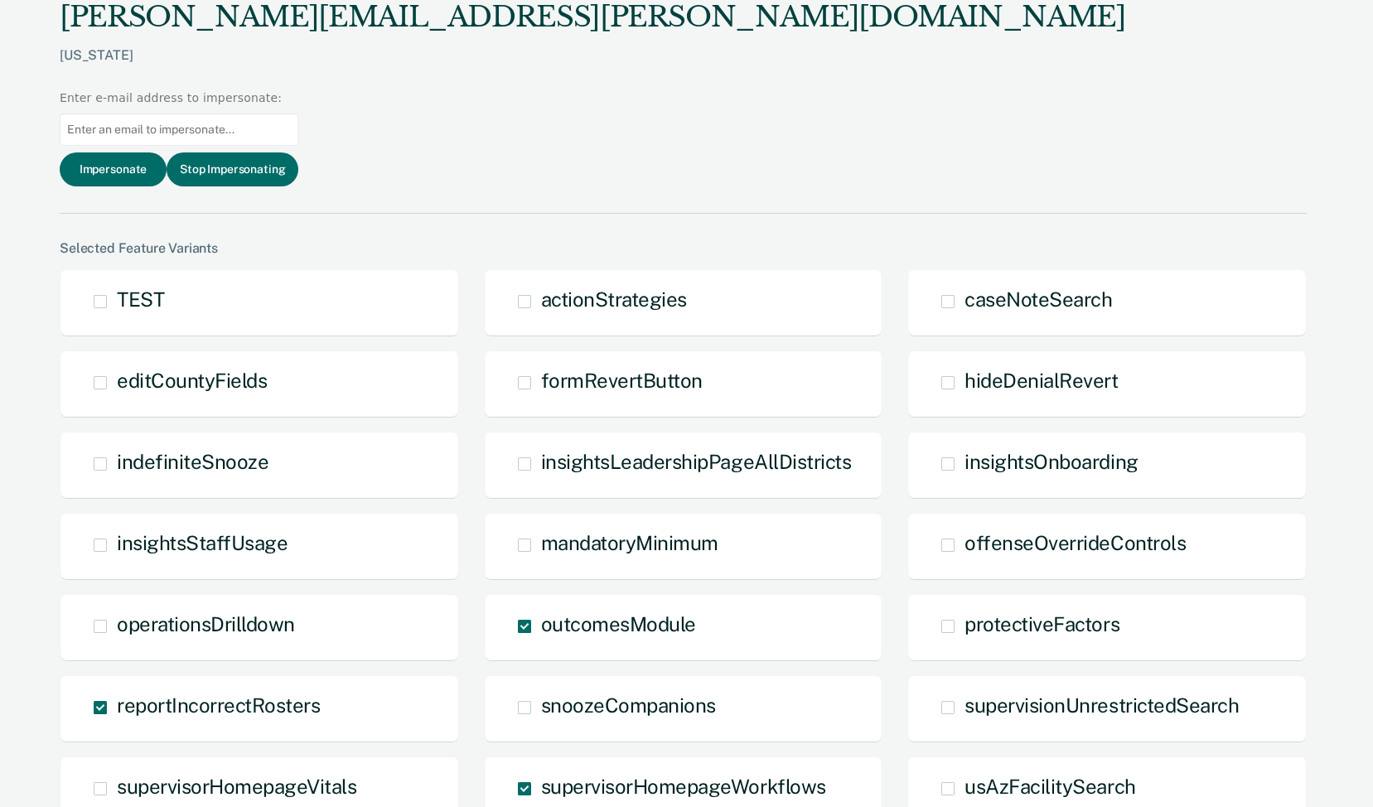
click at [298, 114] on input at bounding box center [179, 130] width 239 height 32
paste input "[PERSON_NAME][EMAIL_ADDRESS][PERSON_NAME][DOMAIN_NAME]"
type input "[PERSON_NAME][EMAIL_ADDRESS][PERSON_NAME][DOMAIN_NAME]"
click at [167, 152] on button "Impersonate" at bounding box center [113, 169] width 107 height 34
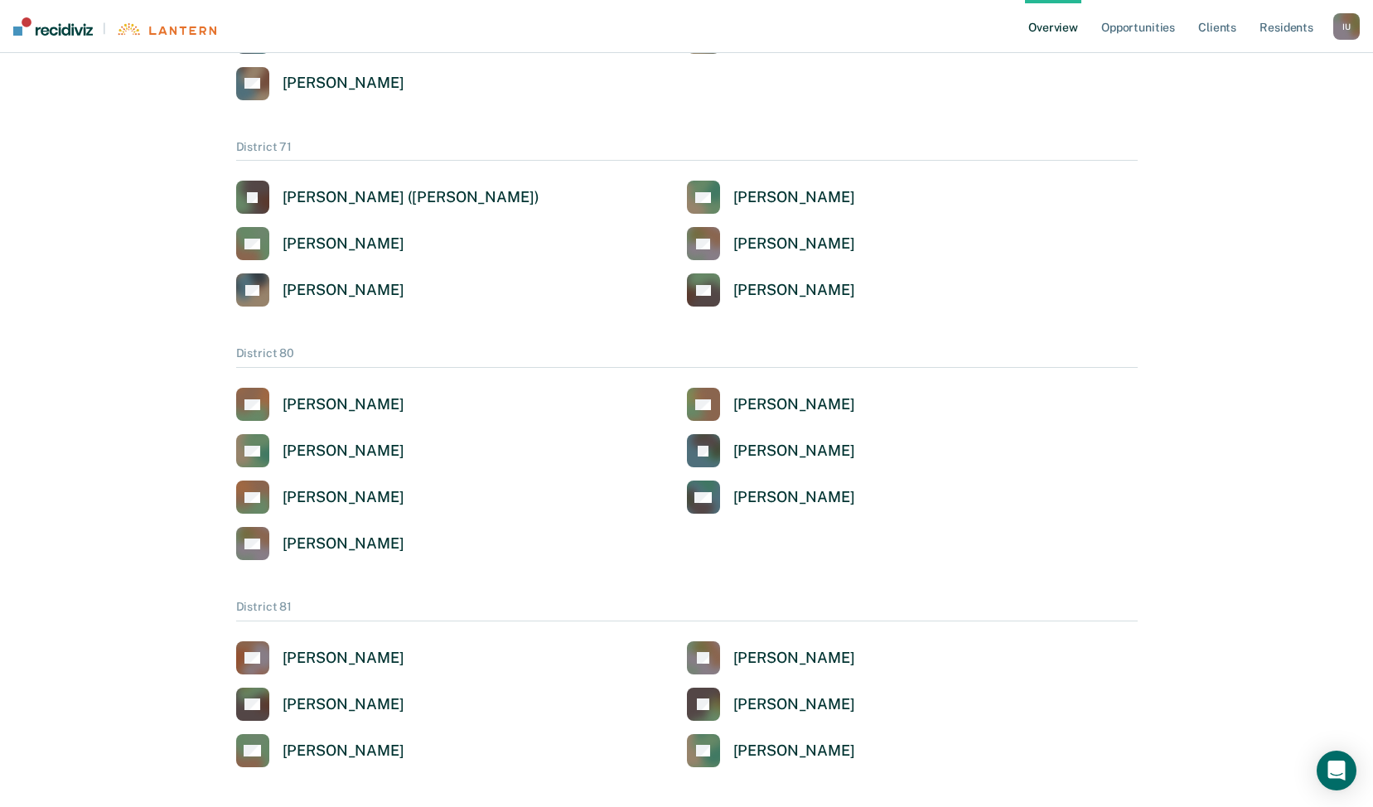
scroll to position [865, 0]
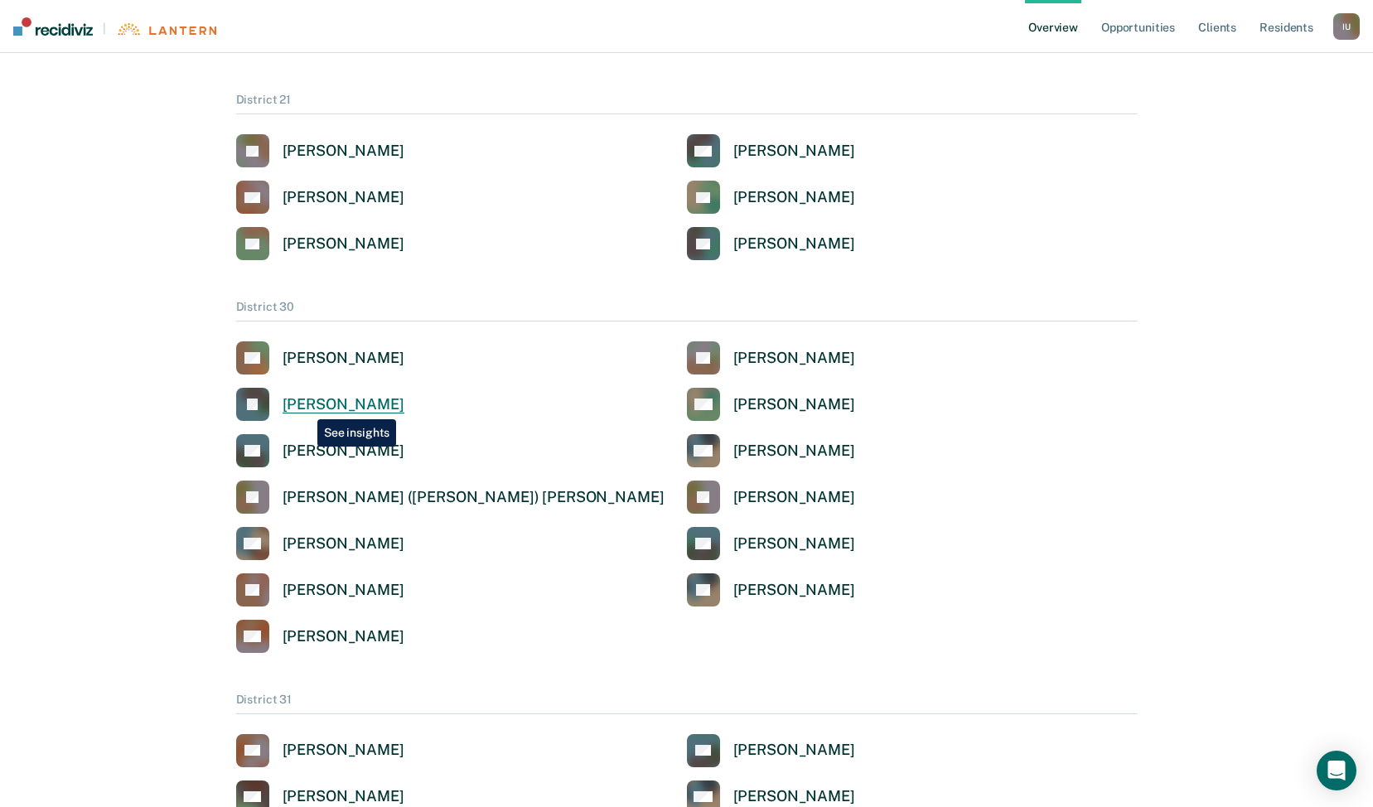
click at [305, 407] on div "[PERSON_NAME]" at bounding box center [344, 404] width 122 height 19
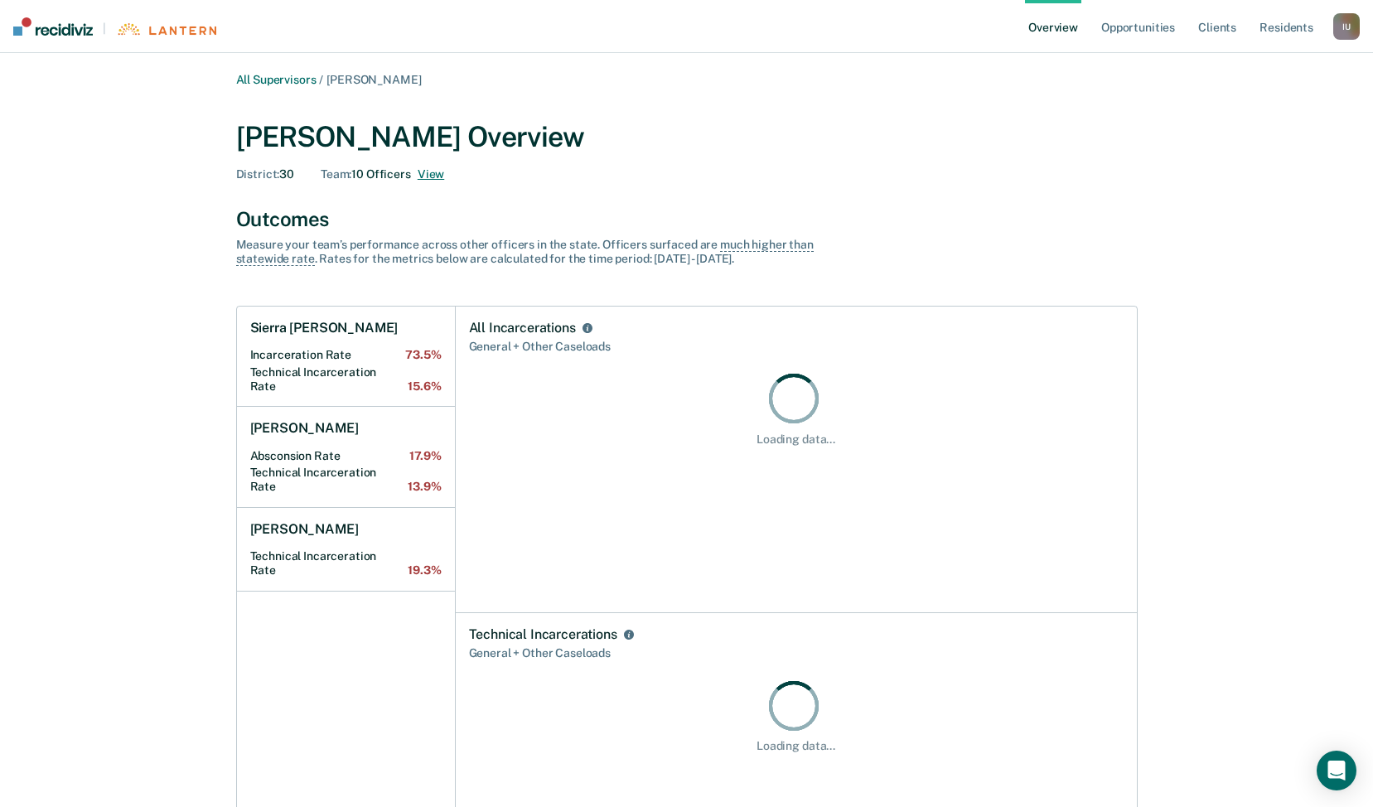
click at [417, 174] on div "Team : 10 Officers View" at bounding box center [382, 174] width 123 height 14
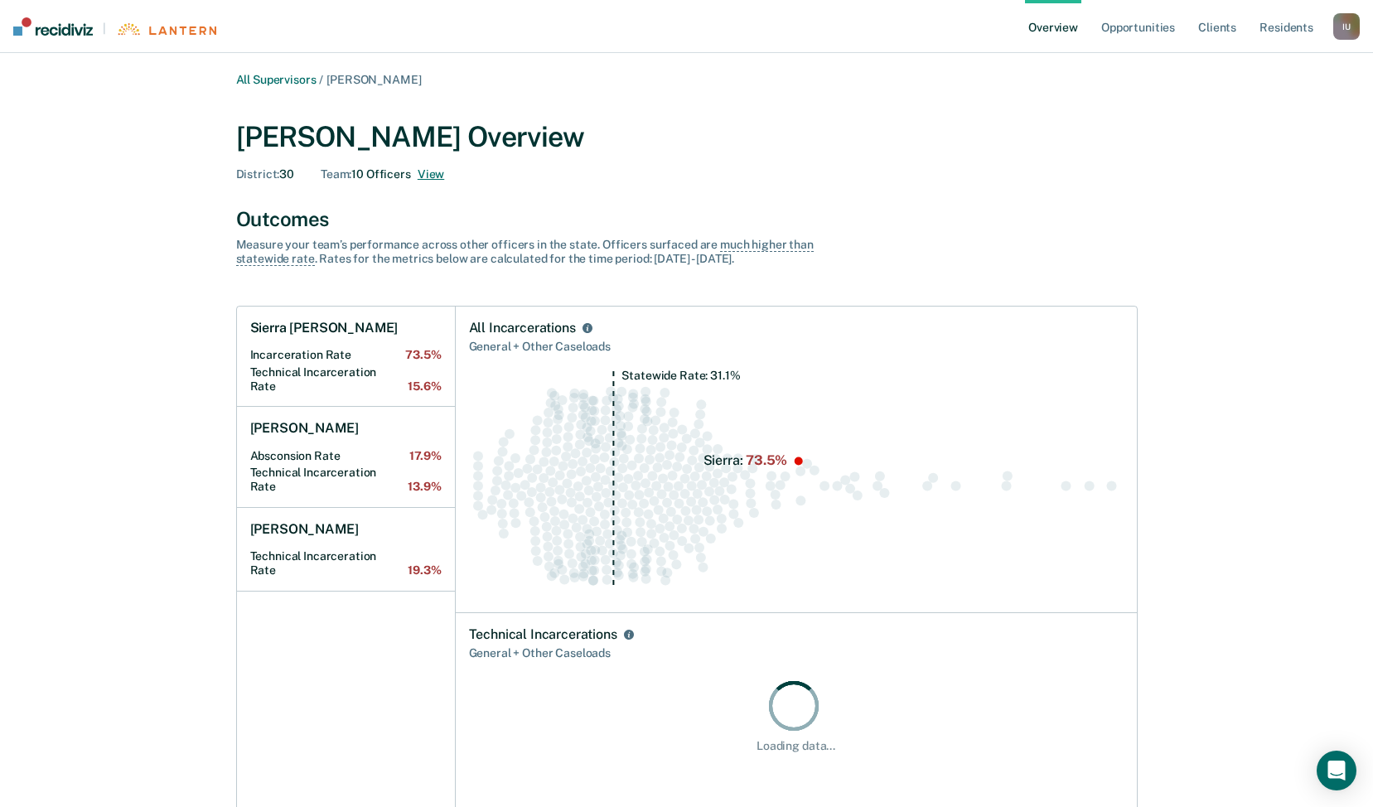
click at [432, 175] on button "View" at bounding box center [431, 174] width 27 height 14
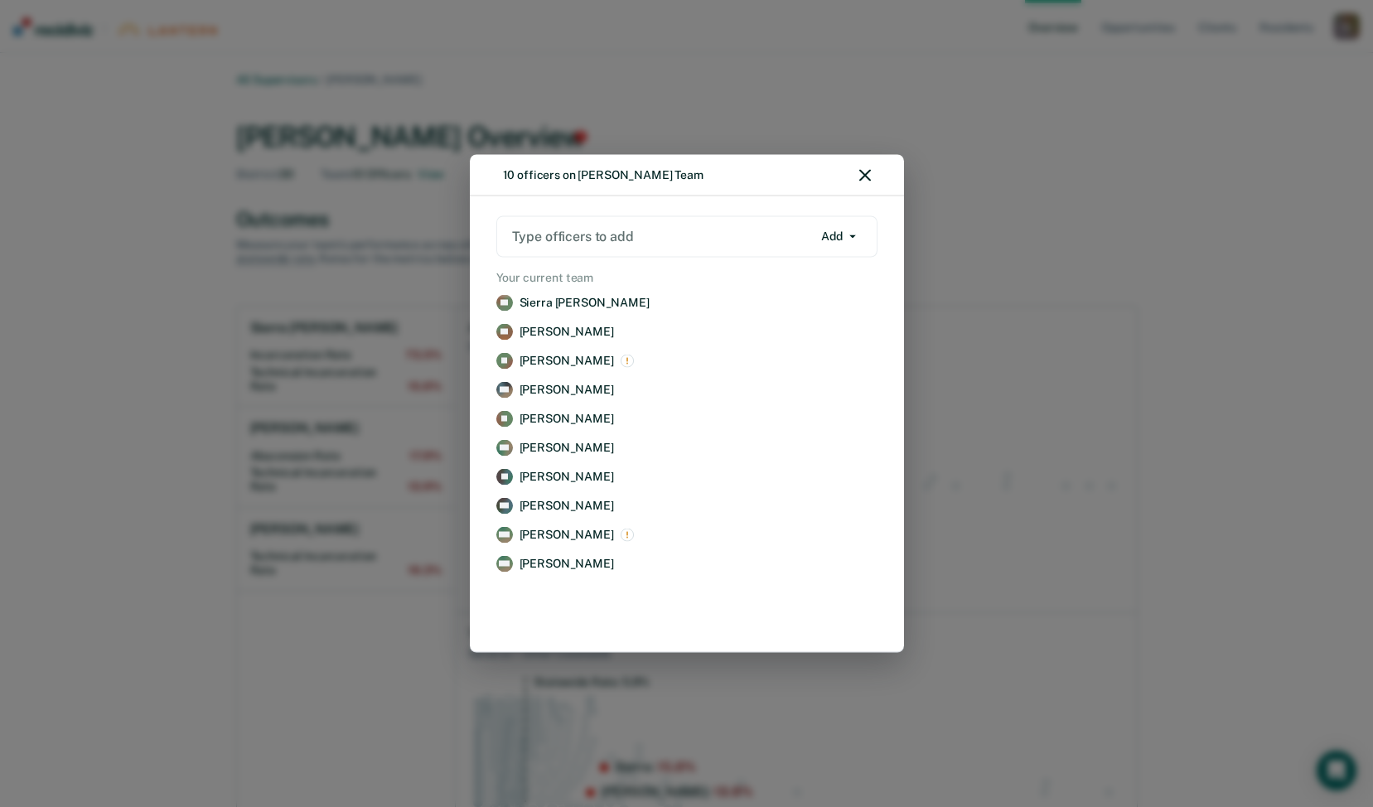
click at [876, 170] on div "10 officers on [PERSON_NAME] Team" at bounding box center [687, 175] width 434 height 41
click at [855, 176] on div "10 officers on [PERSON_NAME] Team" at bounding box center [687, 175] width 434 height 41
click at [861, 176] on icon "button" at bounding box center [865, 176] width 12 height 12
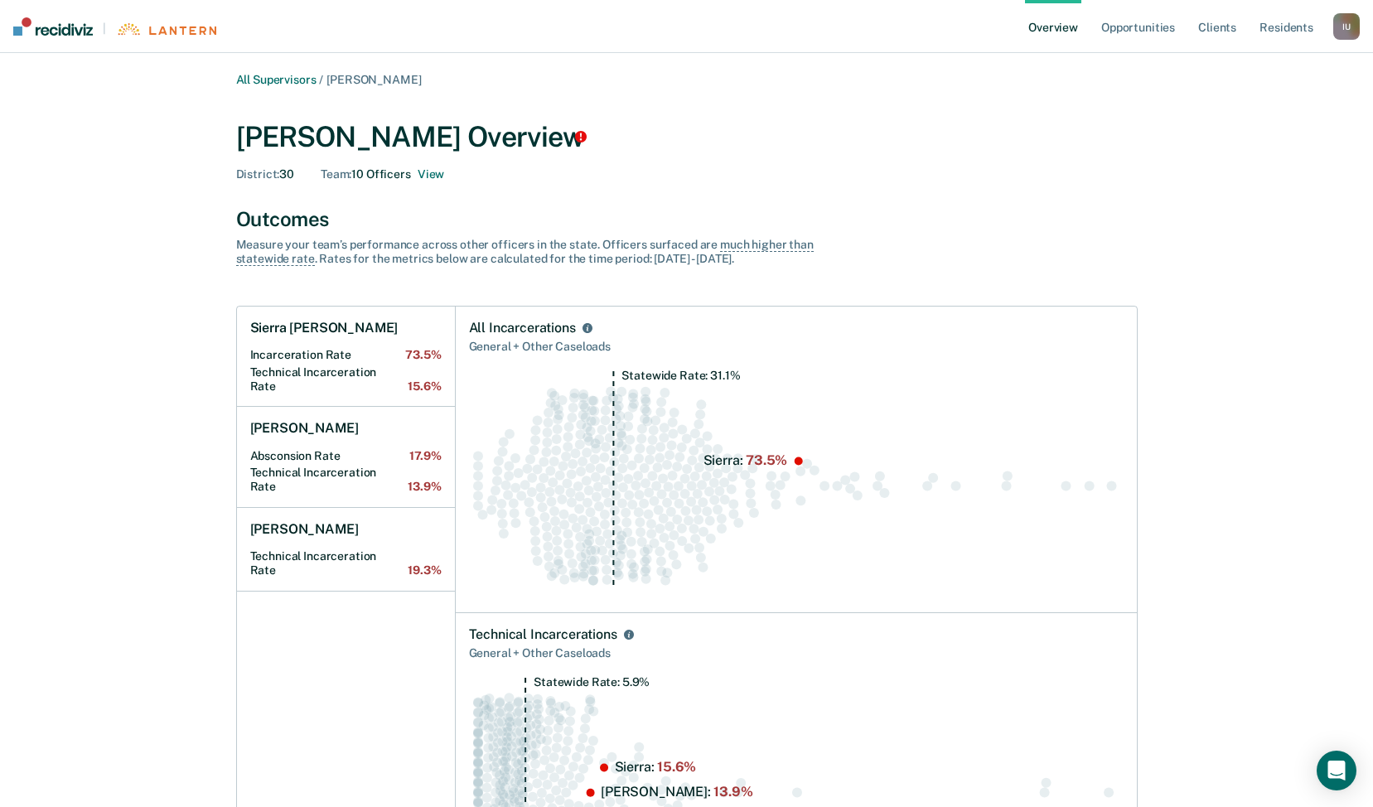
click at [1345, 32] on div "I U" at bounding box center [1346, 26] width 27 height 27
click at [1246, 58] on div "Profile How it works Log Out" at bounding box center [1280, 86] width 160 height 81
click at [1243, 64] on link "Profile" at bounding box center [1279, 67] width 133 height 14
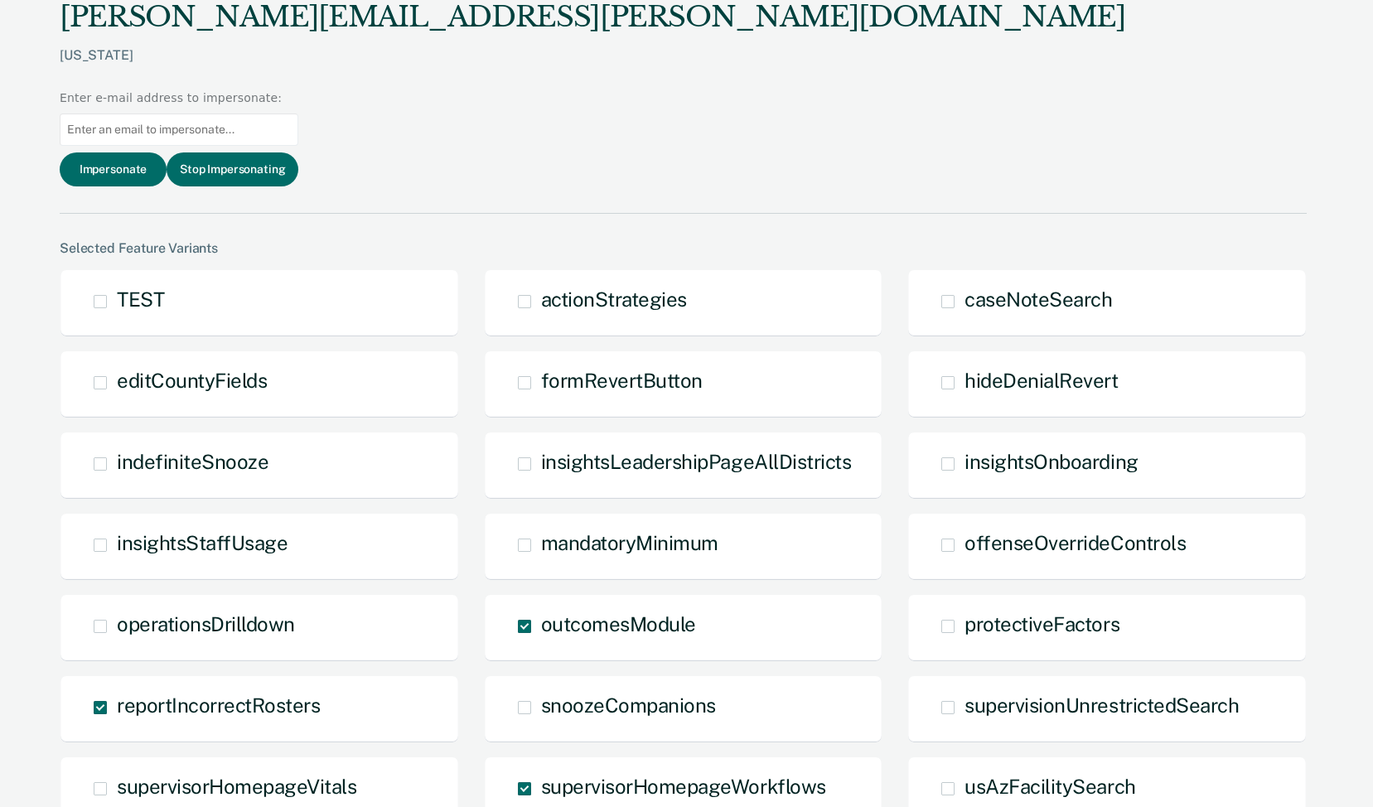
click at [298, 114] on input at bounding box center [179, 130] width 239 height 32
paste input "[EMAIL_ADDRESS][PERSON_NAME][DOMAIN_NAME]"
type input "[EMAIL_ADDRESS][PERSON_NAME][DOMAIN_NAME]"
click at [167, 152] on button "Impersonate" at bounding box center [113, 169] width 107 height 34
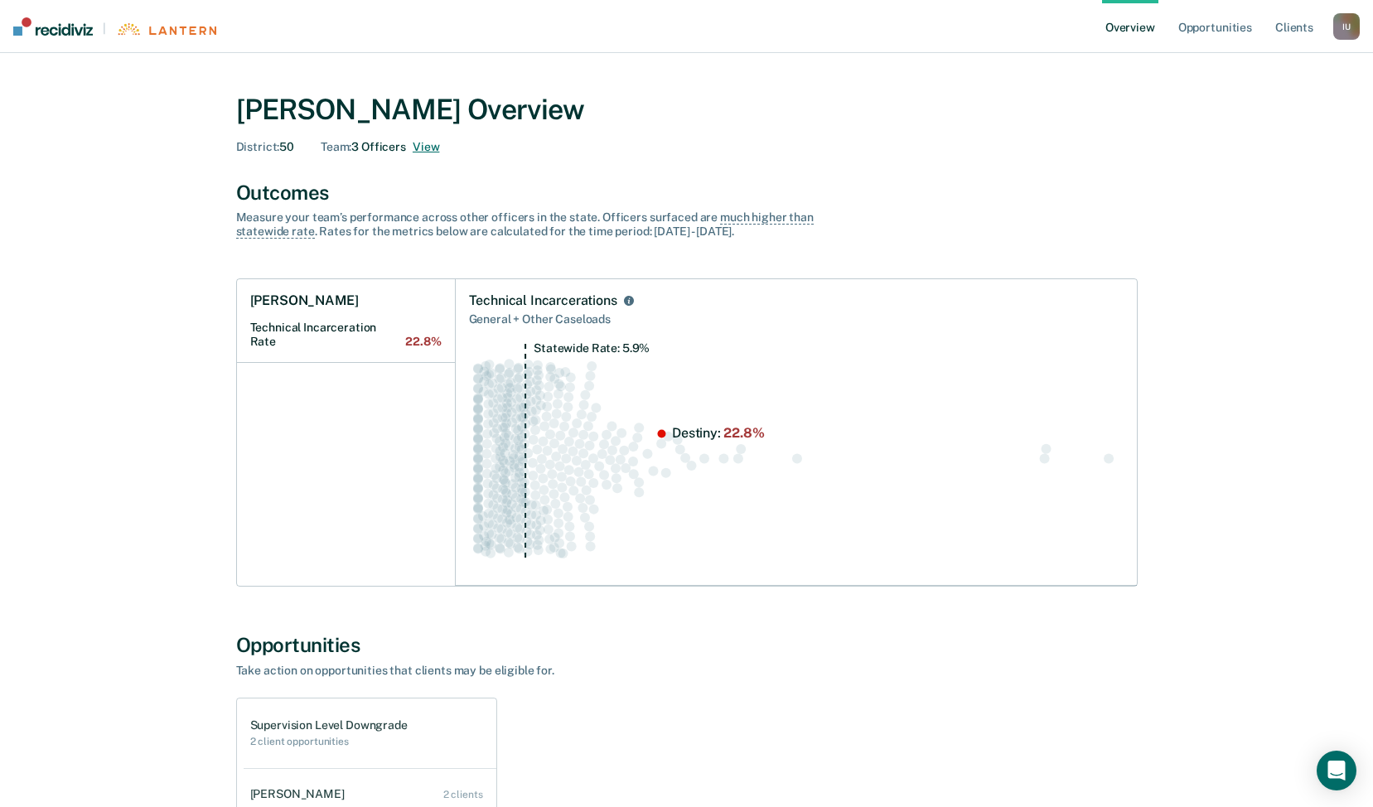
click at [428, 144] on button "View" at bounding box center [426, 147] width 27 height 14
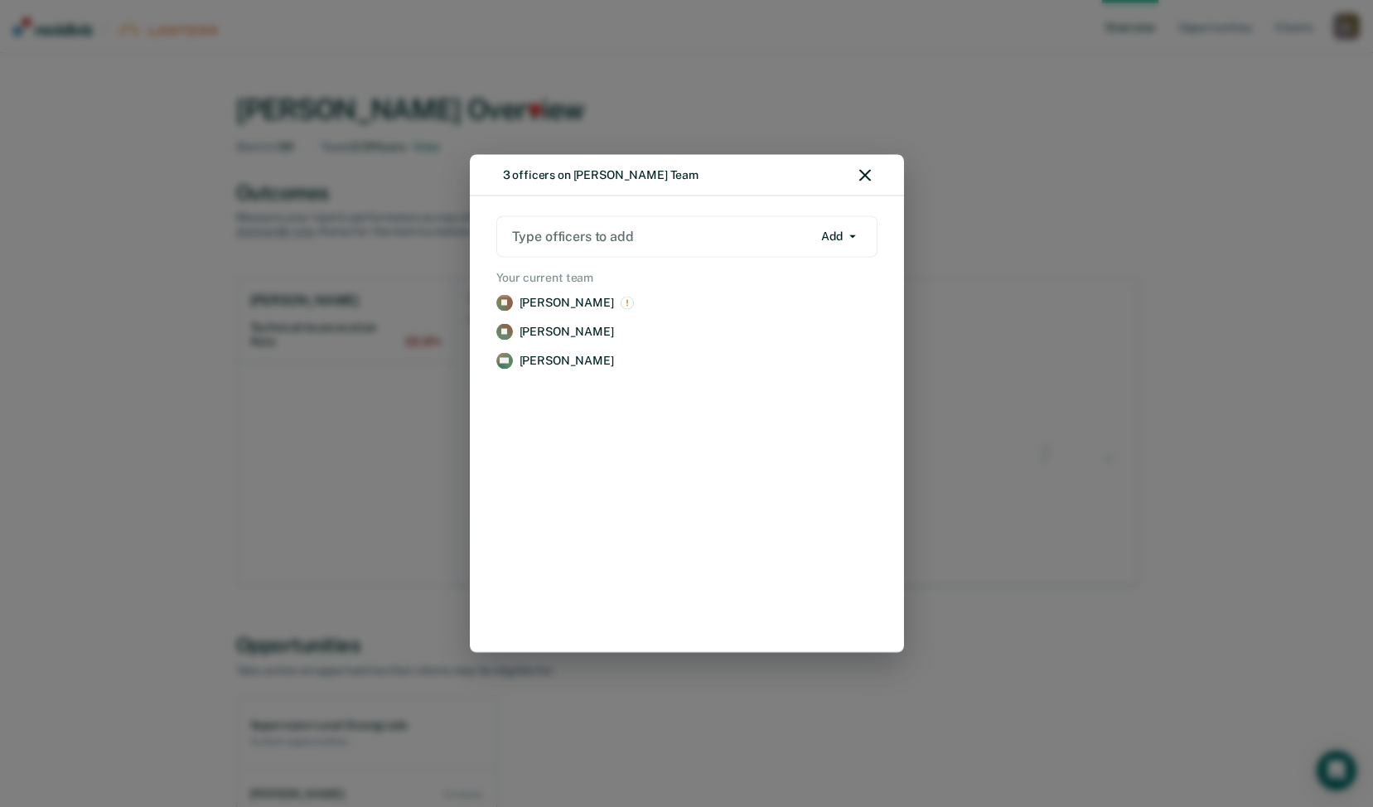
click at [869, 177] on icon "button" at bounding box center [865, 176] width 12 height 12
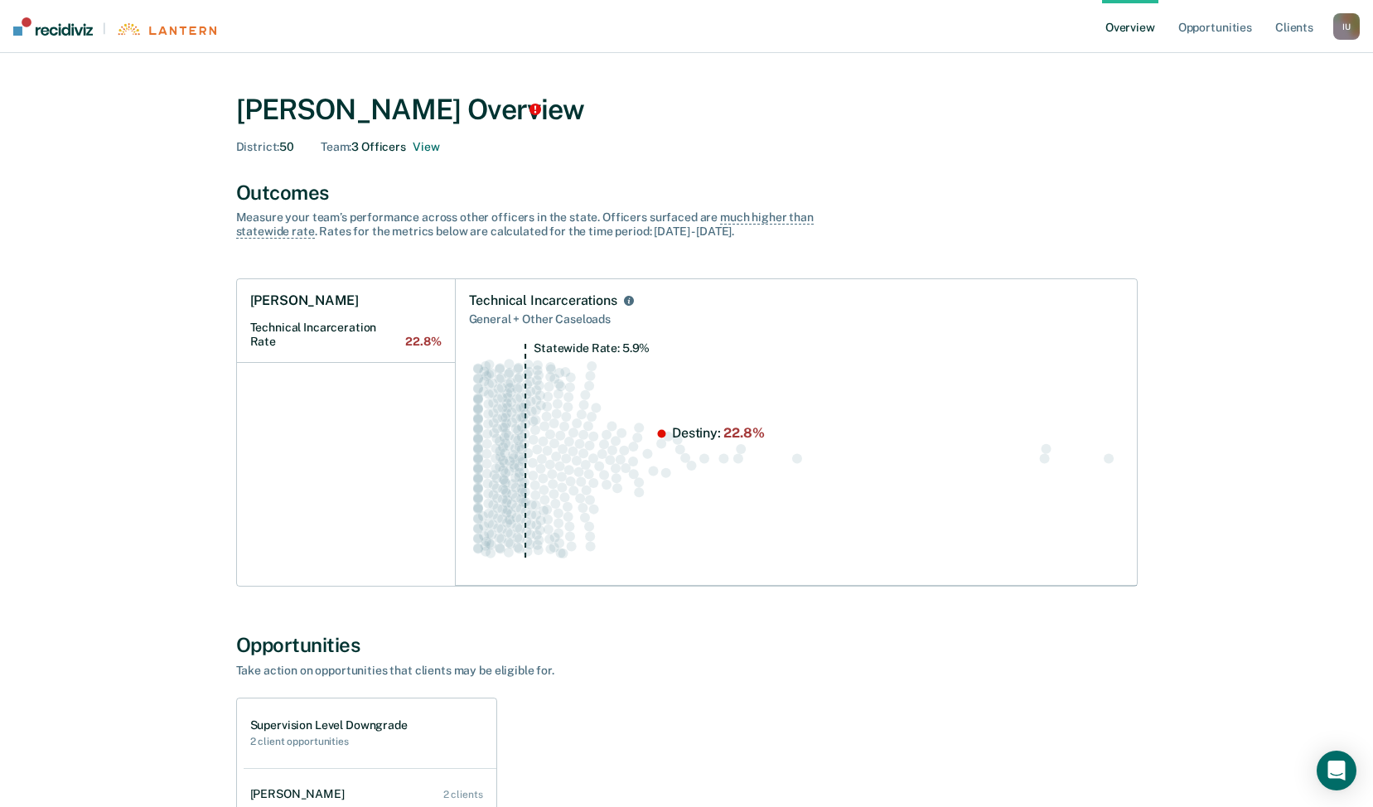
click at [1356, 22] on div "I U" at bounding box center [1346, 26] width 27 height 27
click at [1234, 65] on link "Profile" at bounding box center [1279, 67] width 133 height 14
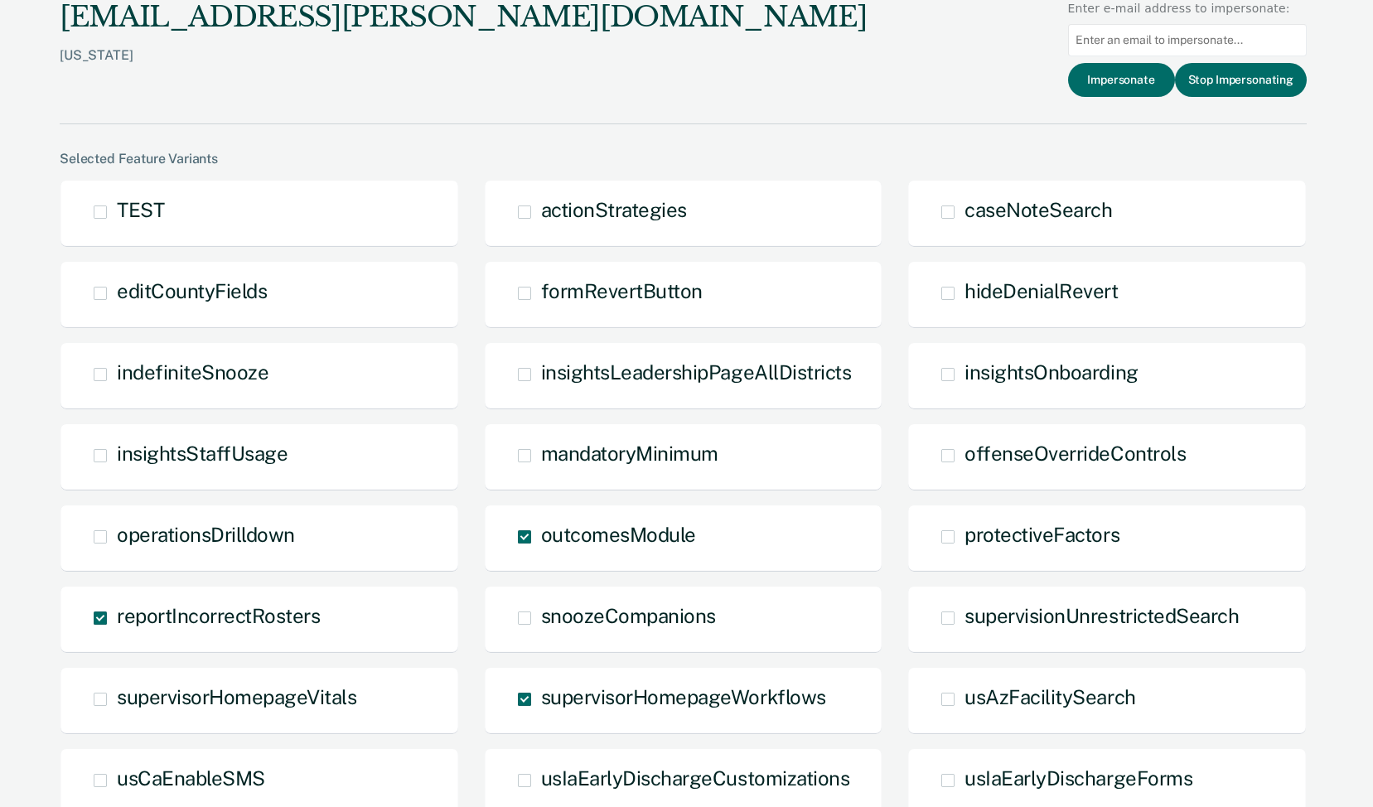
click at [1140, 47] on input at bounding box center [1187, 40] width 239 height 32
paste input "[PERSON_NAME][EMAIL_ADDRESS][PERSON_NAME][DOMAIN_NAME]"
type input "[PERSON_NAME][EMAIL_ADDRESS][PERSON_NAME][DOMAIN_NAME]"
click at [1133, 96] on button "Impersonate" at bounding box center [1121, 80] width 107 height 34
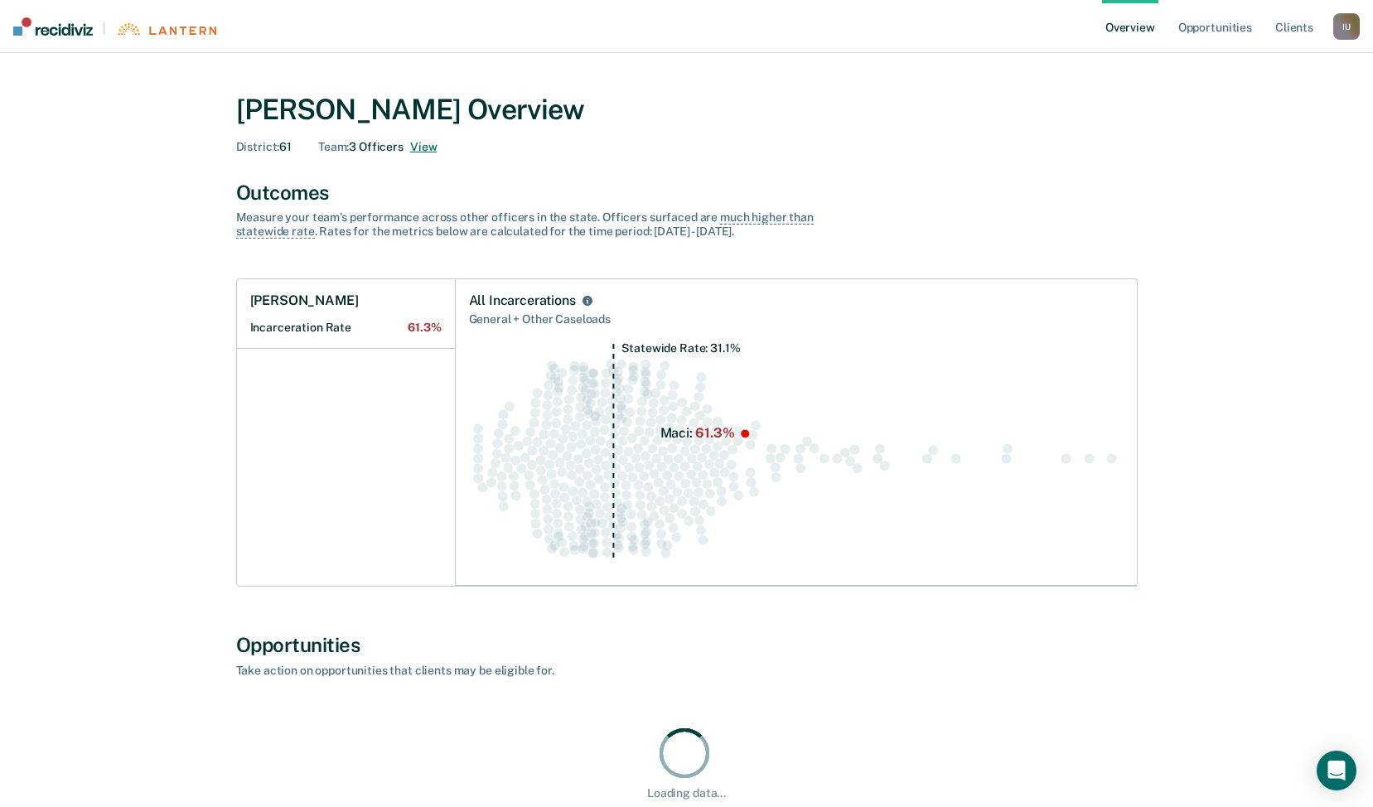
click at [428, 144] on button "View" at bounding box center [423, 147] width 27 height 14
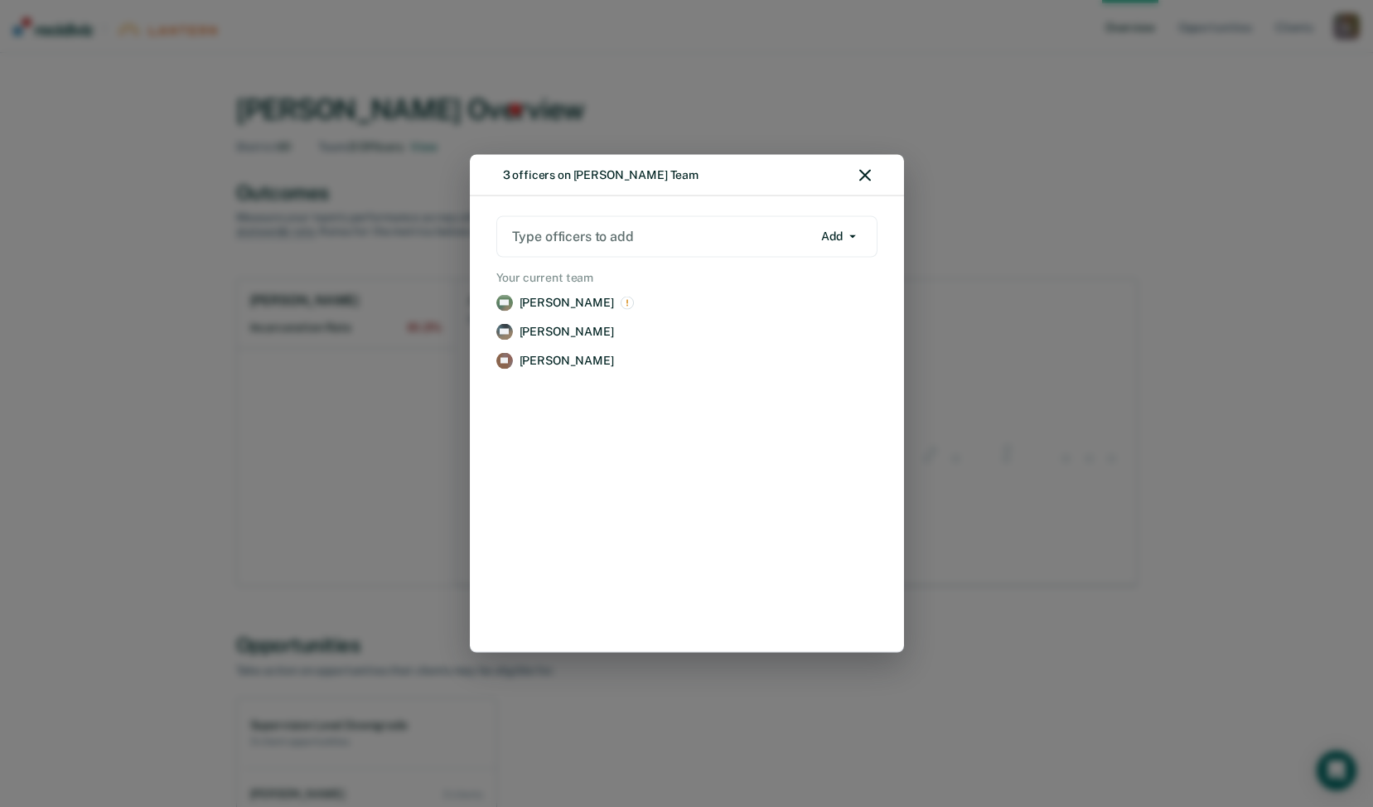
click at [867, 178] on icon "button" at bounding box center [865, 176] width 12 height 12
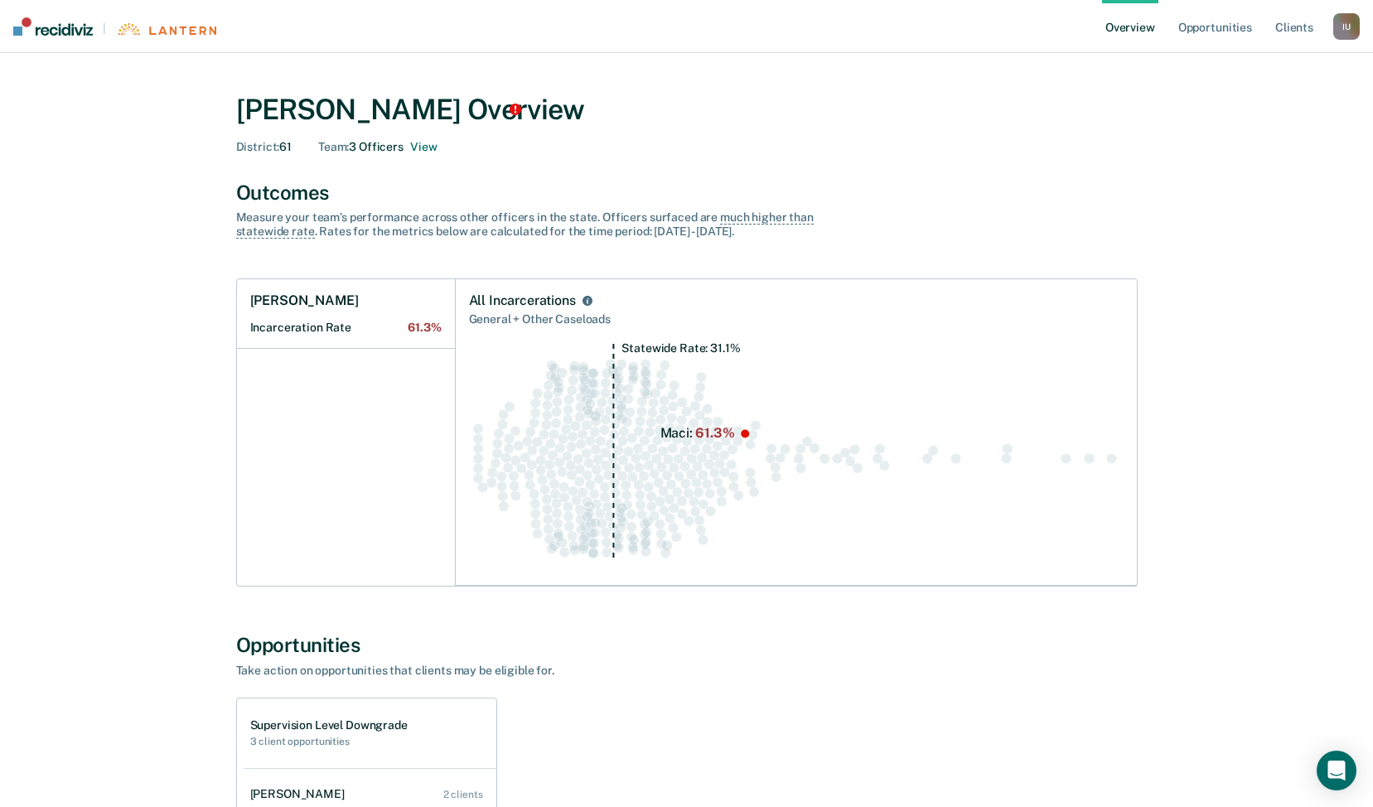
click at [1355, 24] on div "I U" at bounding box center [1346, 26] width 27 height 27
click at [1259, 61] on link "Profile" at bounding box center [1279, 67] width 133 height 14
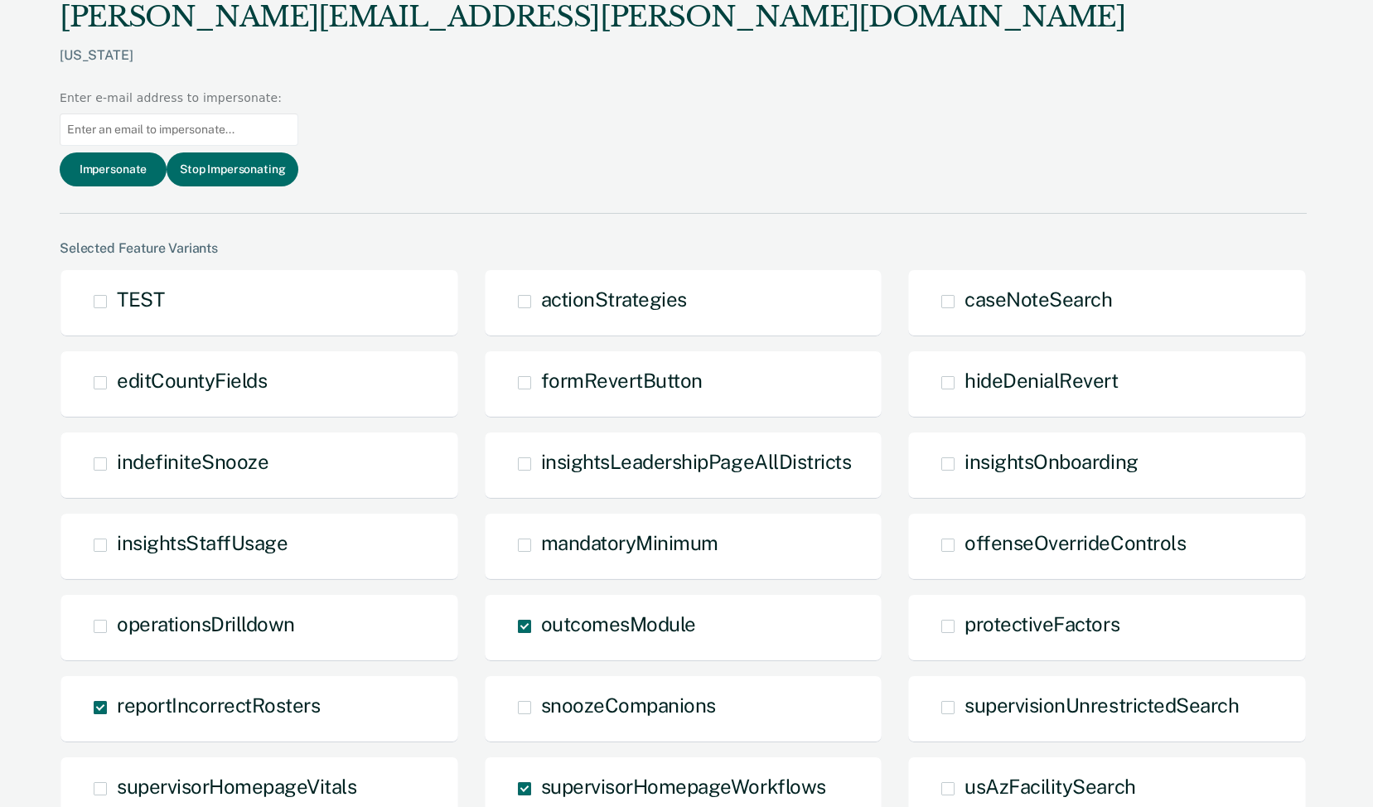
click at [298, 114] on input at bounding box center [179, 130] width 239 height 32
paste input "[PERSON_NAME][EMAIL_ADDRESS][PERSON_NAME][DOMAIN_NAME]"
type input "[PERSON_NAME][EMAIL_ADDRESS][PERSON_NAME][DOMAIN_NAME]"
click at [167, 152] on button "Impersonate" at bounding box center [113, 169] width 107 height 34
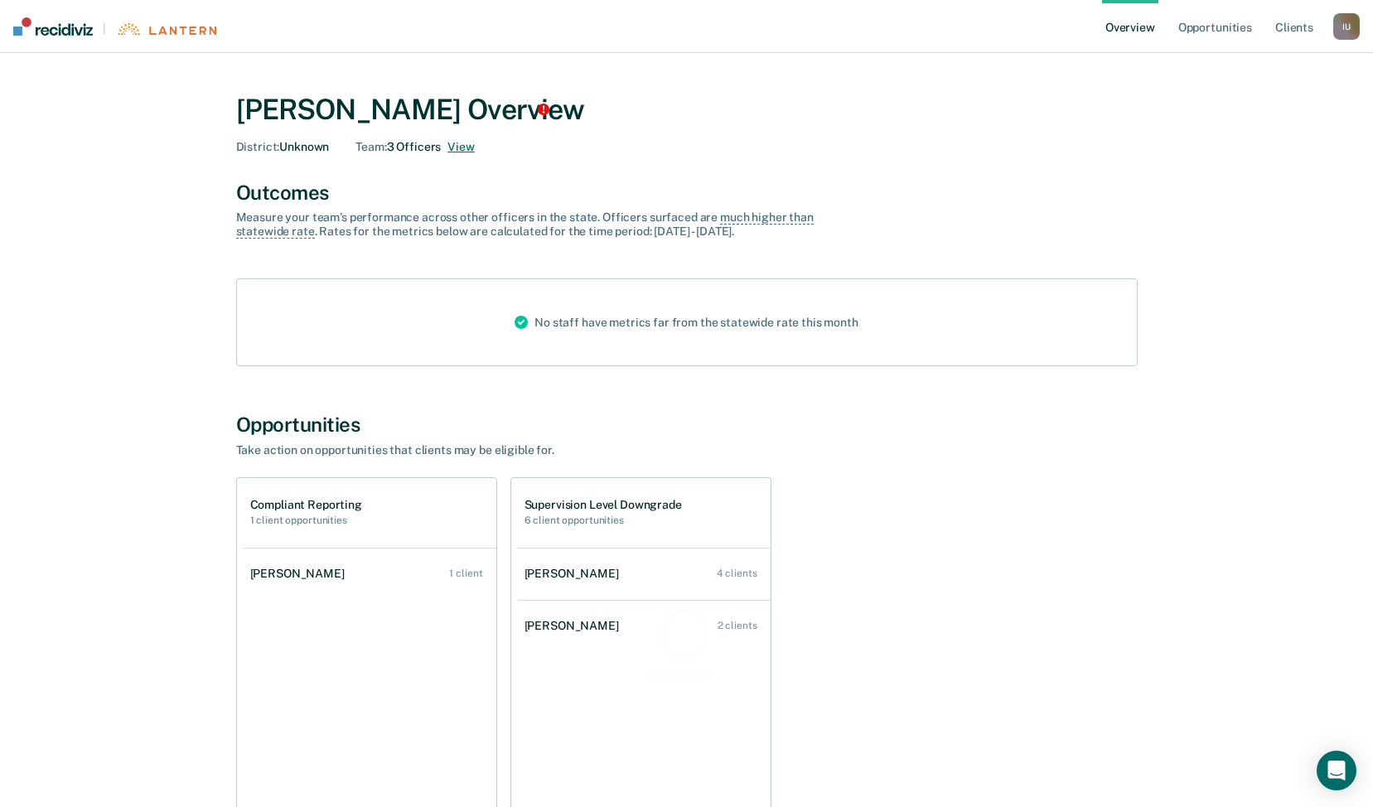
click at [463, 149] on button "View" at bounding box center [460, 147] width 27 height 14
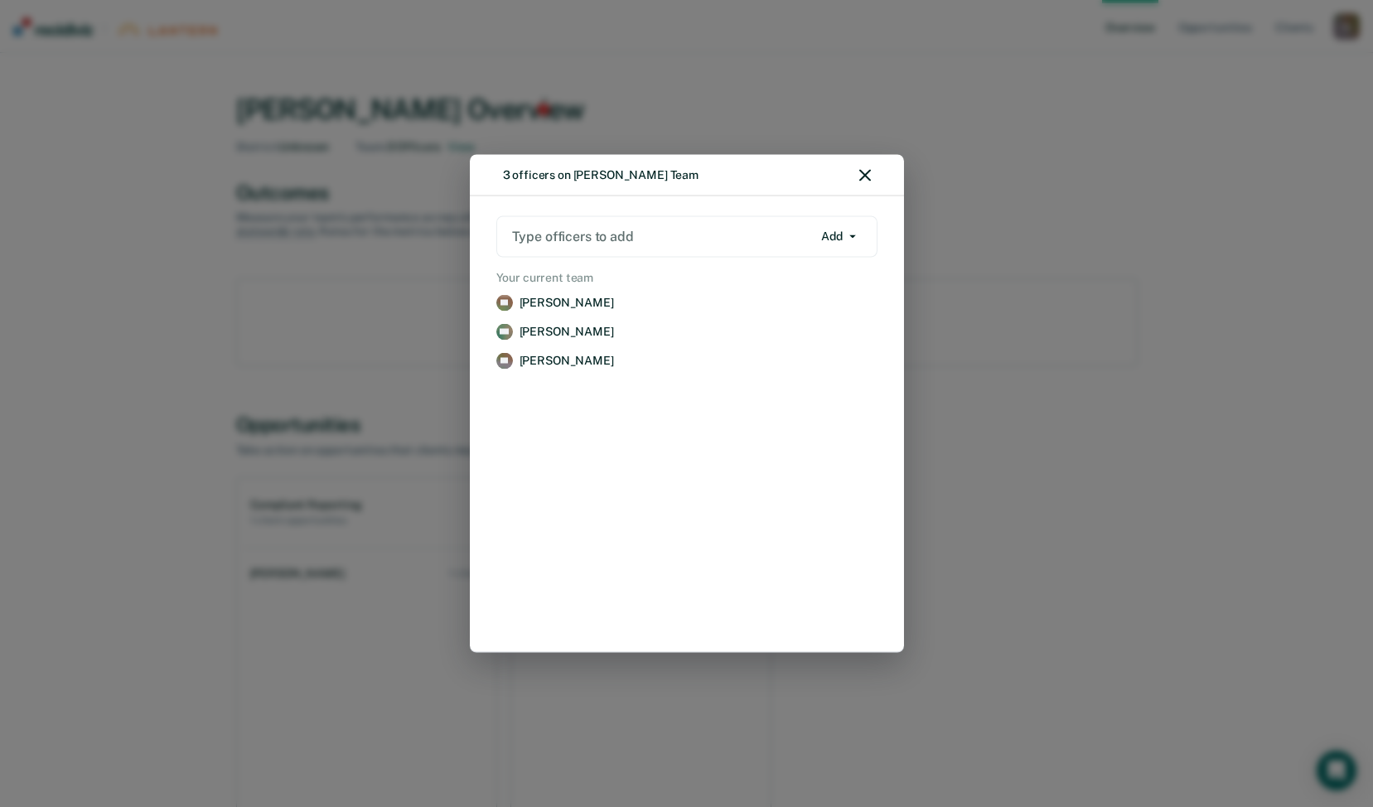
click at [874, 172] on div "3 officers on [PERSON_NAME] Team" at bounding box center [687, 175] width 434 height 41
click at [863, 176] on icon "button" at bounding box center [865, 176] width 12 height 12
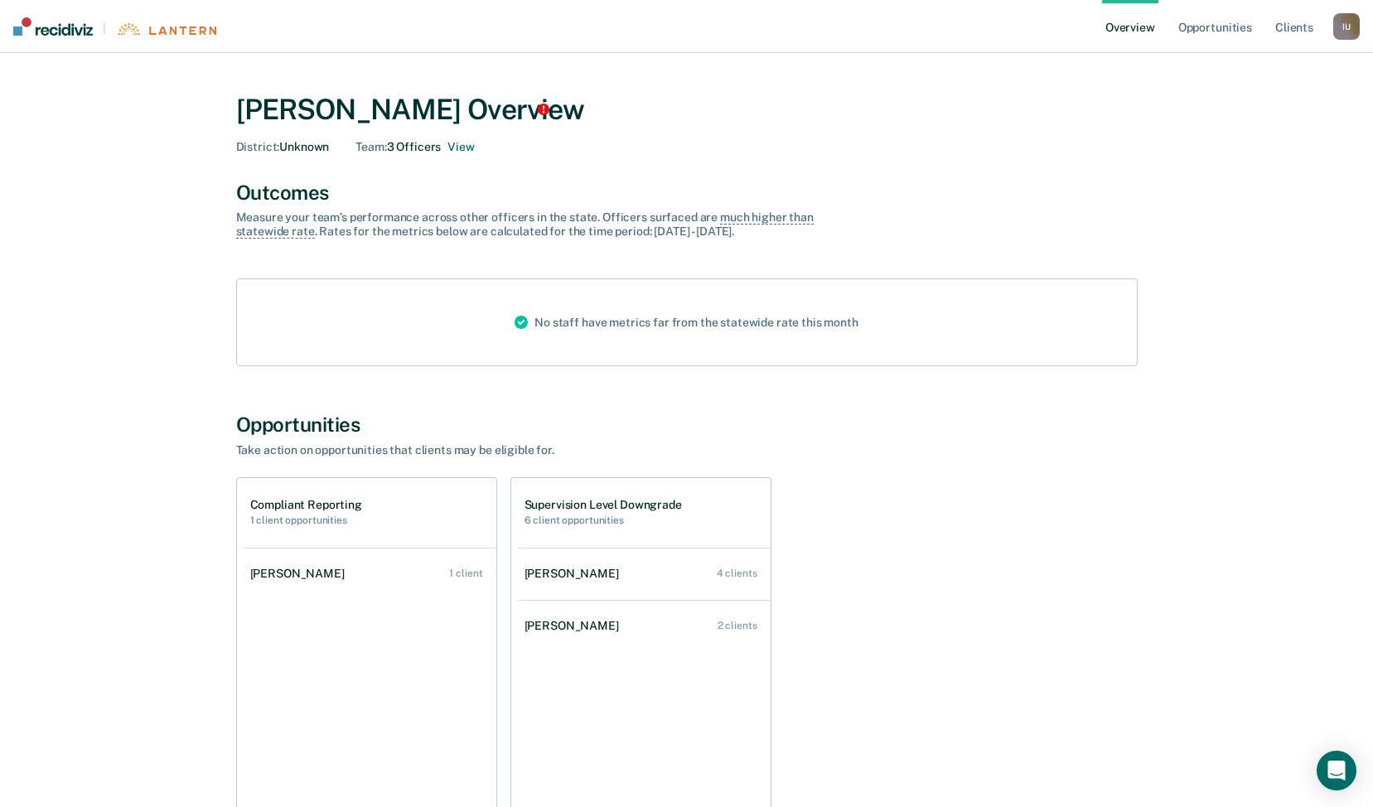
click at [1339, 22] on div "I U" at bounding box center [1346, 26] width 27 height 27
click at [1229, 60] on link "Profile" at bounding box center [1279, 67] width 133 height 14
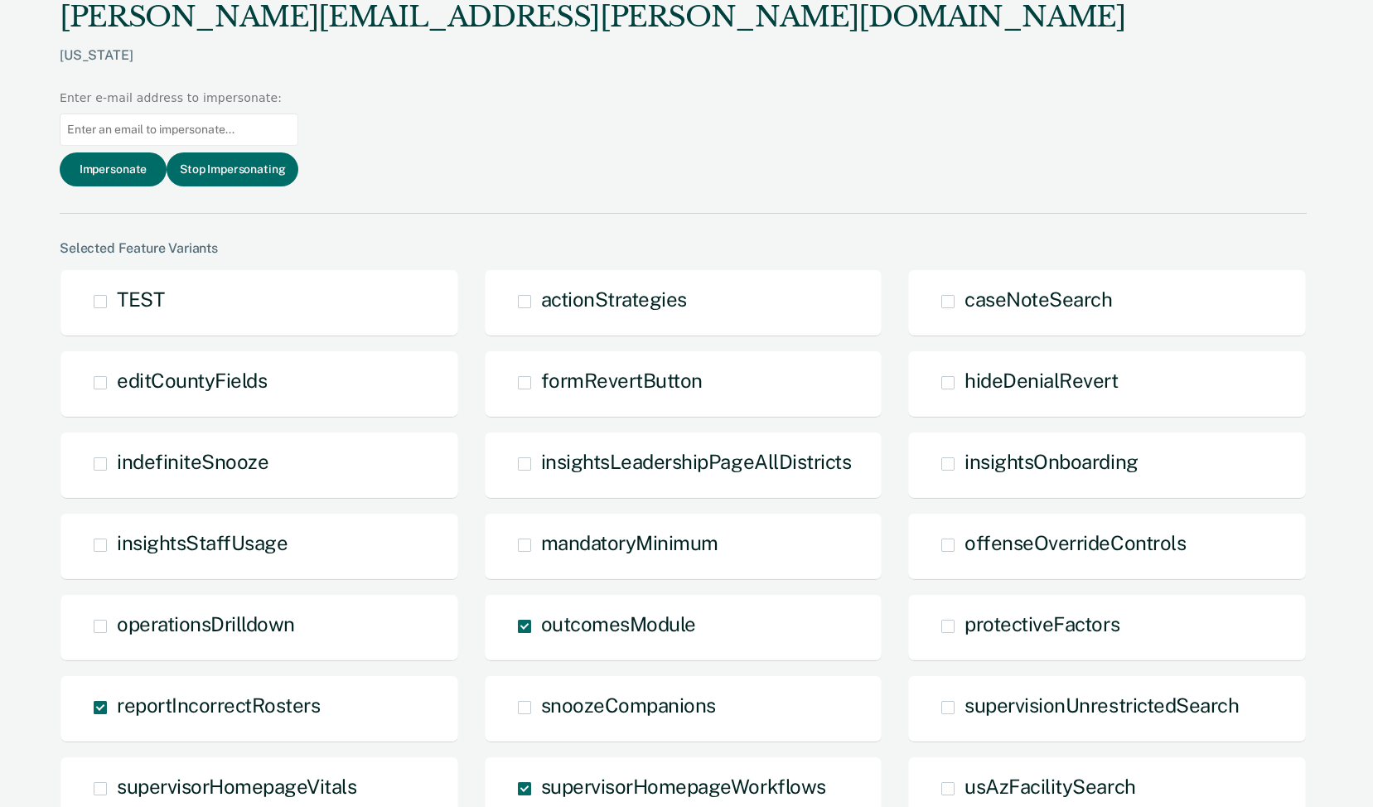
click at [298, 114] on input at bounding box center [179, 130] width 239 height 32
paste input "[PERSON_NAME][EMAIL_ADDRESS][PERSON_NAME][DOMAIN_NAME]"
type input "[PERSON_NAME][EMAIL_ADDRESS][PERSON_NAME][DOMAIN_NAME]"
click at [167, 152] on button "Impersonate" at bounding box center [113, 169] width 107 height 34
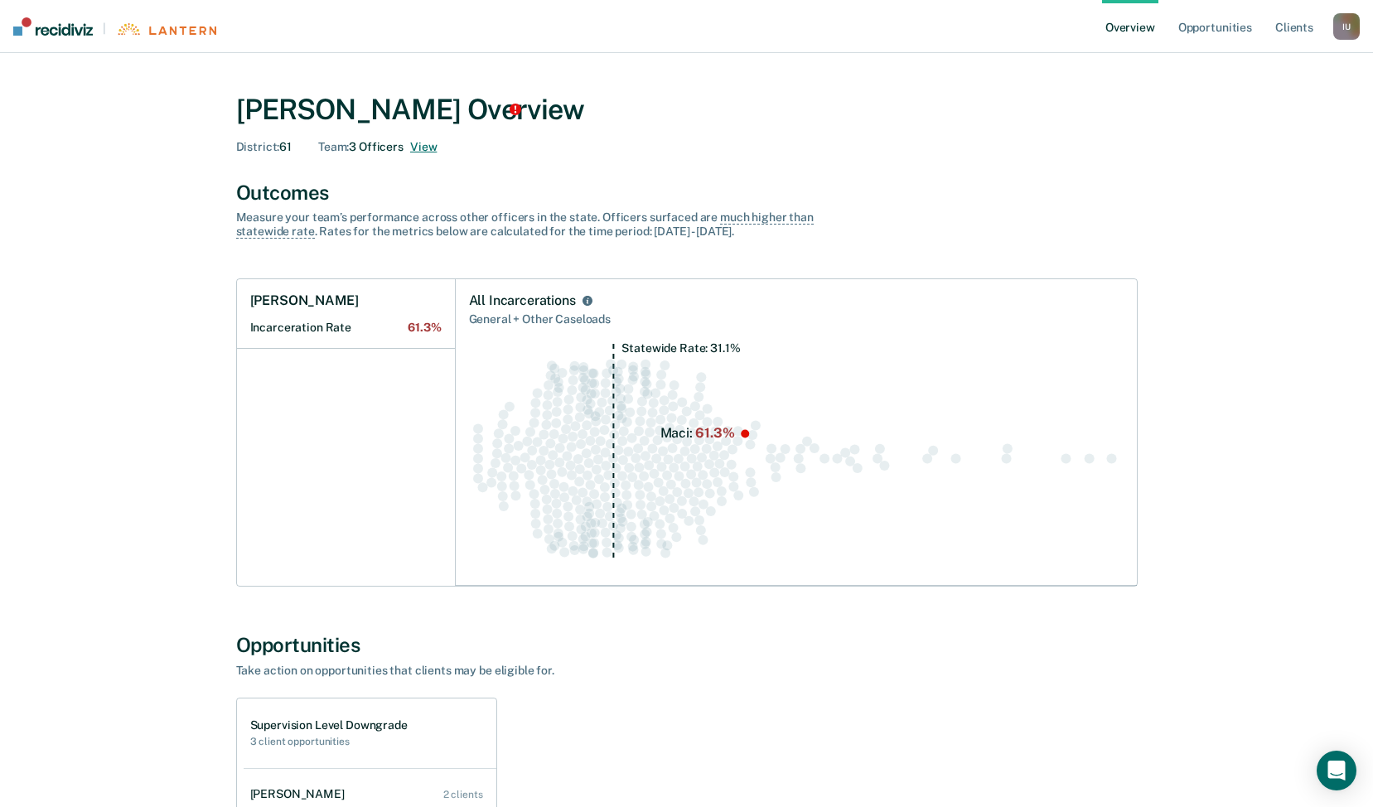
click at [422, 143] on button "View" at bounding box center [423, 147] width 27 height 14
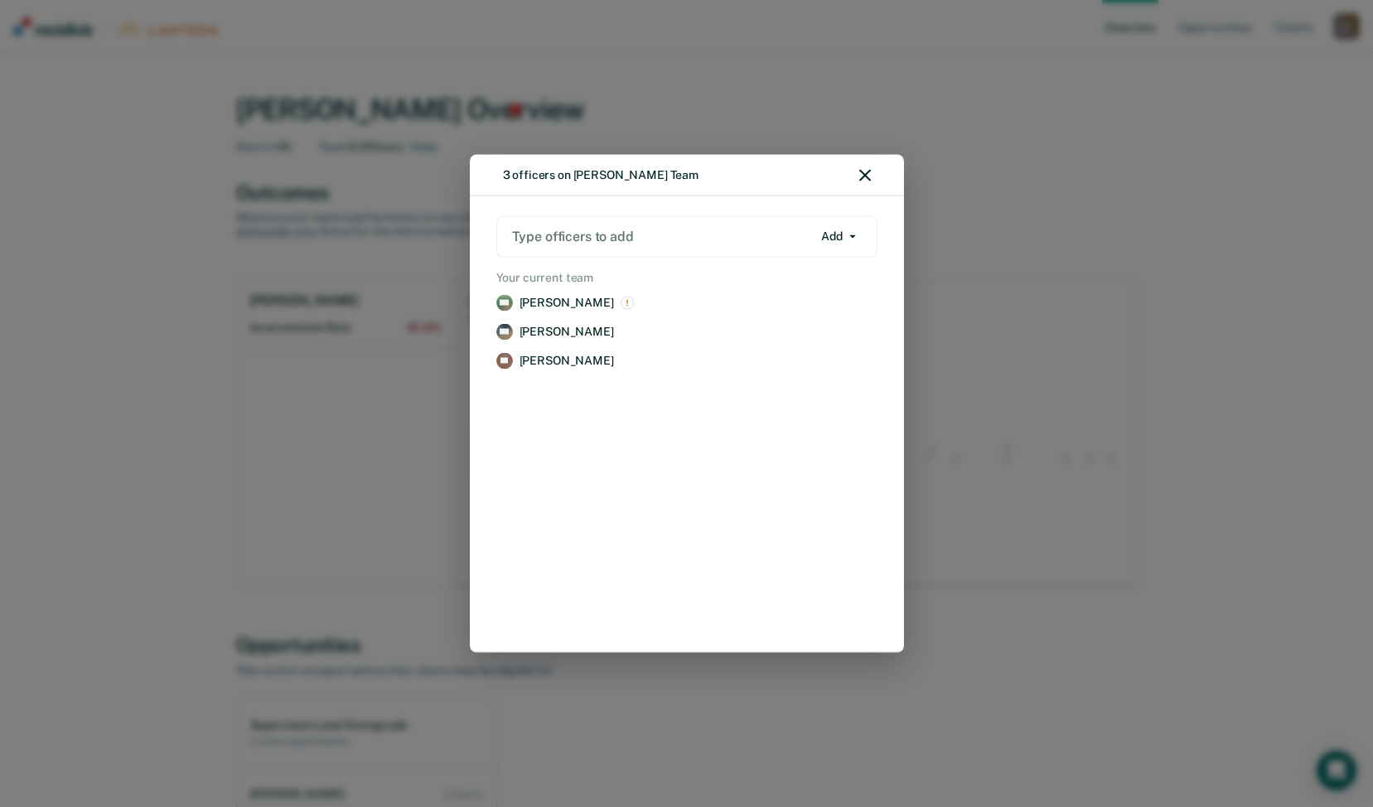
click at [867, 172] on icon "button" at bounding box center [865, 176] width 12 height 12
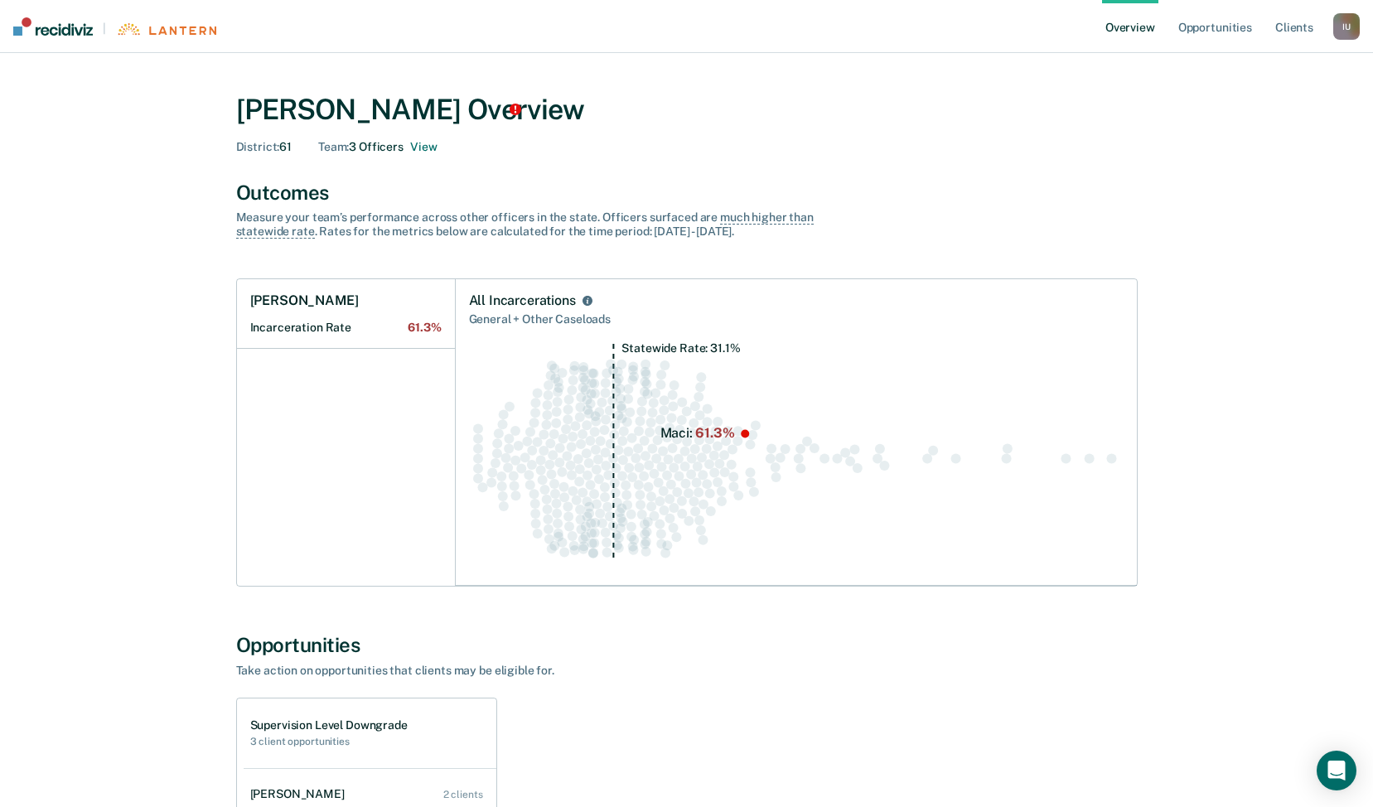
click at [1353, 22] on div "I U" at bounding box center [1346, 26] width 27 height 27
click at [1273, 57] on div "Profile How it works Log Out" at bounding box center [1280, 86] width 160 height 81
click at [1261, 61] on link "Profile" at bounding box center [1279, 67] width 133 height 14
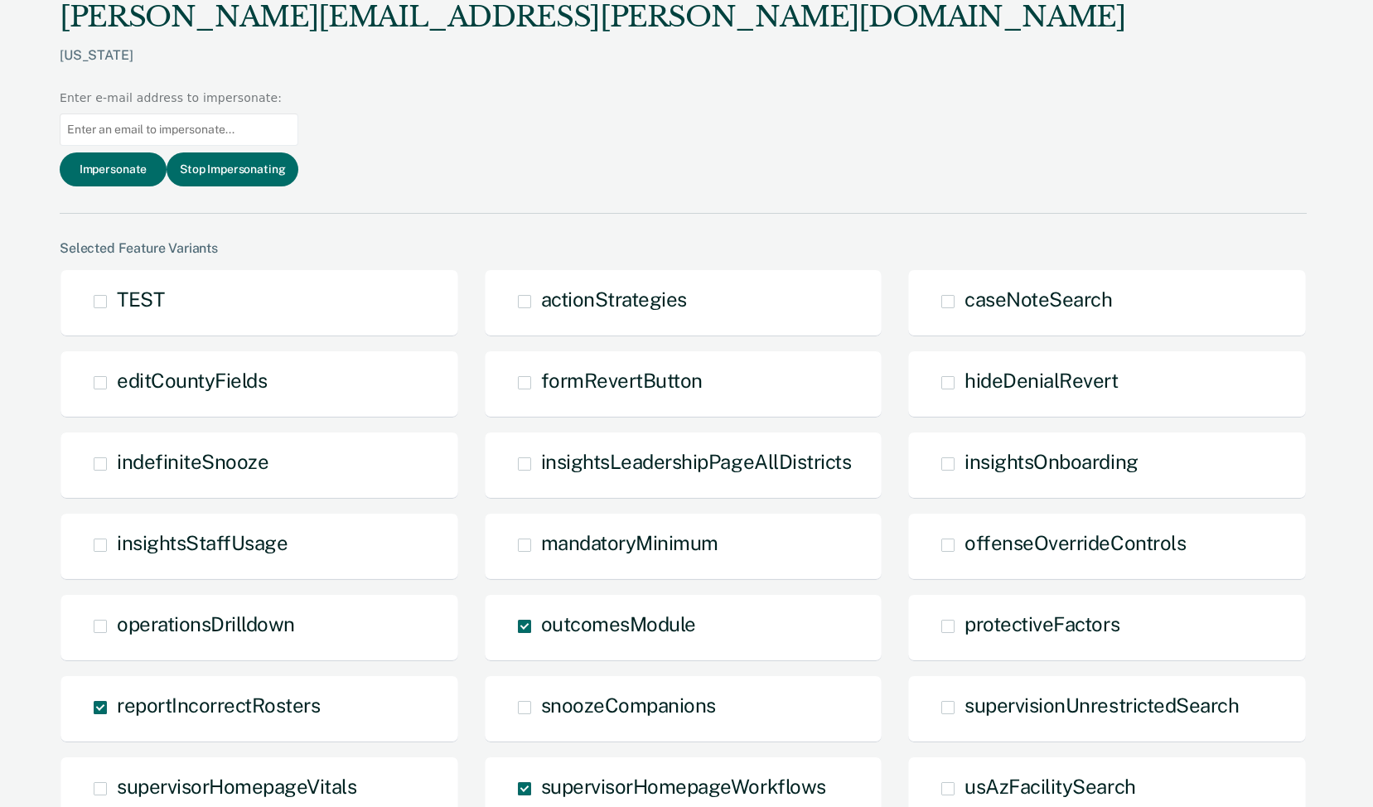
click at [298, 114] on input at bounding box center [179, 130] width 239 height 32
paste input "[EMAIL_ADDRESS][PERSON_NAME][DOMAIN_NAME]"
type input "[EMAIL_ADDRESS][PERSON_NAME][DOMAIN_NAME]"
click at [167, 152] on button "Impersonate" at bounding box center [113, 169] width 107 height 34
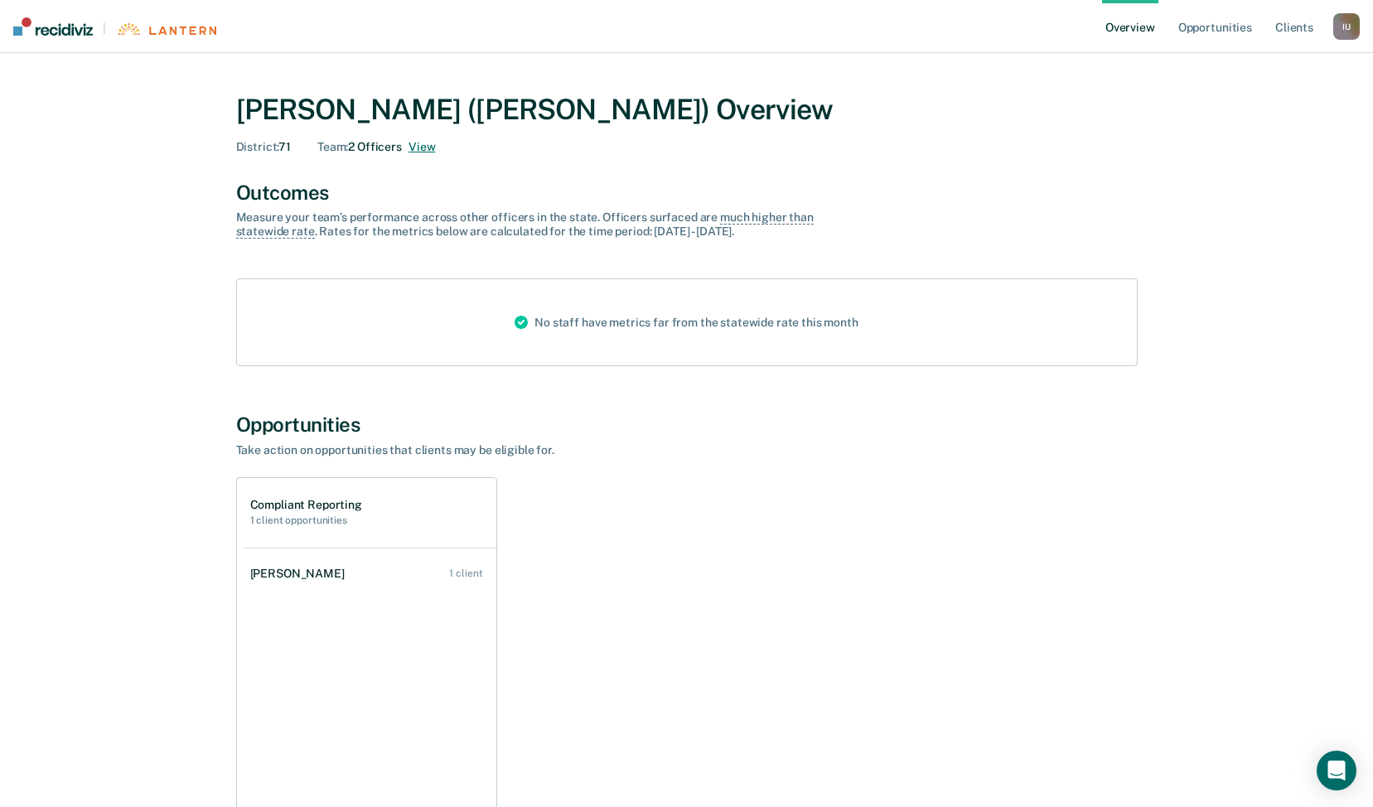
click at [414, 141] on button "View" at bounding box center [421, 147] width 27 height 14
